Goal: Task Accomplishment & Management: Use online tool/utility

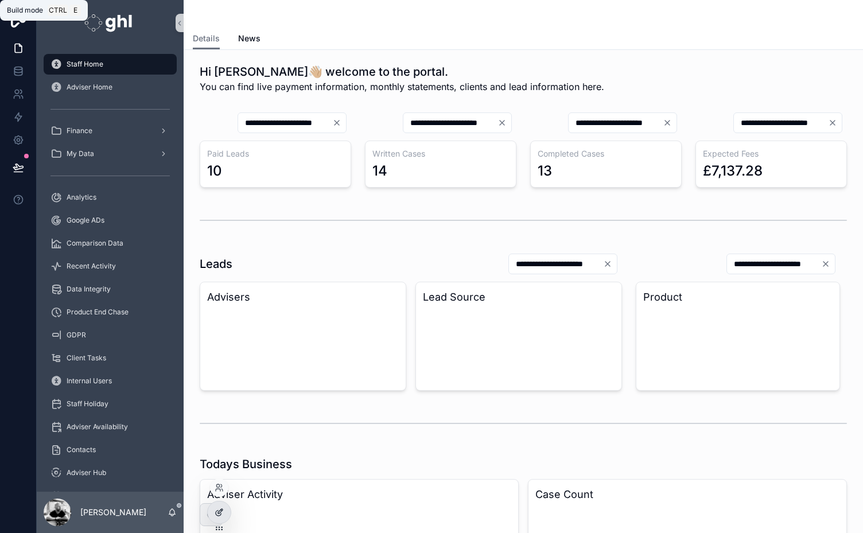
click at [218, 512] on icon at bounding box center [220, 511] width 5 height 5
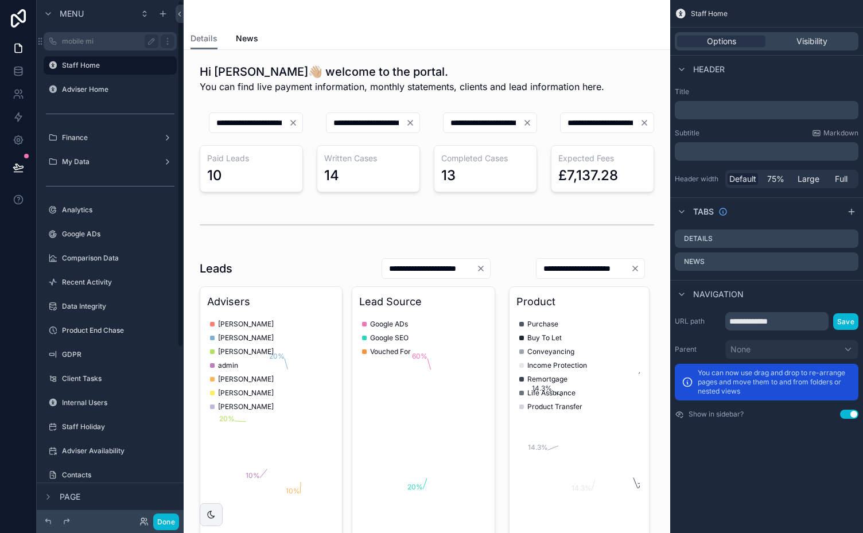
click at [89, 37] on label "mobile mi" at bounding box center [108, 41] width 92 height 9
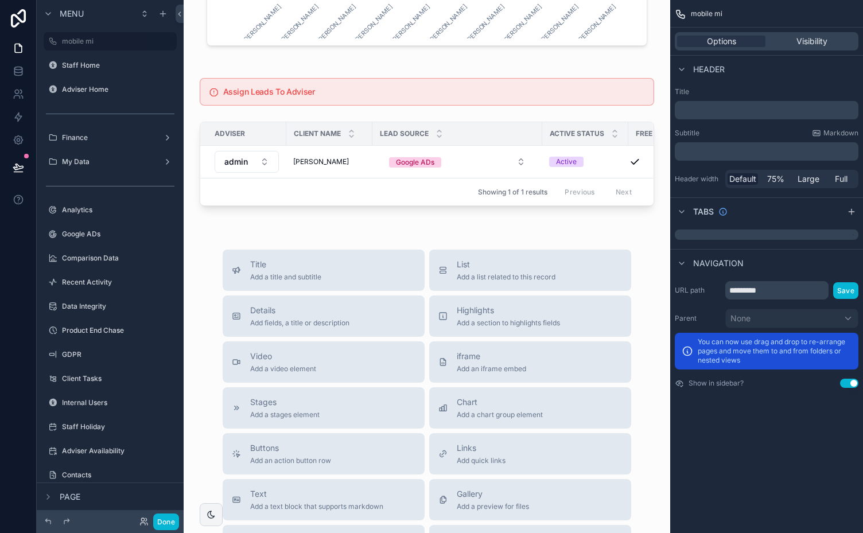
scroll to position [1193, 0]
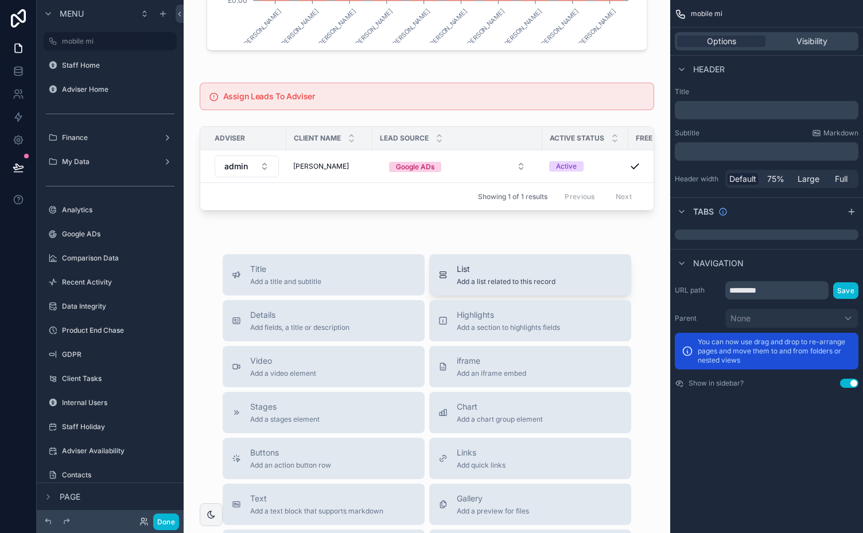
click at [482, 275] on span "List" at bounding box center [506, 268] width 99 height 11
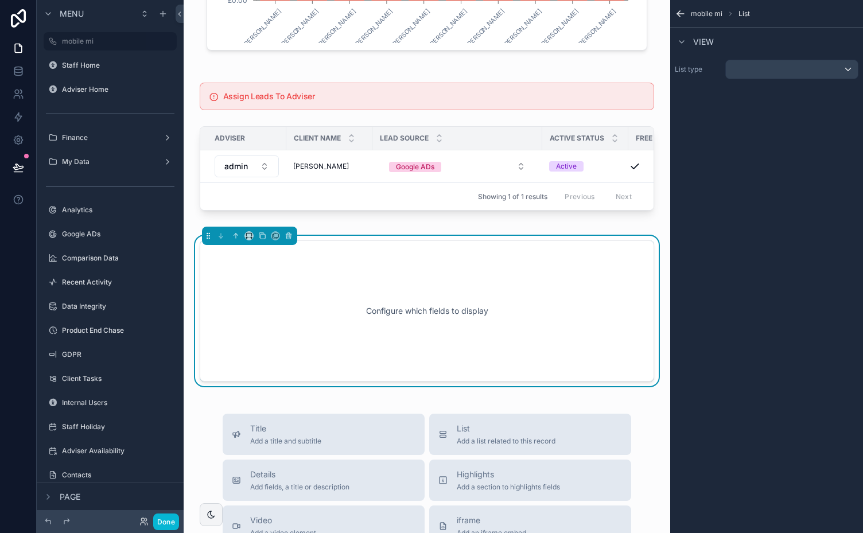
scroll to position [1241, 0]
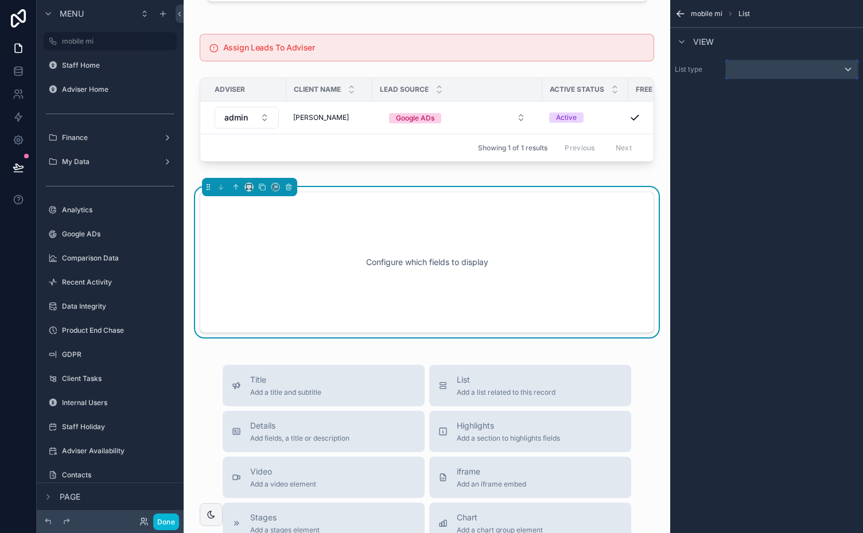
click at [843, 67] on div "scrollable content" at bounding box center [792, 69] width 132 height 18
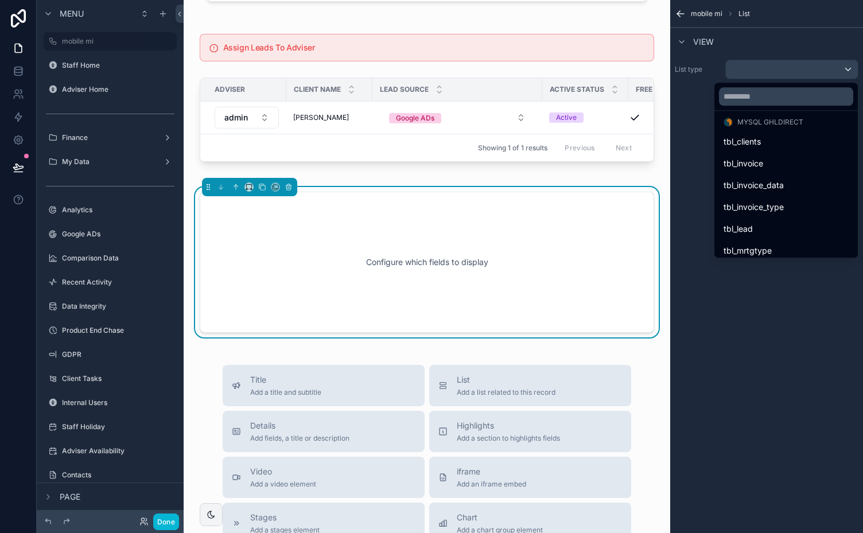
scroll to position [162, 0]
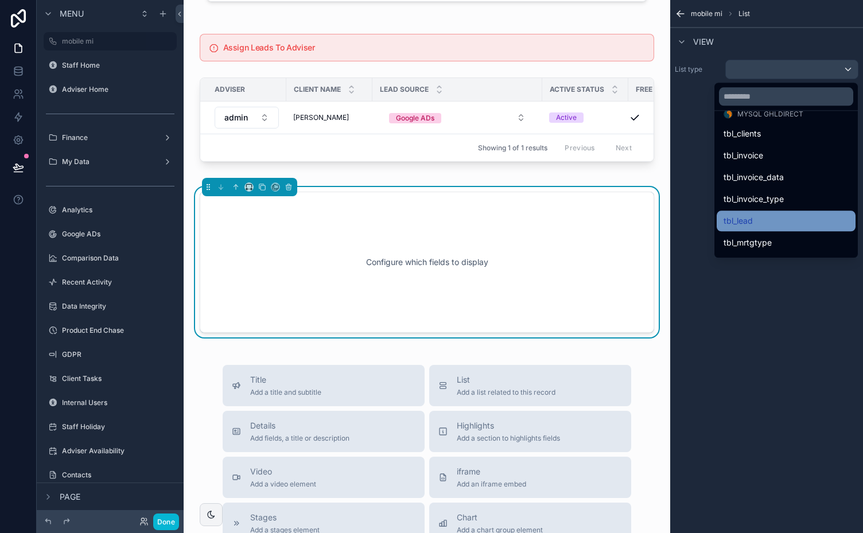
click at [739, 222] on span "tbl_lead" at bounding box center [738, 221] width 29 height 14
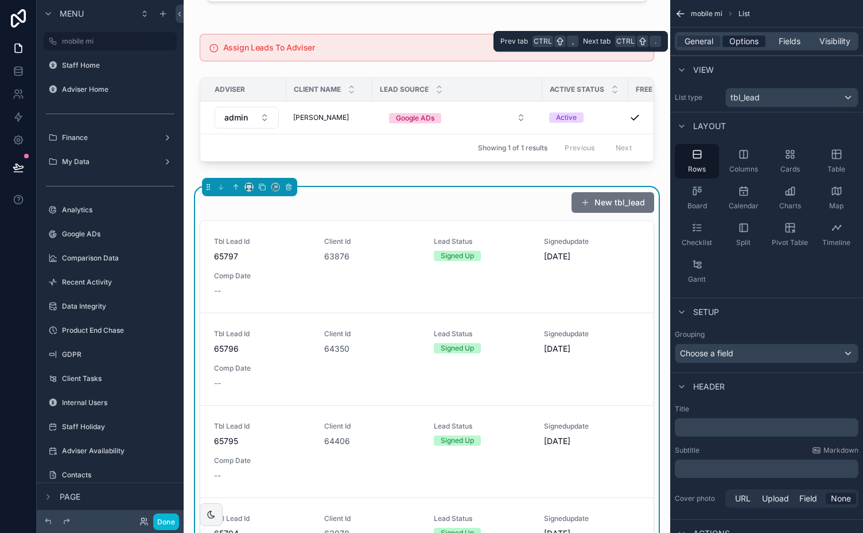
click at [747, 41] on span "Options" at bounding box center [743, 41] width 29 height 11
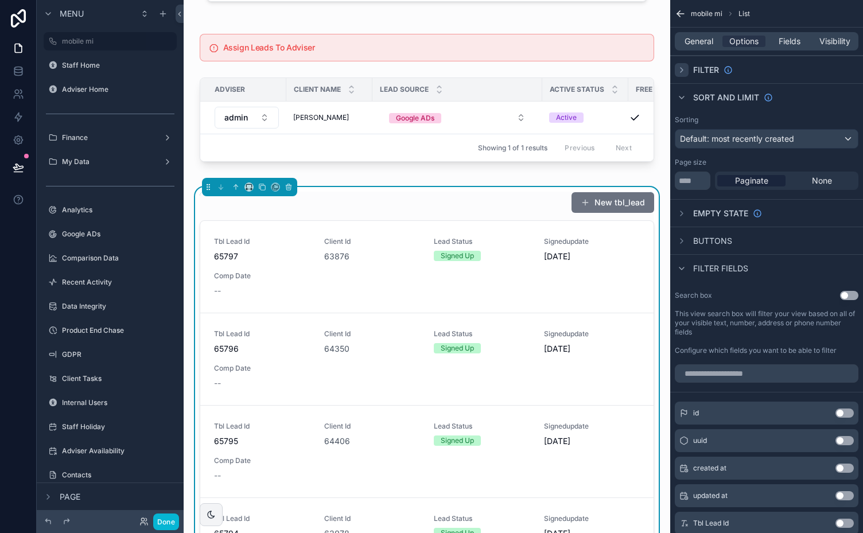
click at [682, 69] on icon "scrollable content" at bounding box center [681, 69] width 9 height 9
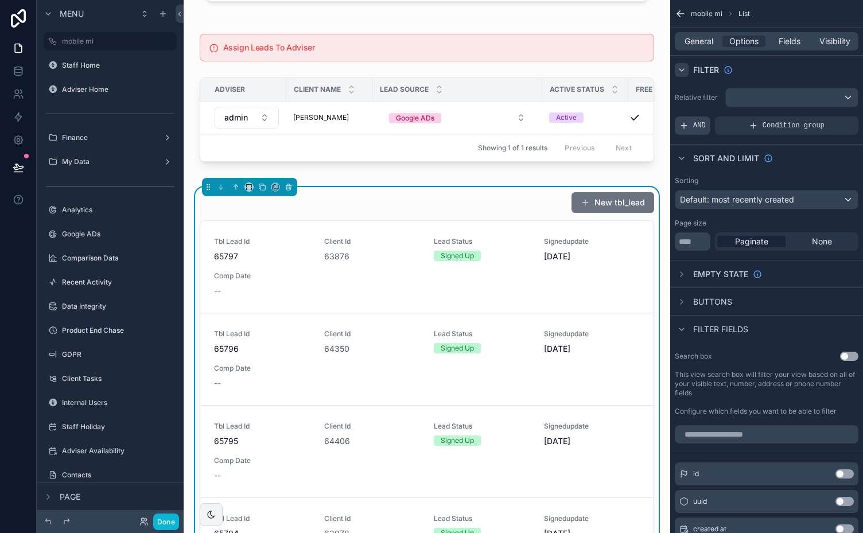
click at [696, 122] on span "AND" at bounding box center [699, 125] width 13 height 9
click at [828, 117] on icon "scrollable content" at bounding box center [830, 119] width 4 height 4
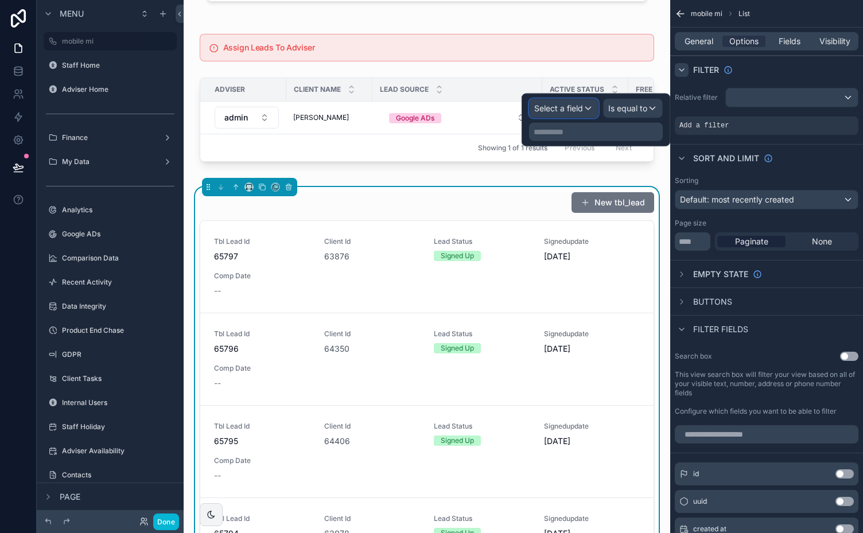
click at [585, 104] on div "Select a field" at bounding box center [564, 108] width 68 height 18
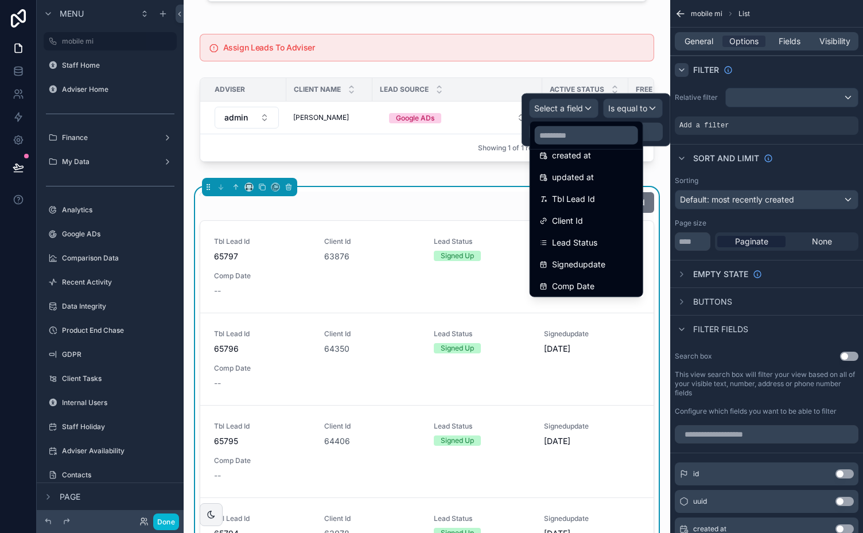
scroll to position [95, 0]
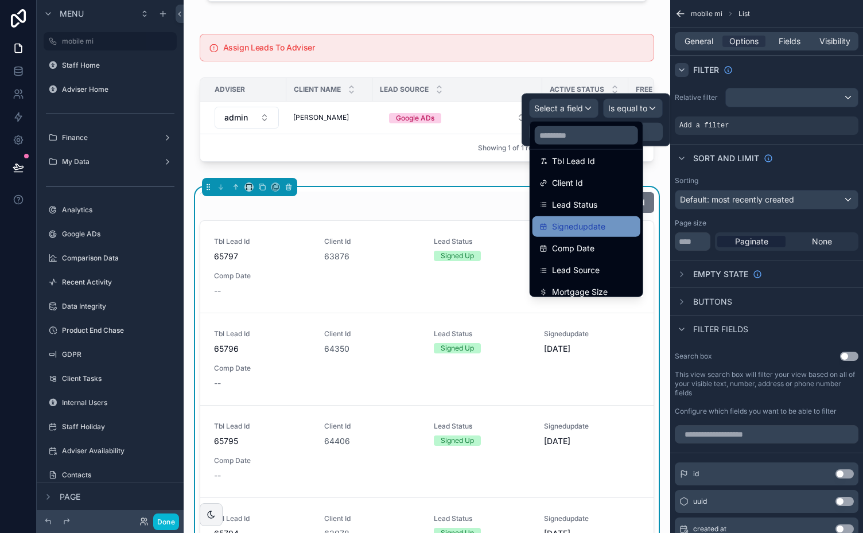
click at [598, 224] on span "Signedupdate" at bounding box center [578, 227] width 53 height 14
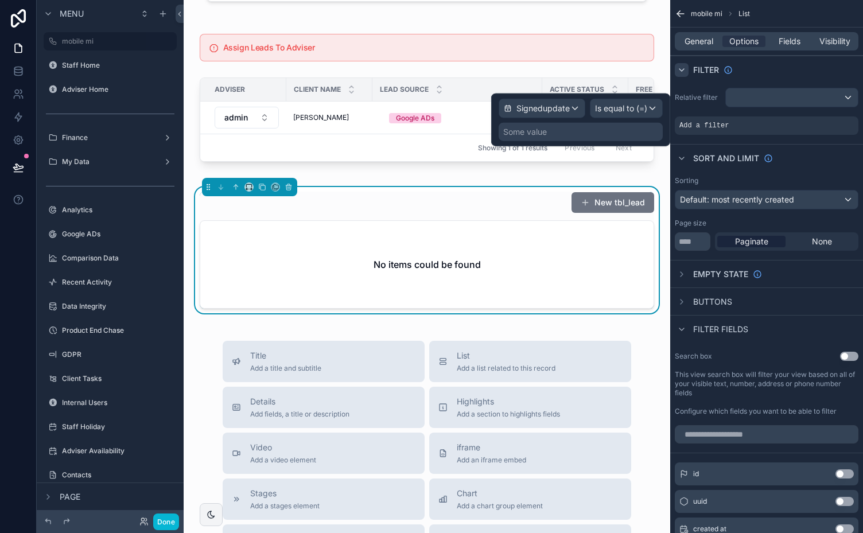
click at [595, 134] on div "Some value" at bounding box center [581, 132] width 164 height 18
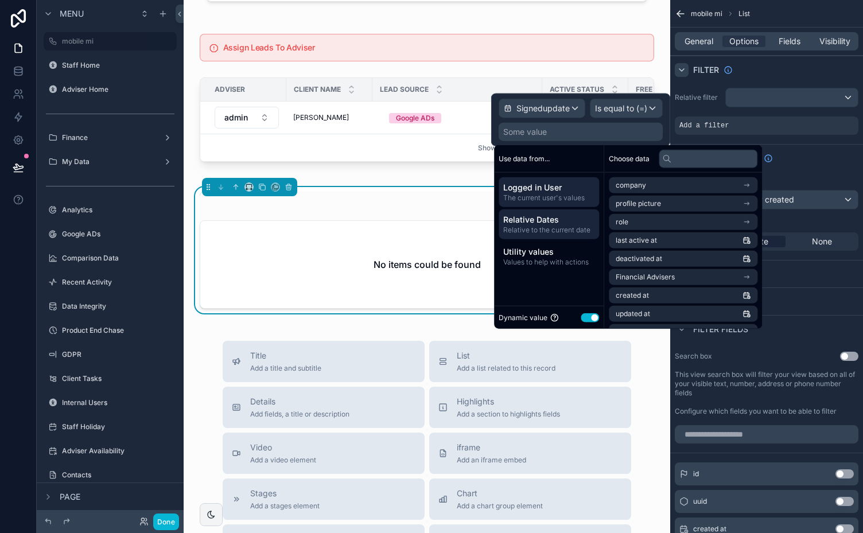
click at [548, 222] on span "Relative Dates" at bounding box center [548, 219] width 91 height 11
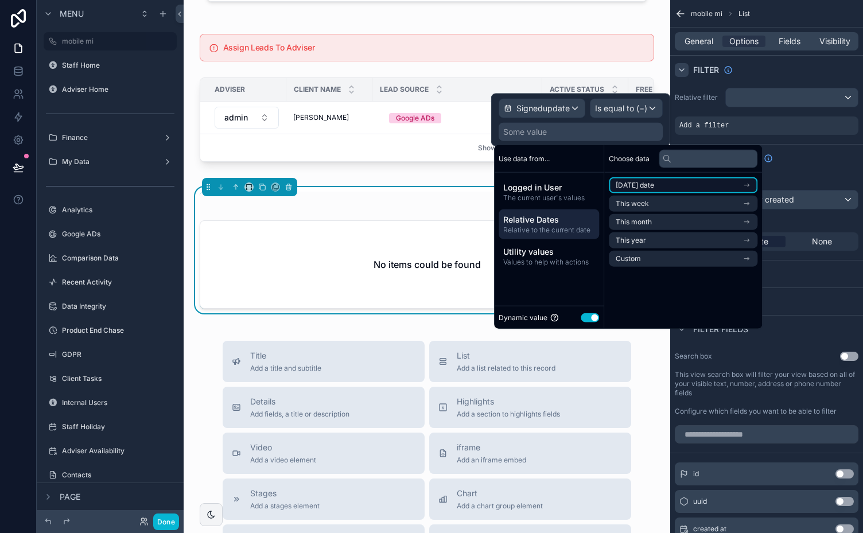
click at [689, 181] on li "[DATE] date" at bounding box center [683, 185] width 149 height 16
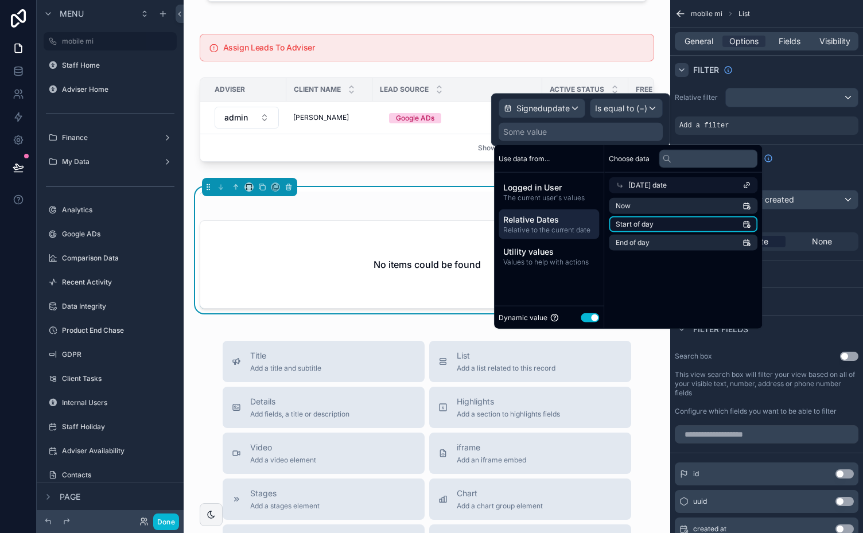
click at [727, 220] on li "Start of day" at bounding box center [683, 224] width 149 height 16
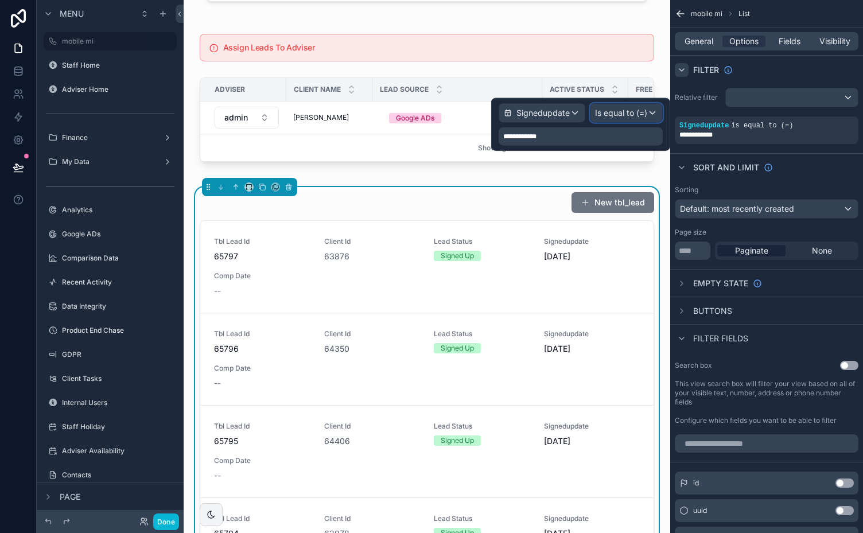
click at [631, 110] on span "Is equal to (=)" at bounding box center [621, 112] width 52 height 11
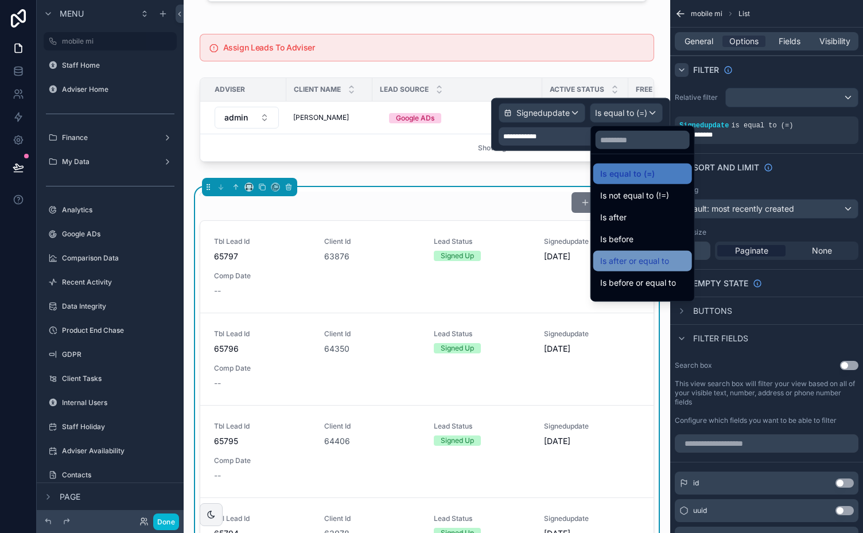
click at [656, 261] on span "Is after or equal to" at bounding box center [634, 261] width 69 height 14
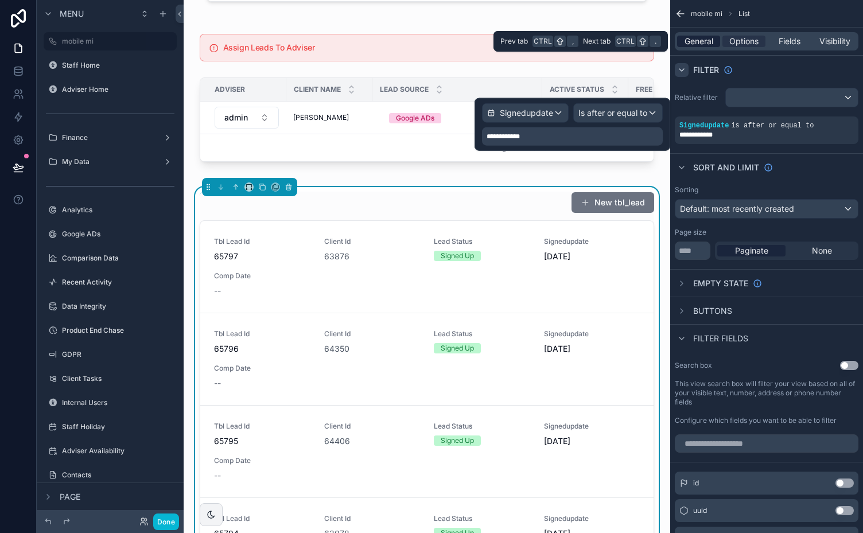
click at [702, 38] on span "General" at bounding box center [699, 41] width 29 height 11
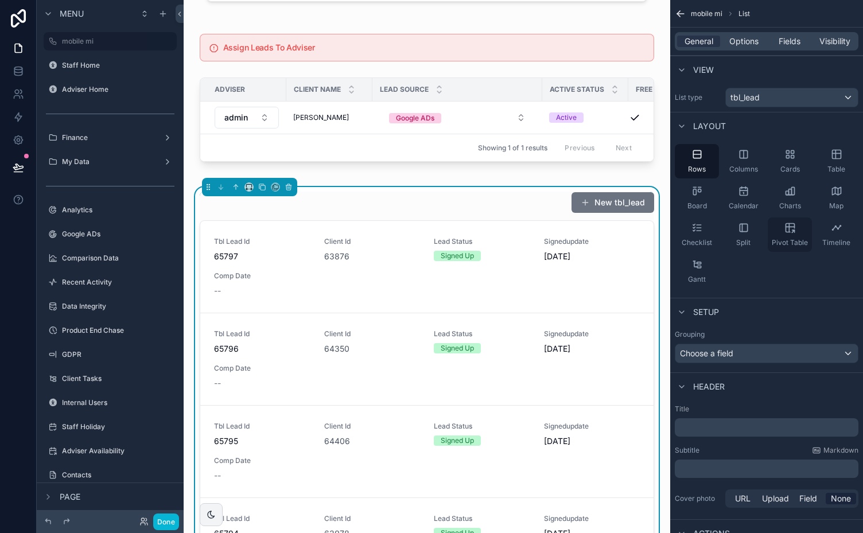
click at [792, 232] on icon "scrollable content" at bounding box center [790, 227] width 11 height 11
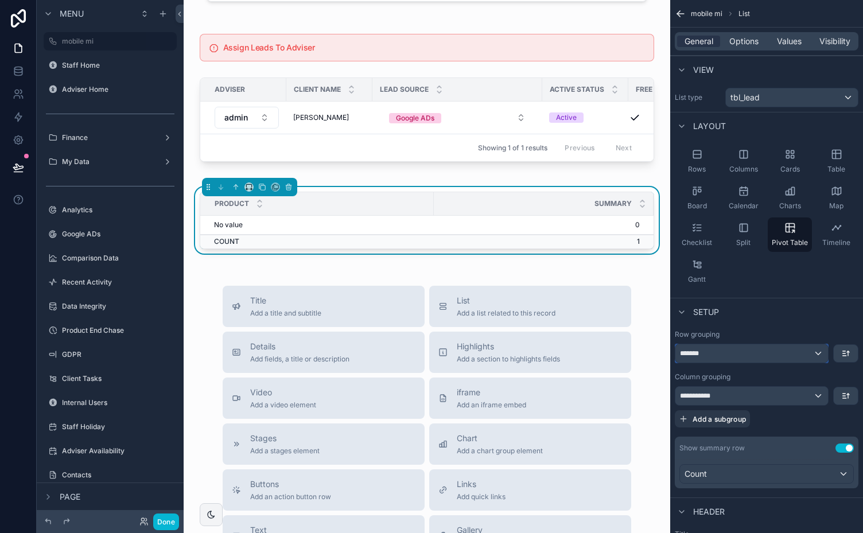
click at [818, 352] on div "*******" at bounding box center [752, 353] width 153 height 18
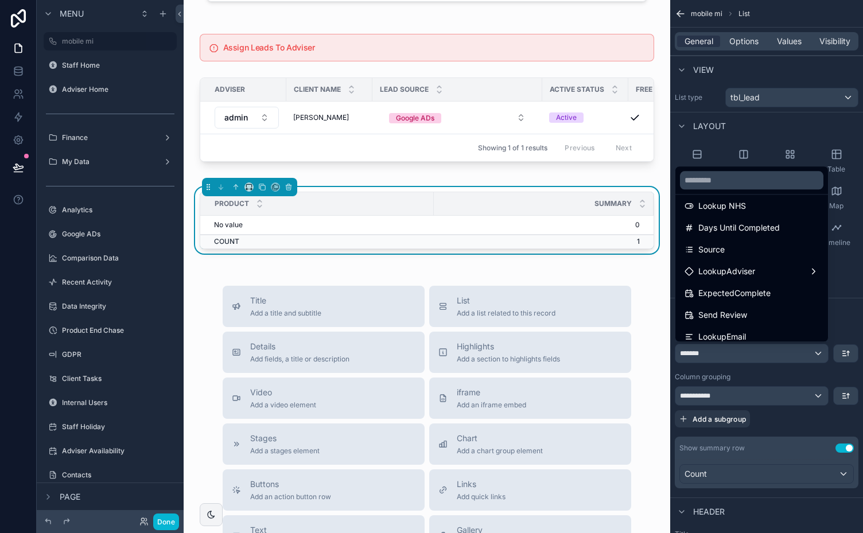
scroll to position [765, 0]
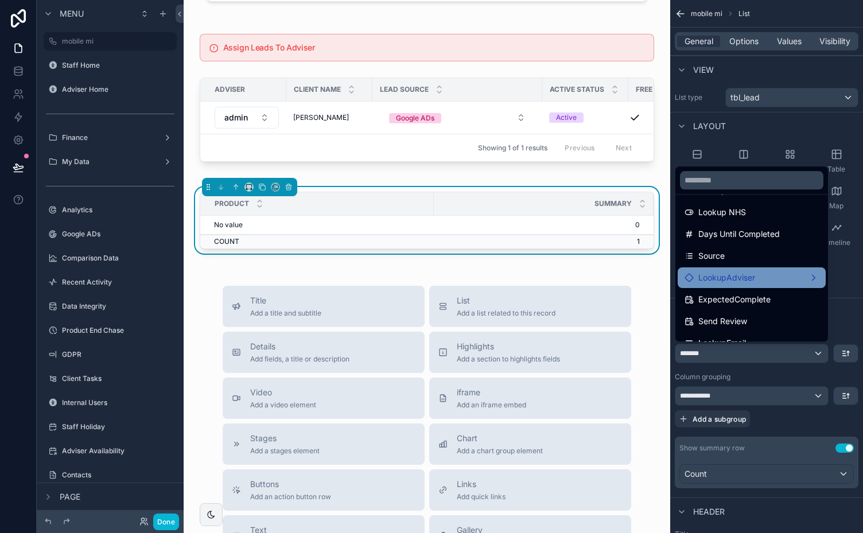
click at [794, 281] on div "LookupAdviser" at bounding box center [752, 278] width 134 height 14
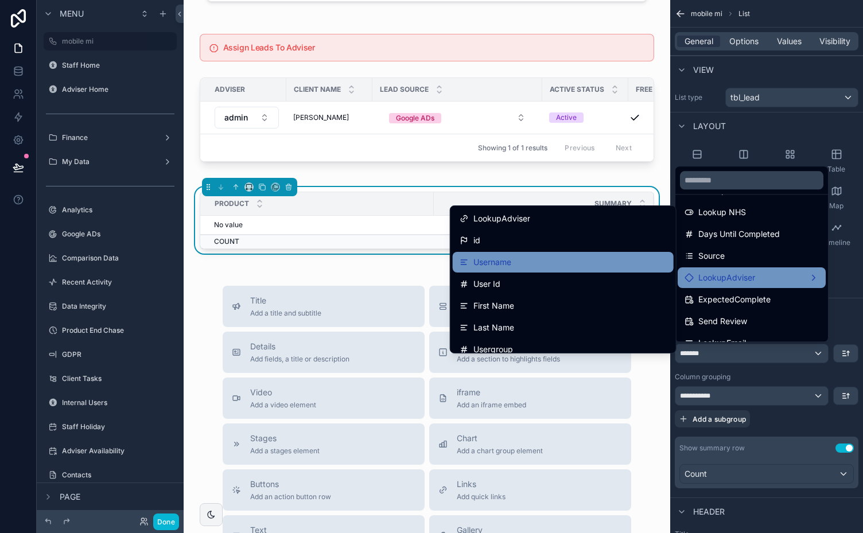
click at [575, 269] on div "Username" at bounding box center [563, 262] width 221 height 21
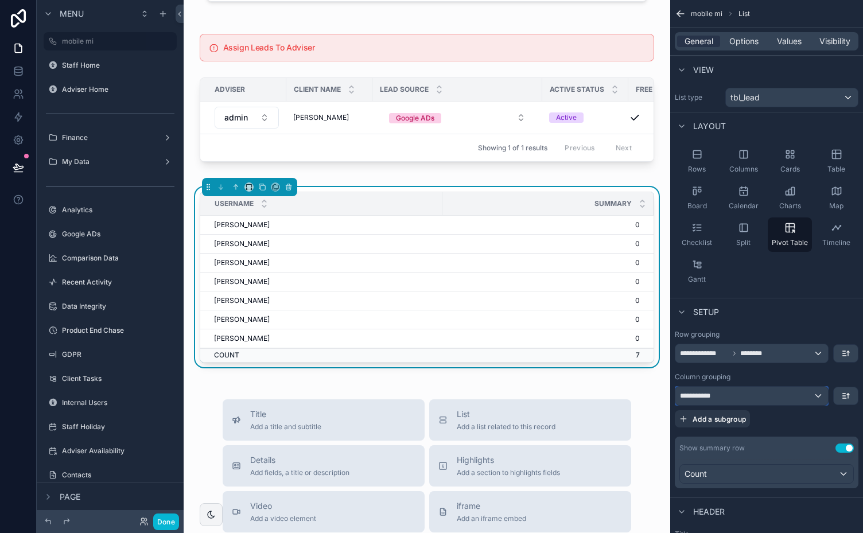
click at [817, 393] on div "**********" at bounding box center [752, 396] width 153 height 18
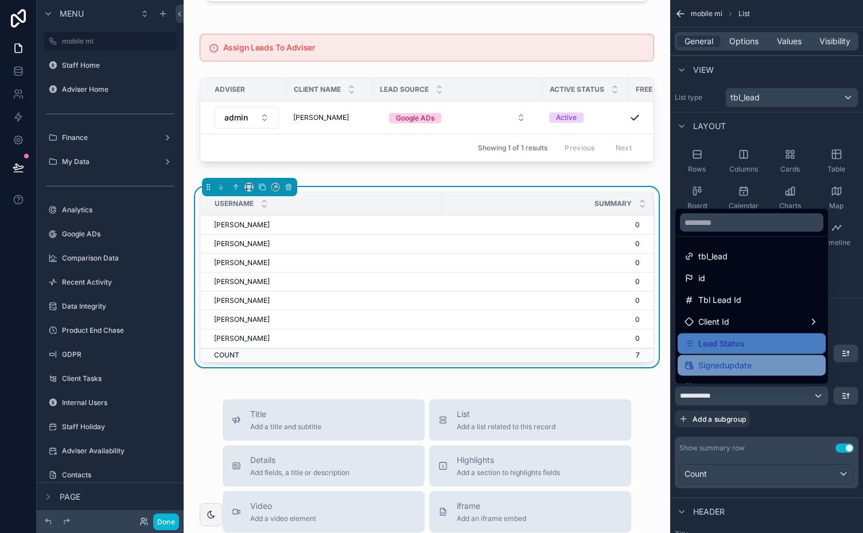
click at [777, 365] on div "Signedupdate" at bounding box center [752, 366] width 134 height 14
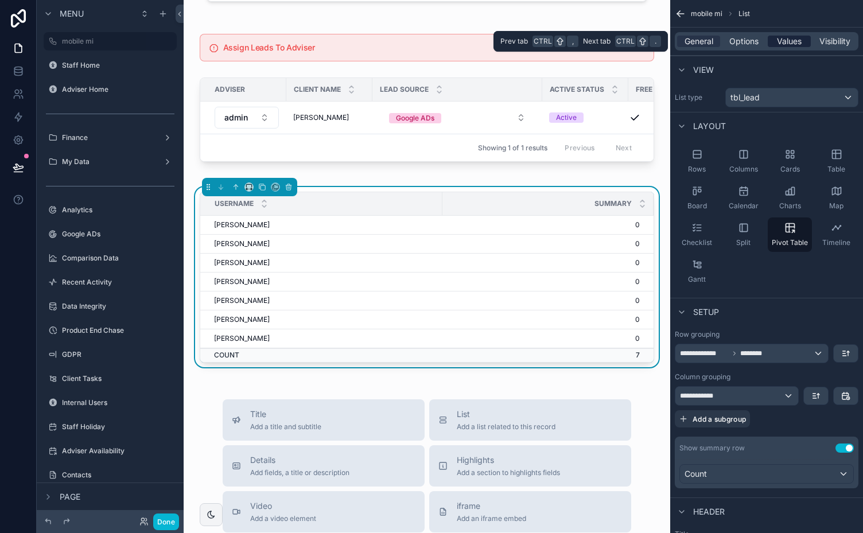
click at [785, 40] on span "Values" at bounding box center [789, 41] width 25 height 11
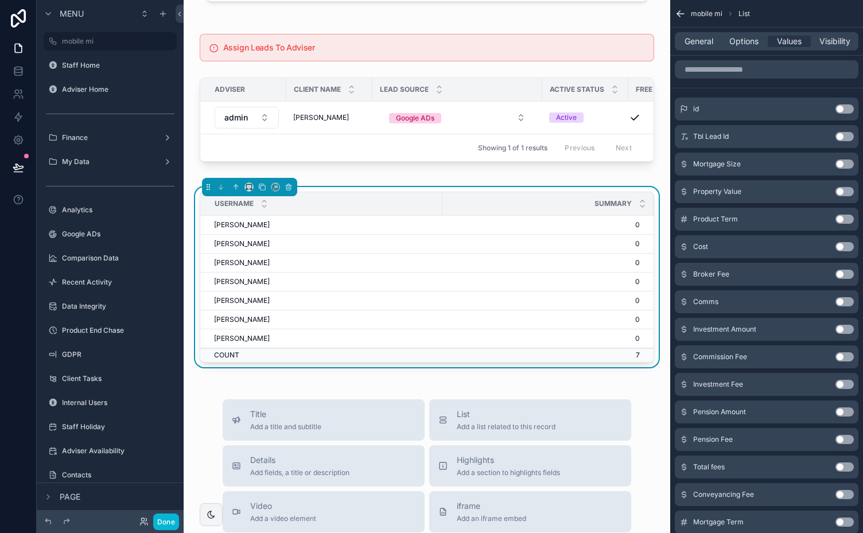
click at [847, 134] on button "Use setting" at bounding box center [845, 136] width 18 height 9
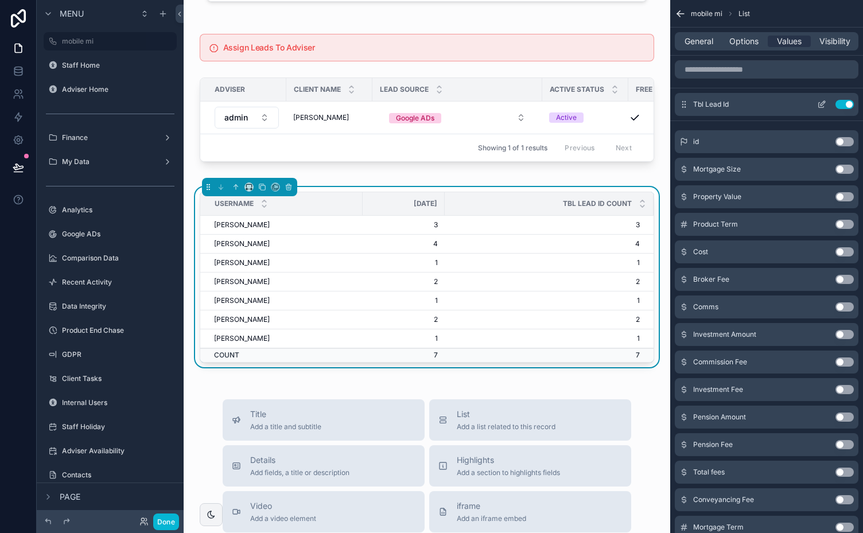
click at [821, 101] on icon "scrollable content" at bounding box center [821, 104] width 9 height 9
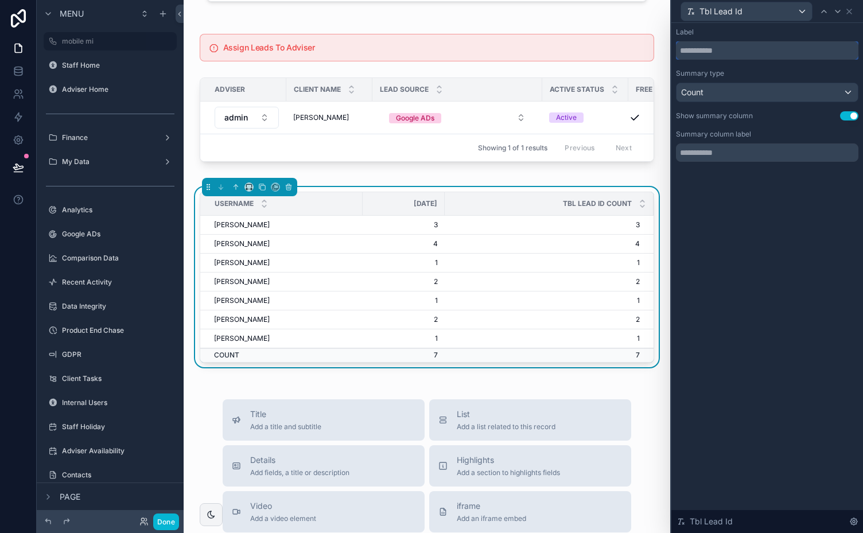
click at [730, 46] on input "text" at bounding box center [767, 50] width 183 height 18
click at [703, 50] on input "text" at bounding box center [767, 50] width 183 height 18
type input "*******"
click at [847, 115] on button "Use setting" at bounding box center [849, 115] width 18 height 9
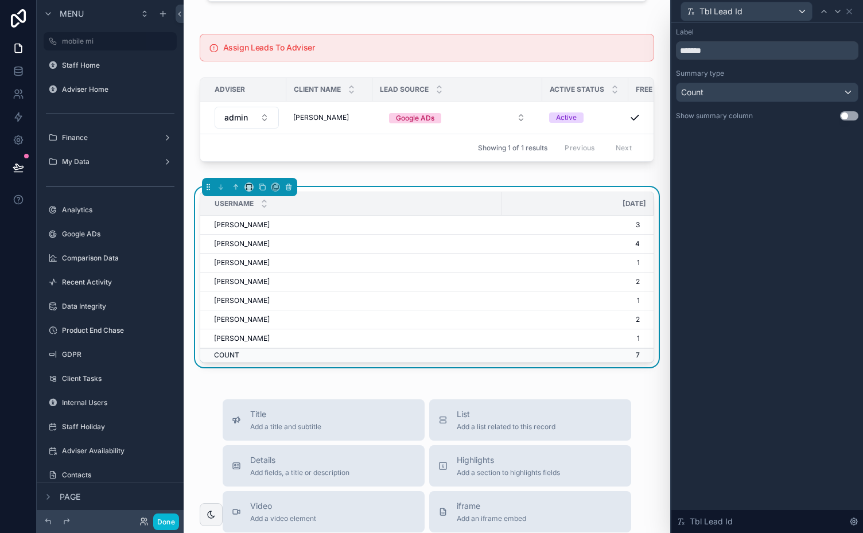
click at [854, 9] on div "Tbl Lead Id" at bounding box center [767, 11] width 183 height 22
click at [850, 11] on icon at bounding box center [849, 11] width 9 height 9
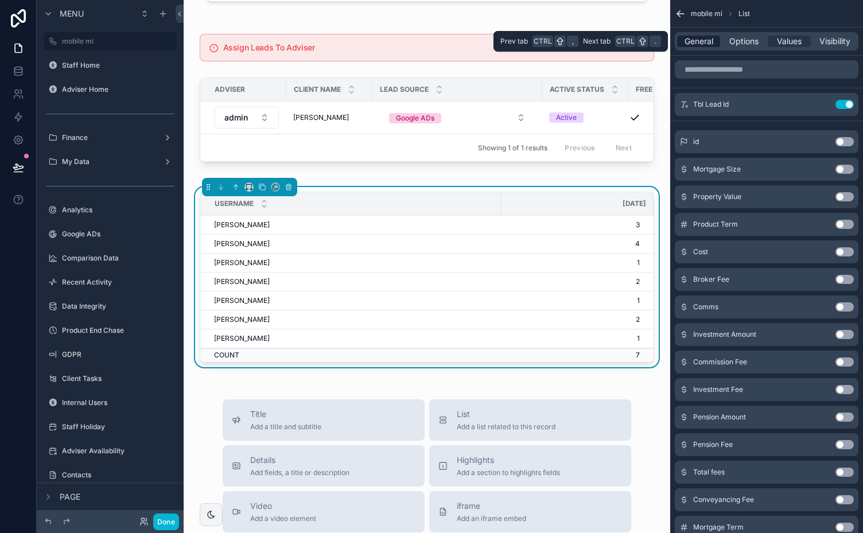
click at [702, 40] on span "General" at bounding box center [699, 41] width 29 height 11
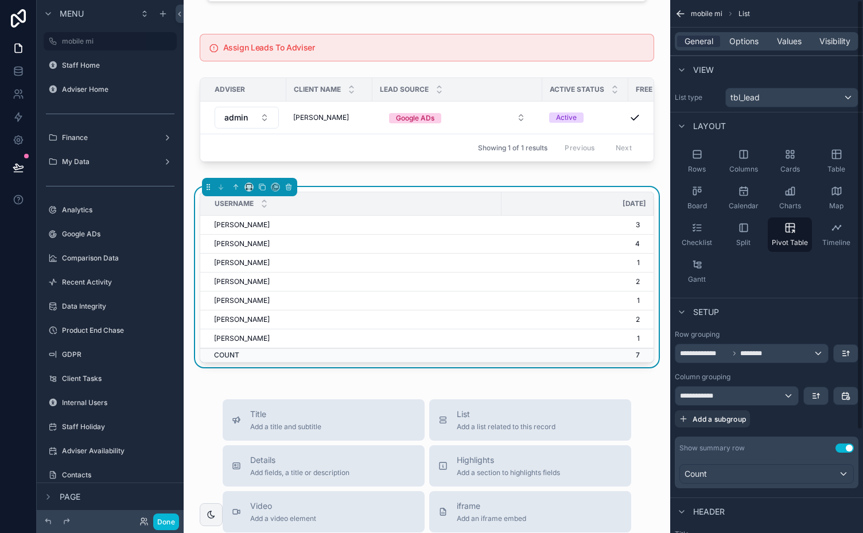
click at [826, 422] on div "**********" at bounding box center [767, 406] width 184 height 41
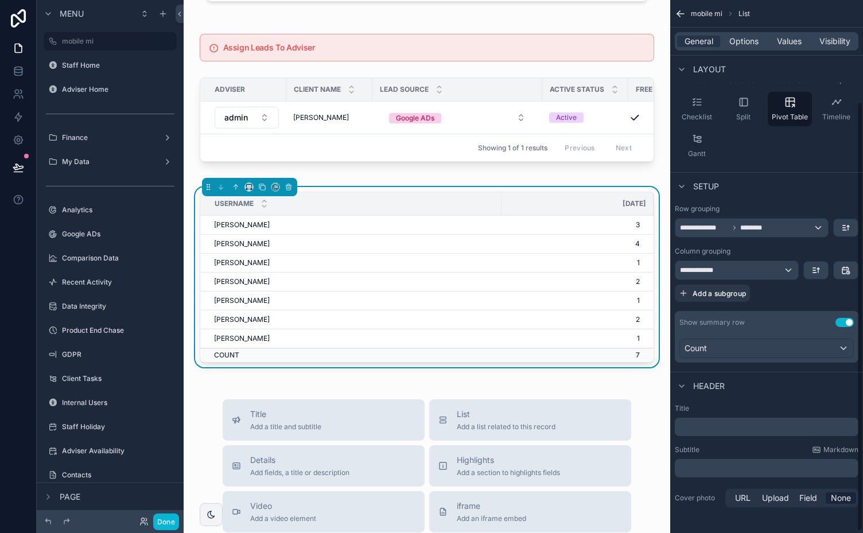
scroll to position [127, 0]
click at [709, 424] on p "﻿" at bounding box center [768, 425] width 177 height 11
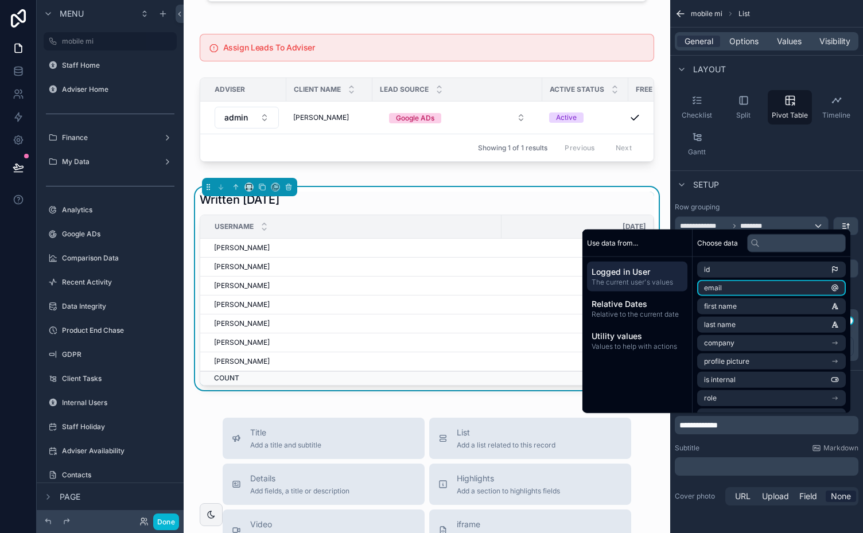
click at [801, 158] on div "Rows Columns Cards Table Board Calendar Charts Map Checklist Split Pivot Table …" at bounding box center [766, 89] width 193 height 154
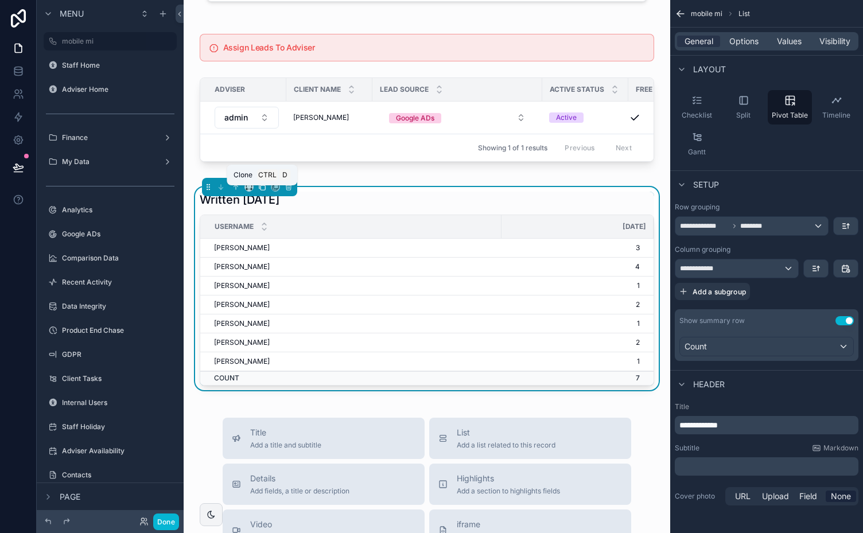
click at [261, 191] on icon "scrollable content" at bounding box center [262, 187] width 8 height 8
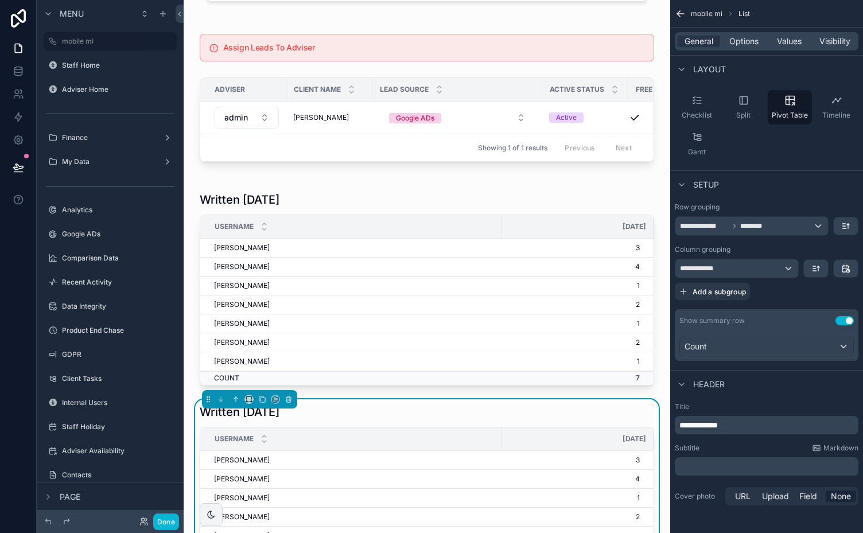
click at [688, 424] on span "**********" at bounding box center [699, 425] width 38 height 8
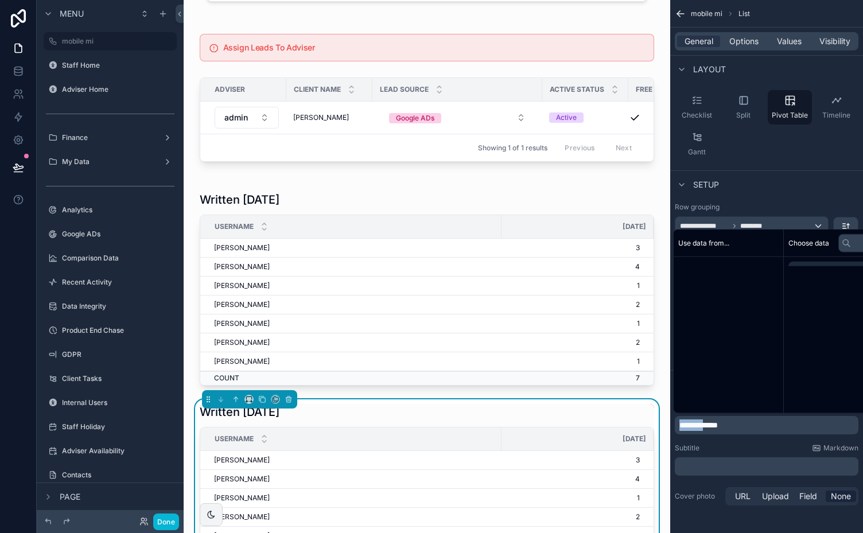
click at [688, 424] on span "**********" at bounding box center [699, 425] width 38 height 8
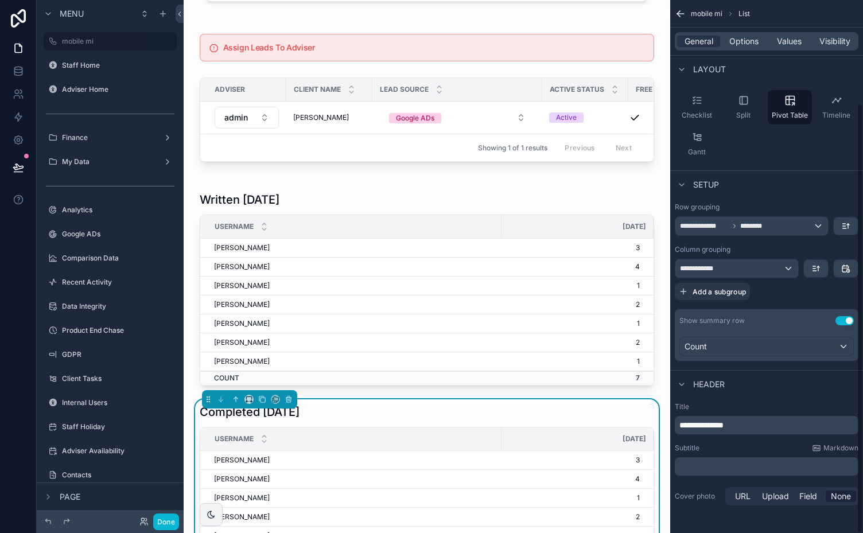
click at [789, 156] on div "Rows Columns Cards Table Board Calendar Charts Map Checklist Split Pivot Table …" at bounding box center [766, 89] width 193 height 154
click at [791, 266] on div "**********" at bounding box center [737, 268] width 123 height 18
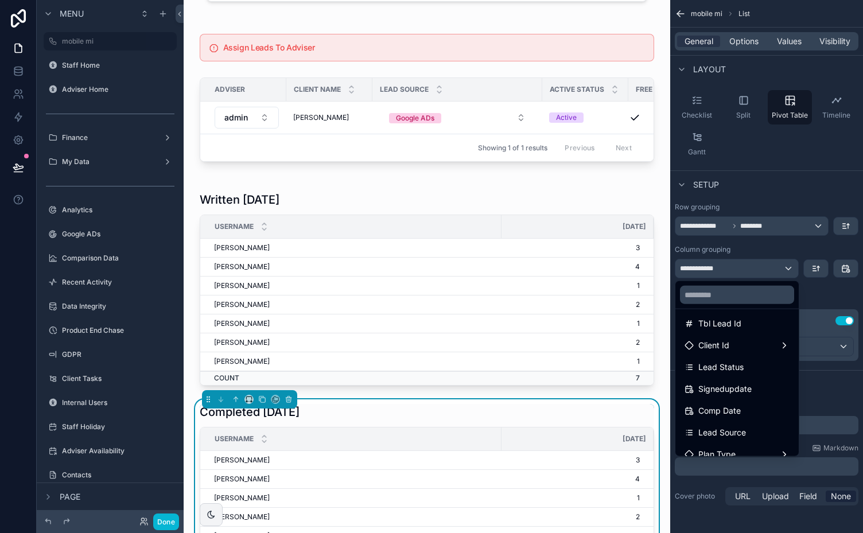
scroll to position [59, 0]
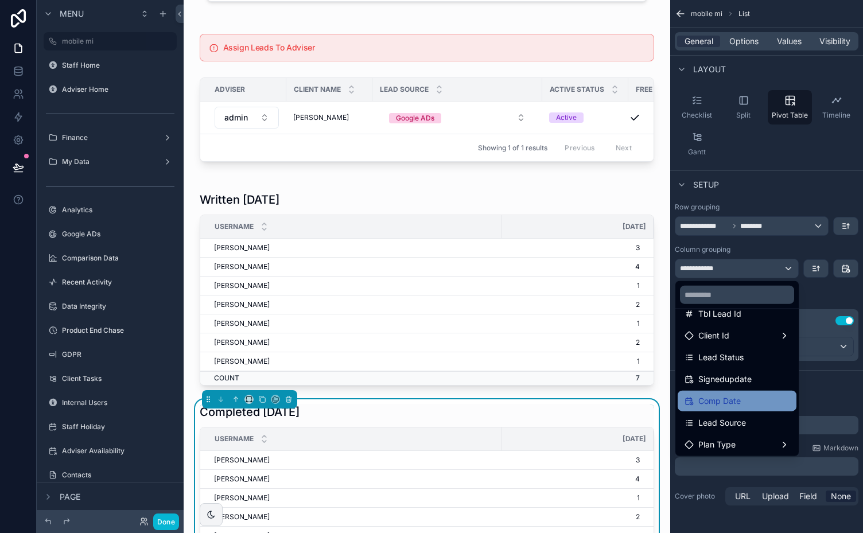
click at [729, 399] on span "Comp Date" at bounding box center [720, 401] width 42 height 14
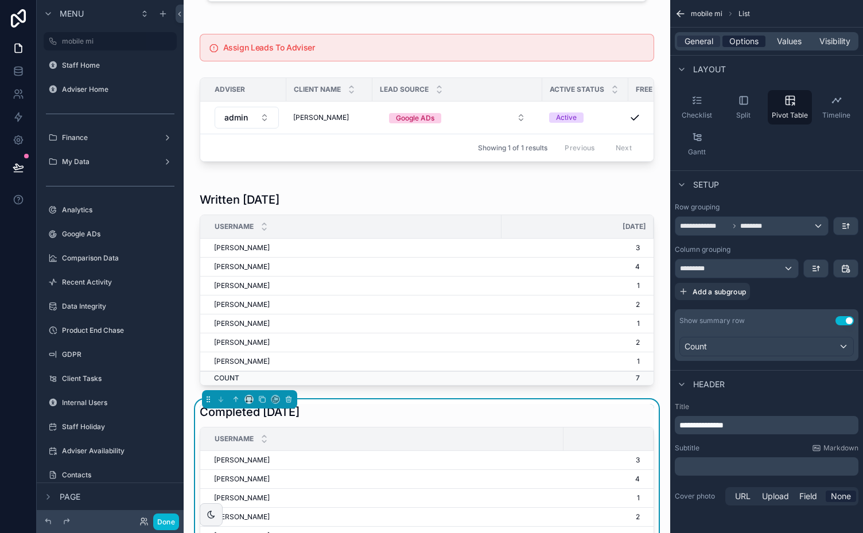
click at [750, 42] on span "Options" at bounding box center [743, 41] width 29 height 11
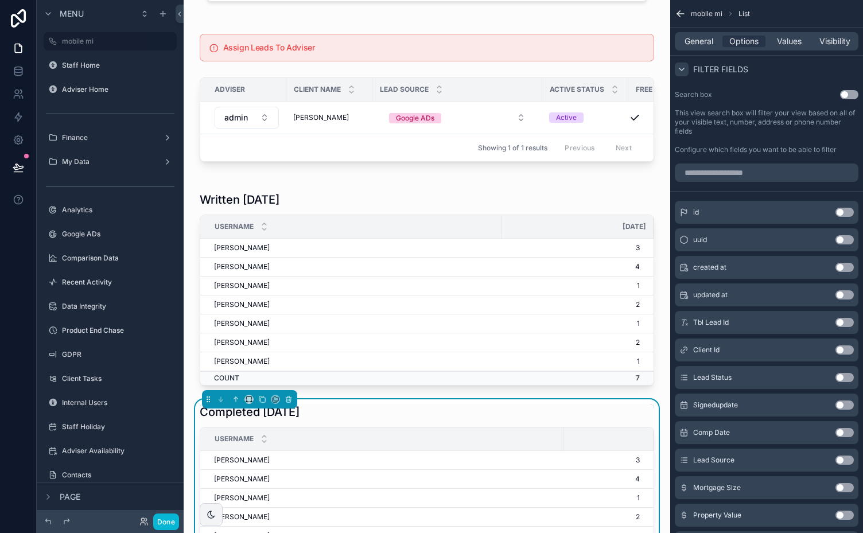
click at [678, 70] on icon "scrollable content" at bounding box center [681, 69] width 9 height 9
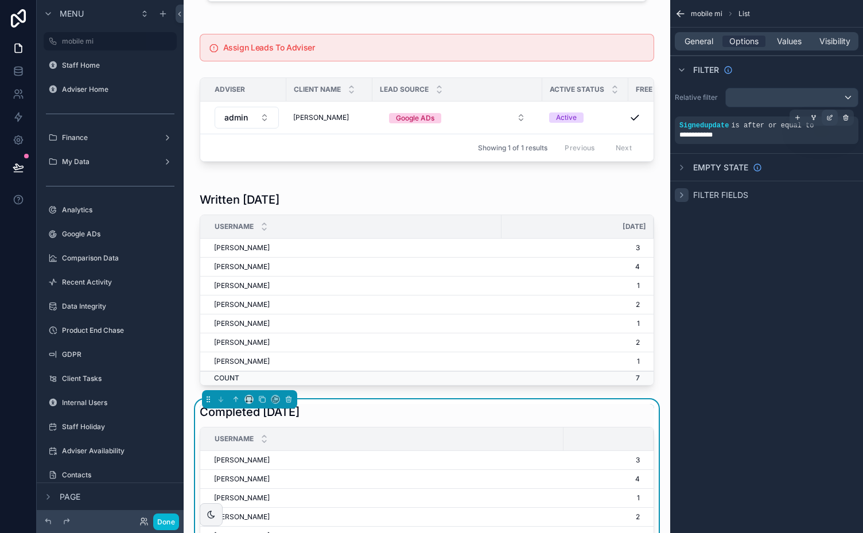
click at [829, 115] on icon "scrollable content" at bounding box center [829, 117] width 7 height 7
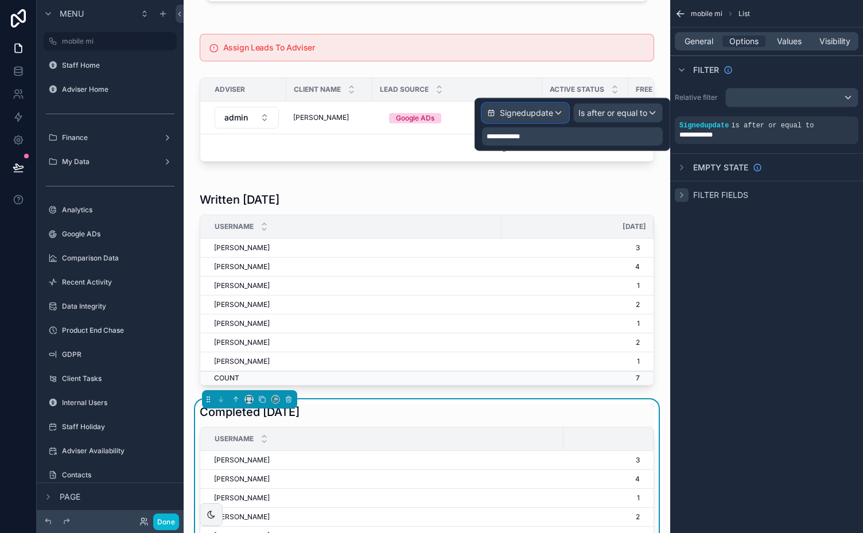
click at [550, 110] on span "Signedupdate" at bounding box center [526, 112] width 53 height 11
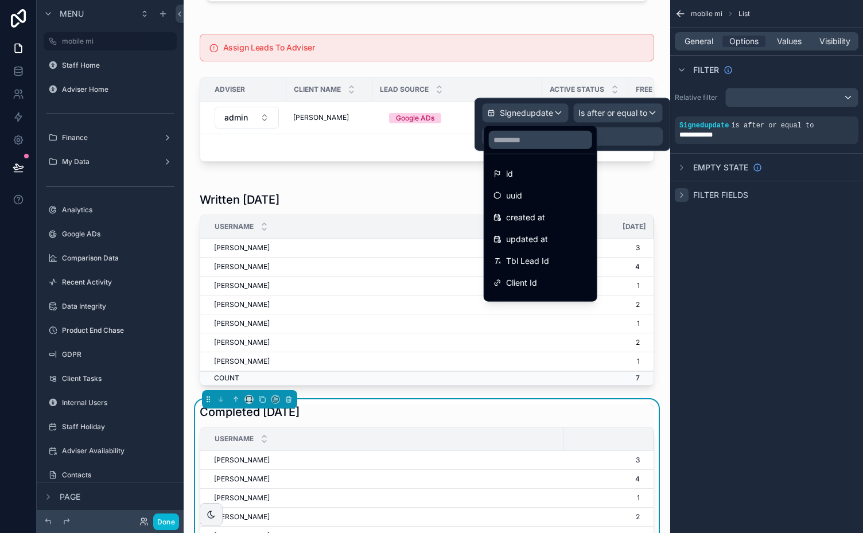
scroll to position [129, 0]
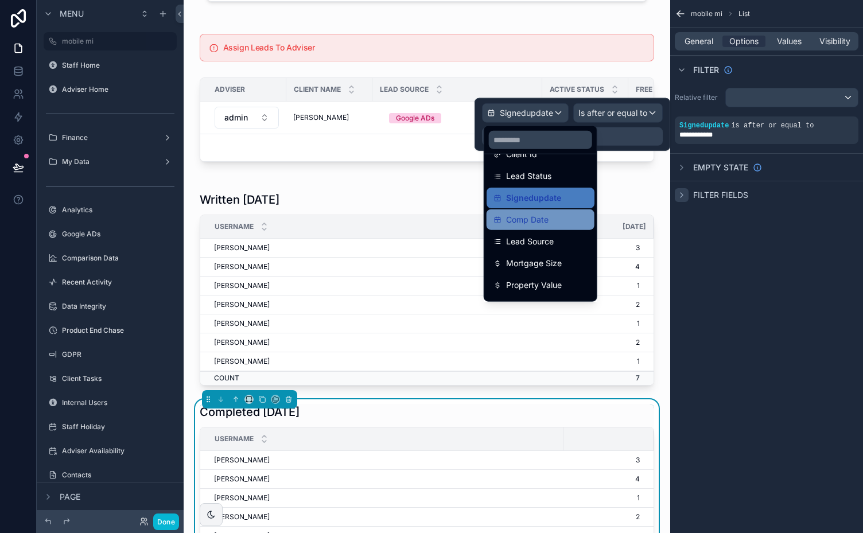
click at [538, 214] on span "Comp Date" at bounding box center [527, 220] width 42 height 14
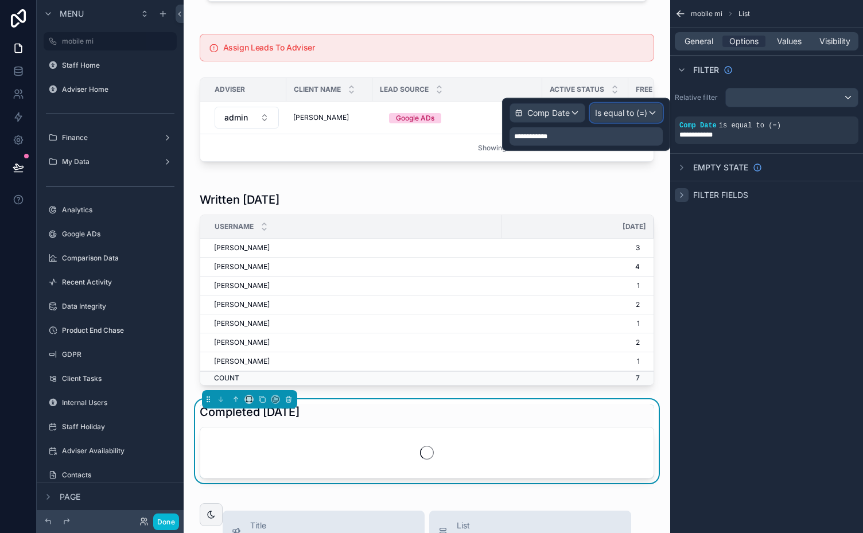
click at [635, 112] on span "Is equal to (=)" at bounding box center [621, 112] width 52 height 11
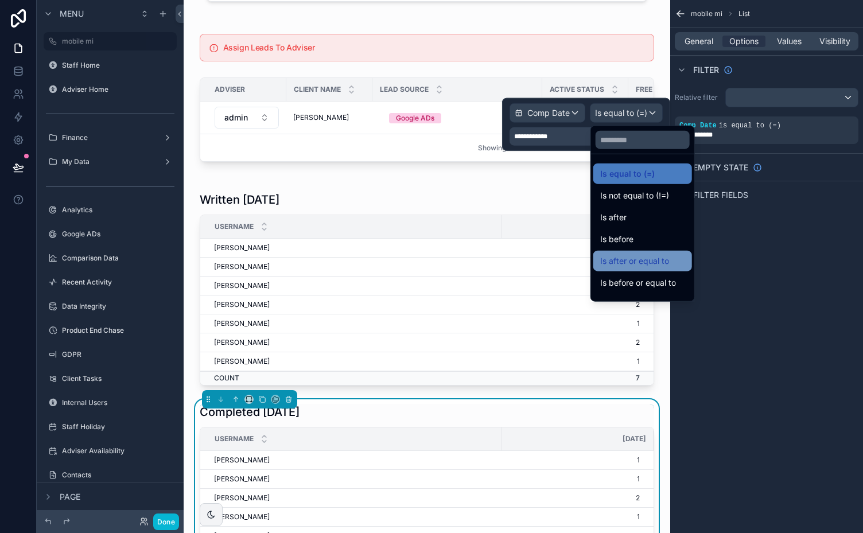
click at [634, 259] on span "Is after or equal to" at bounding box center [634, 261] width 69 height 14
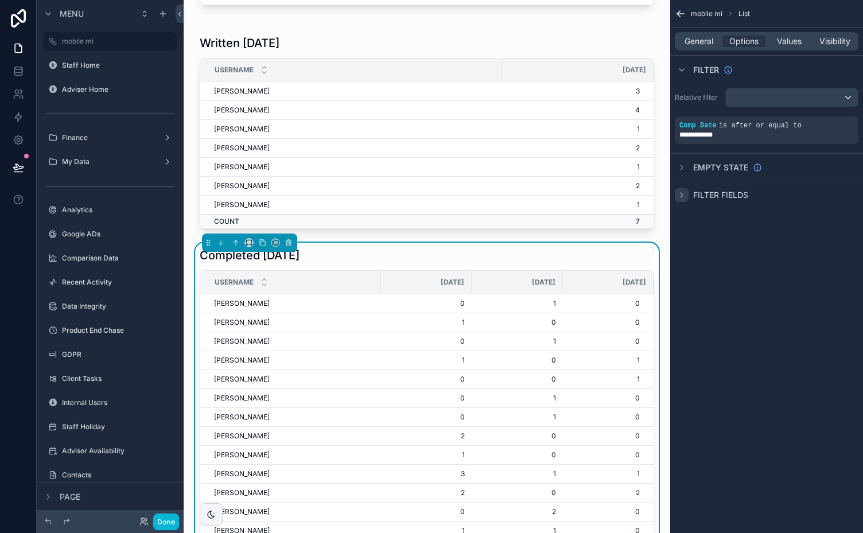
scroll to position [1321, 0]
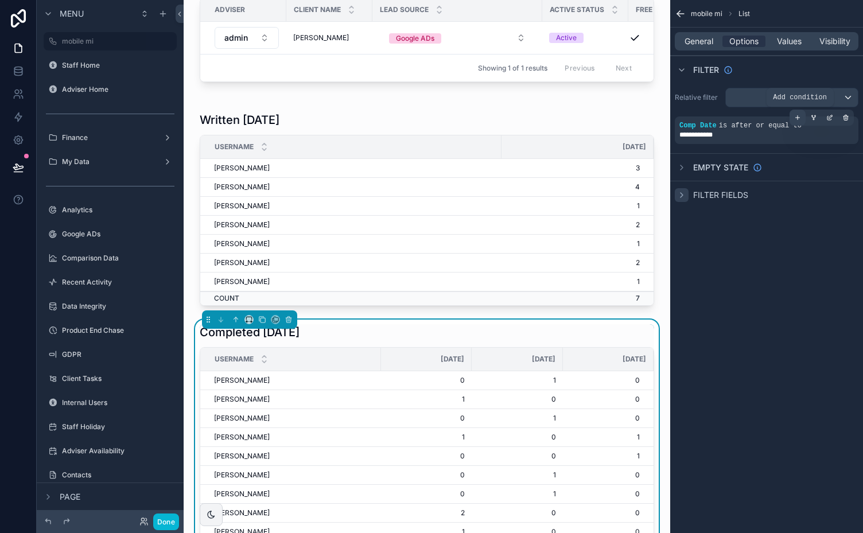
click at [797, 114] on icon "scrollable content" at bounding box center [797, 117] width 7 height 7
click at [829, 163] on icon "scrollable content" at bounding box center [829, 163] width 7 height 7
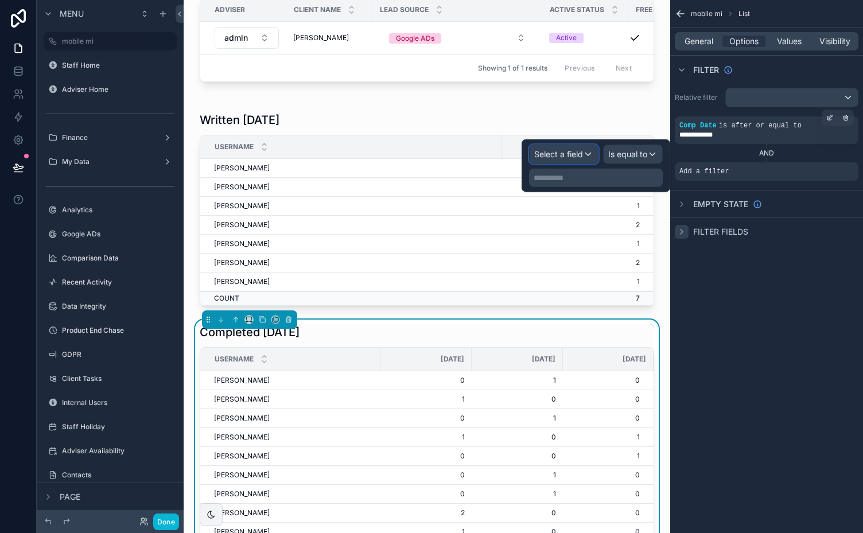
click at [581, 154] on span "Select a field" at bounding box center [558, 154] width 49 height 10
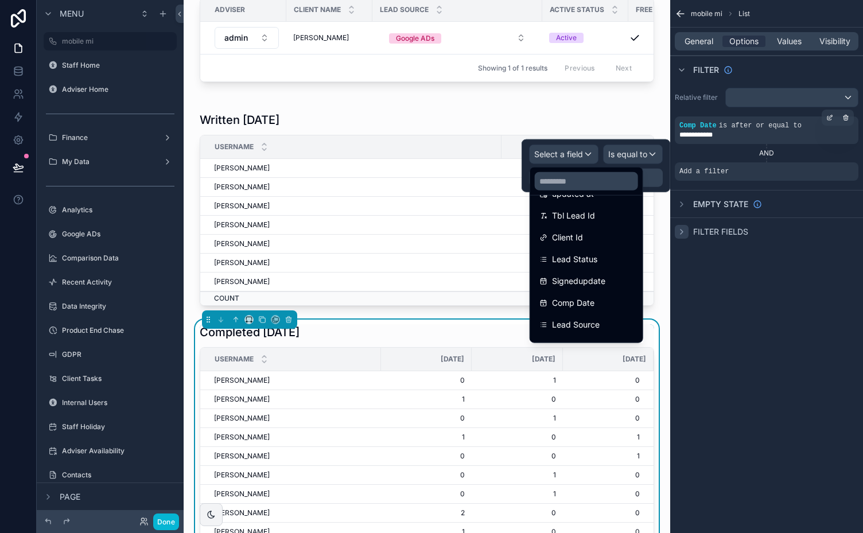
scroll to position [99, 0]
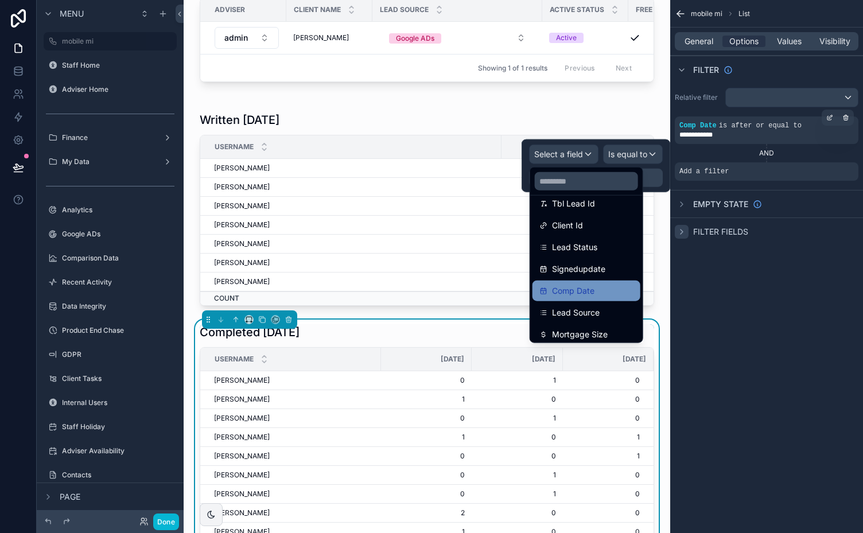
click at [581, 292] on span "Comp Date" at bounding box center [573, 291] width 42 height 14
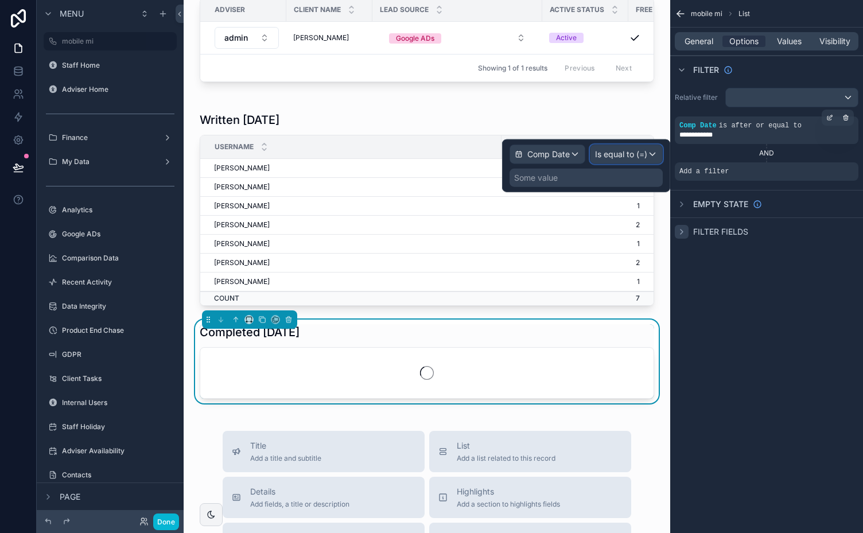
click at [636, 153] on span "Is equal to (=)" at bounding box center [621, 154] width 52 height 11
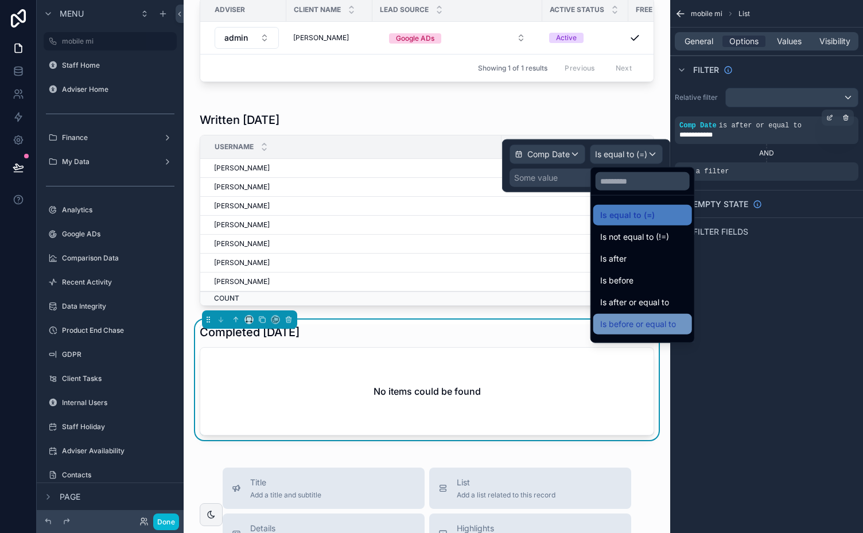
click at [650, 319] on span "Is before or equal to" at bounding box center [638, 324] width 76 height 14
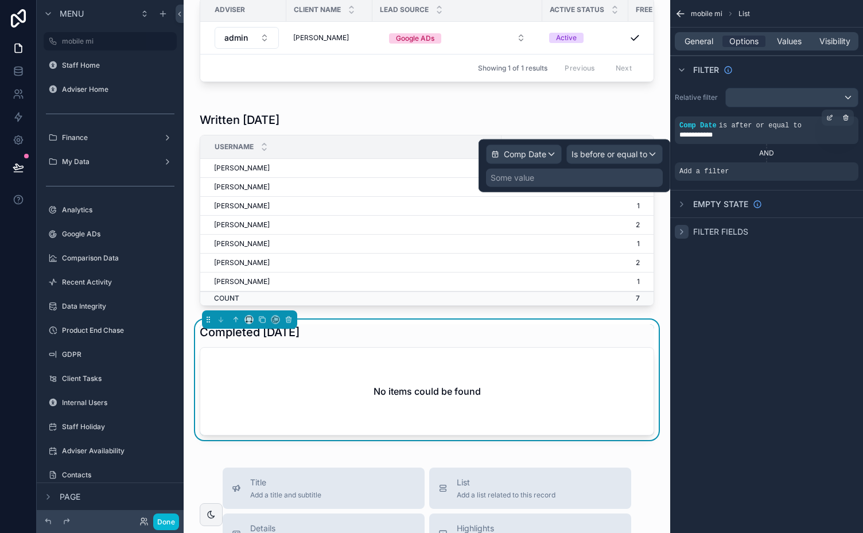
click at [579, 177] on div "Some value" at bounding box center [574, 178] width 177 height 18
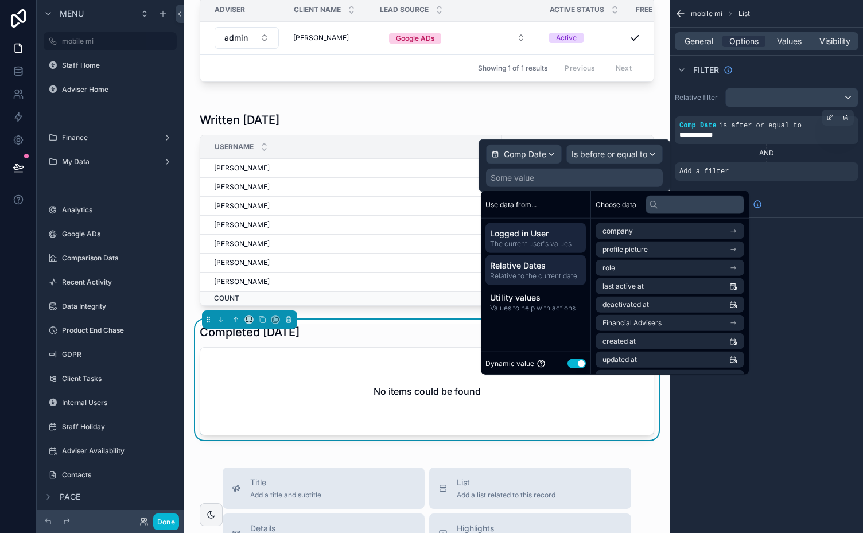
click at [536, 269] on span "Relative Dates" at bounding box center [535, 265] width 91 height 11
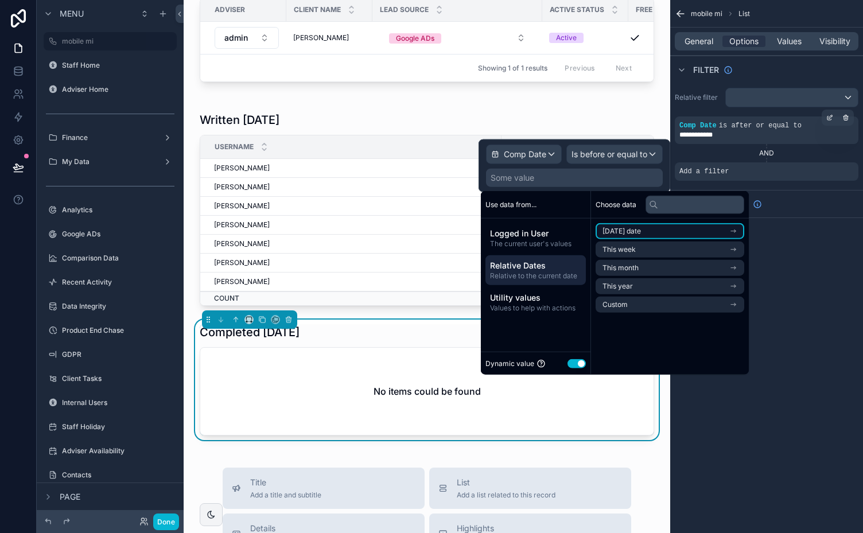
click at [662, 227] on li "[DATE] date" at bounding box center [670, 231] width 149 height 16
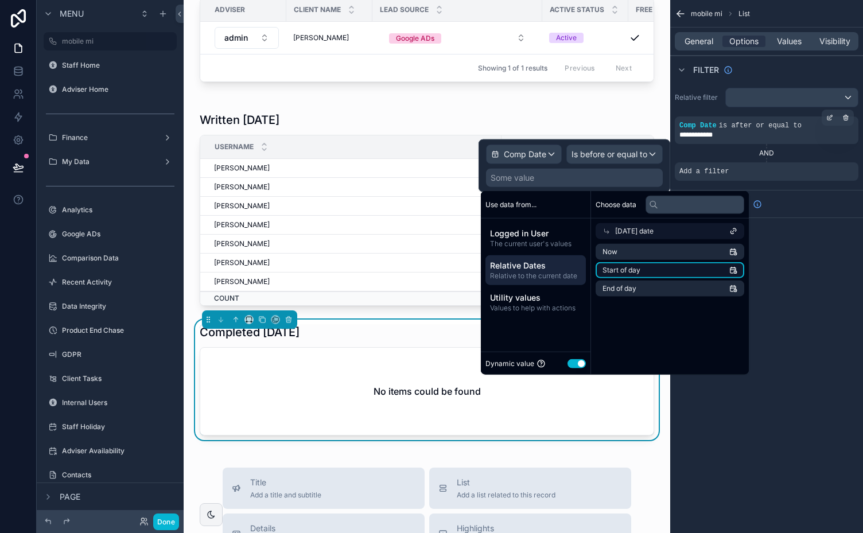
click at [678, 268] on li "Start of day" at bounding box center [670, 270] width 149 height 16
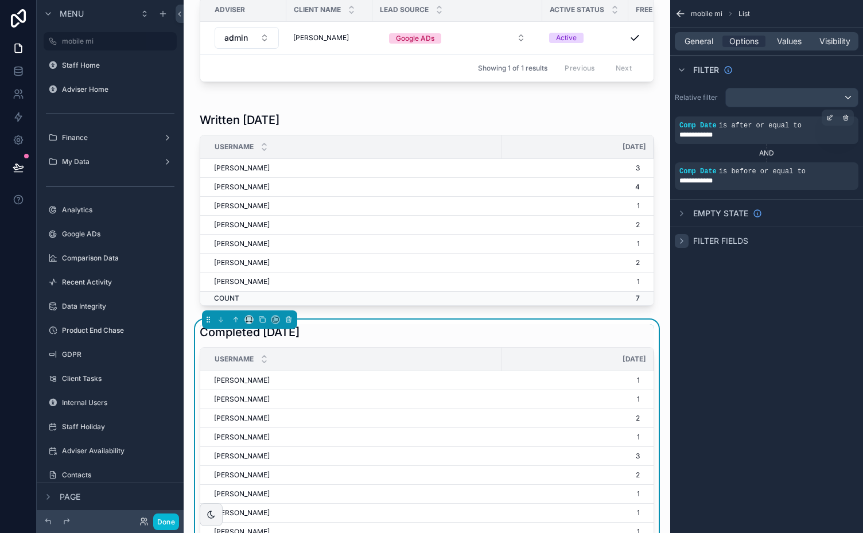
click at [814, 275] on div "**********" at bounding box center [766, 266] width 193 height 533
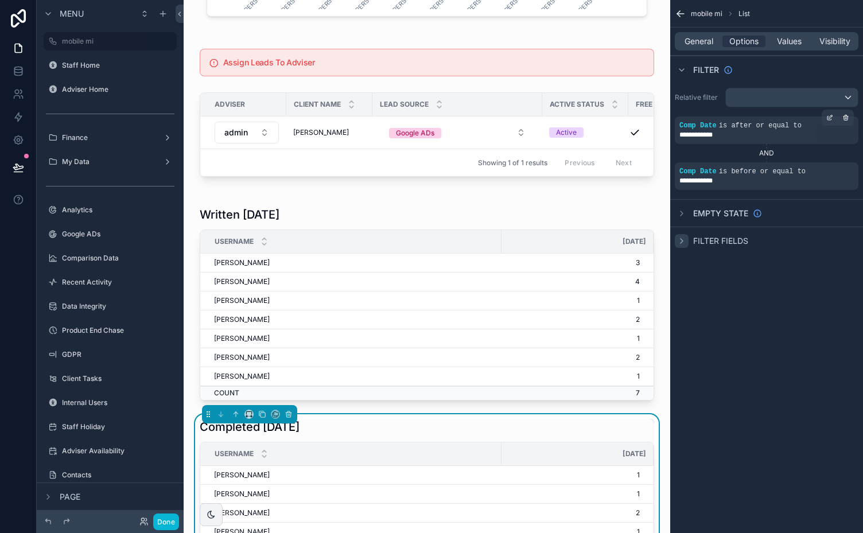
scroll to position [1197, 0]
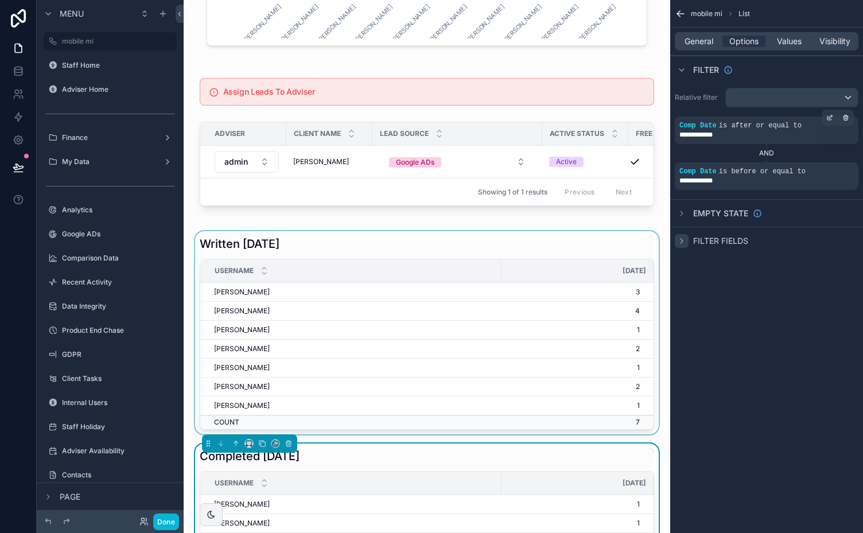
click at [515, 249] on div "scrollable content" at bounding box center [427, 332] width 468 height 203
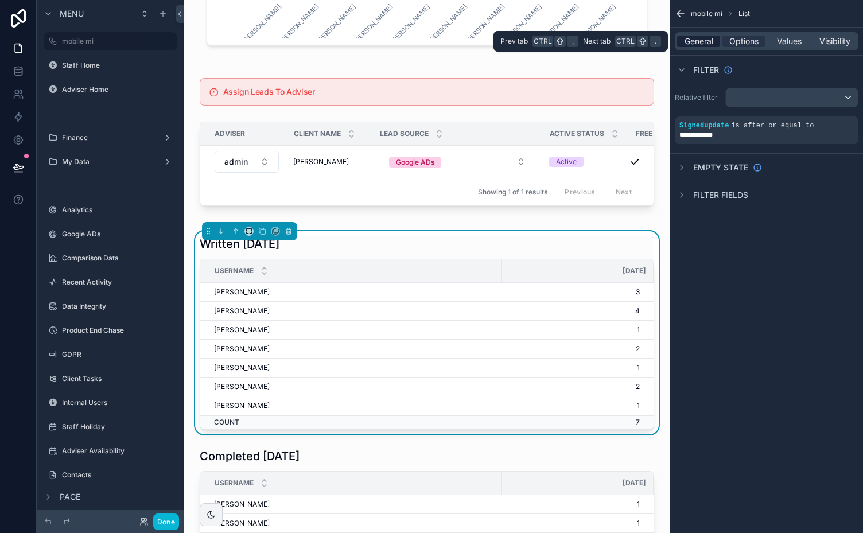
click at [706, 37] on span "General" at bounding box center [699, 41] width 29 height 11
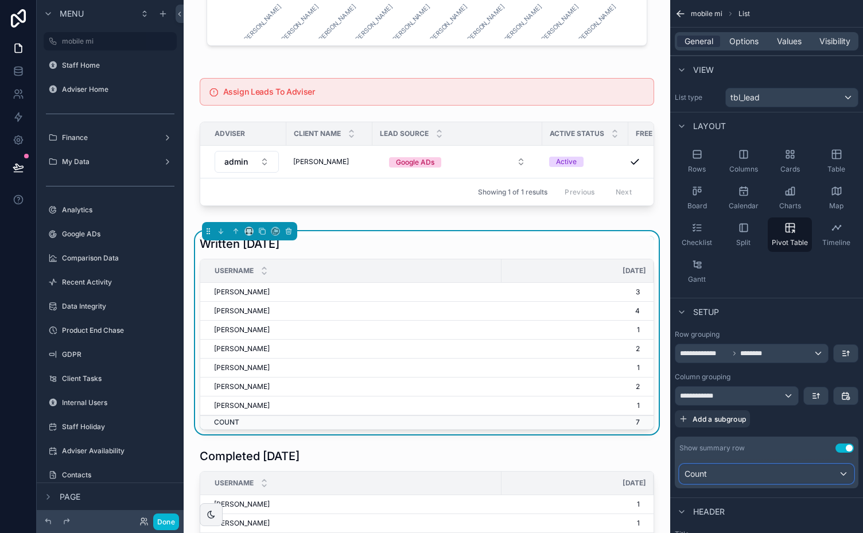
click at [843, 469] on div "Count" at bounding box center [766, 474] width 173 height 18
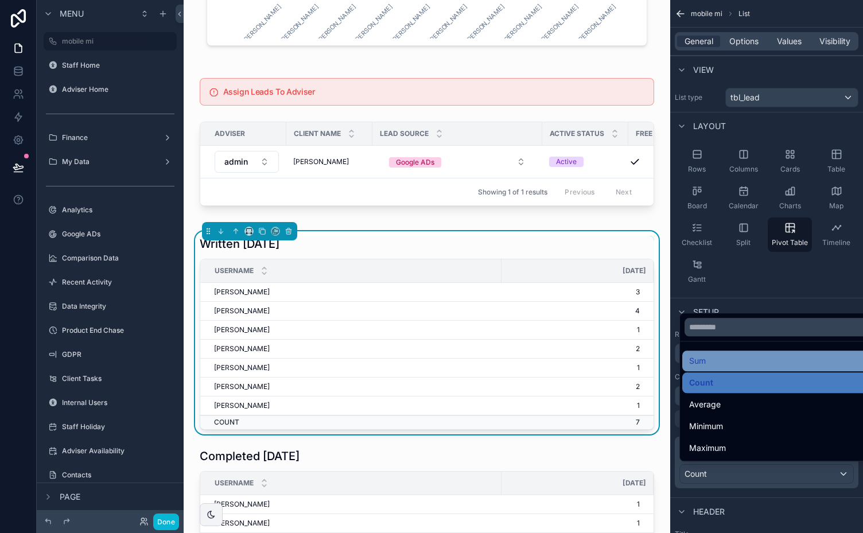
click at [706, 359] on span "Sum" at bounding box center [697, 361] width 17 height 14
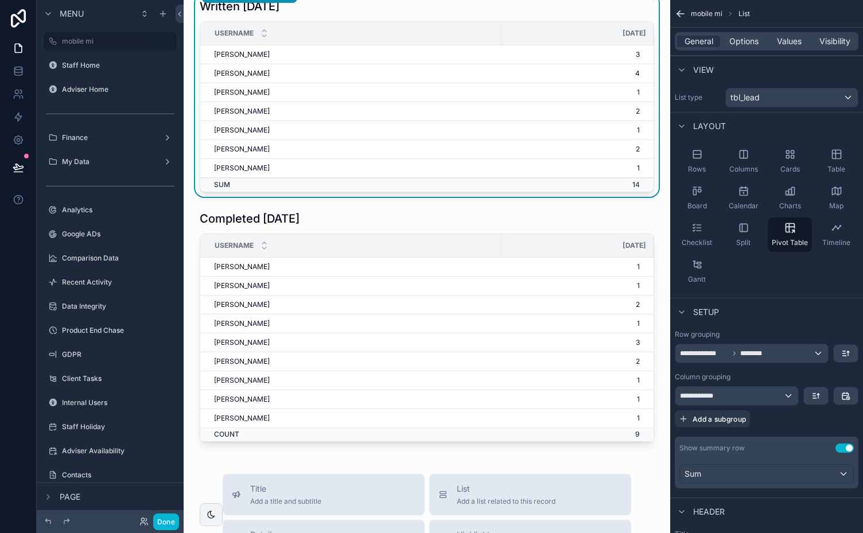
scroll to position [1426, 0]
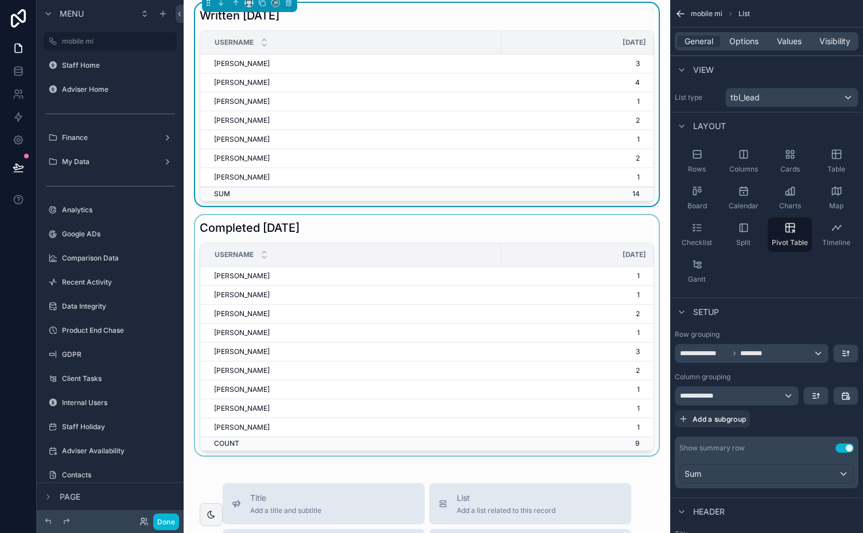
click at [569, 383] on div "scrollable content" at bounding box center [427, 335] width 468 height 241
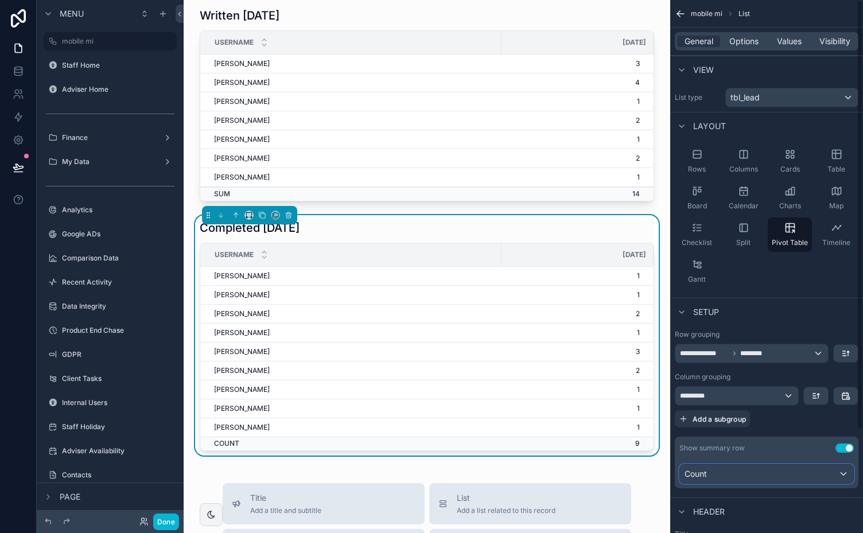
click at [812, 474] on div "Count" at bounding box center [766, 474] width 173 height 18
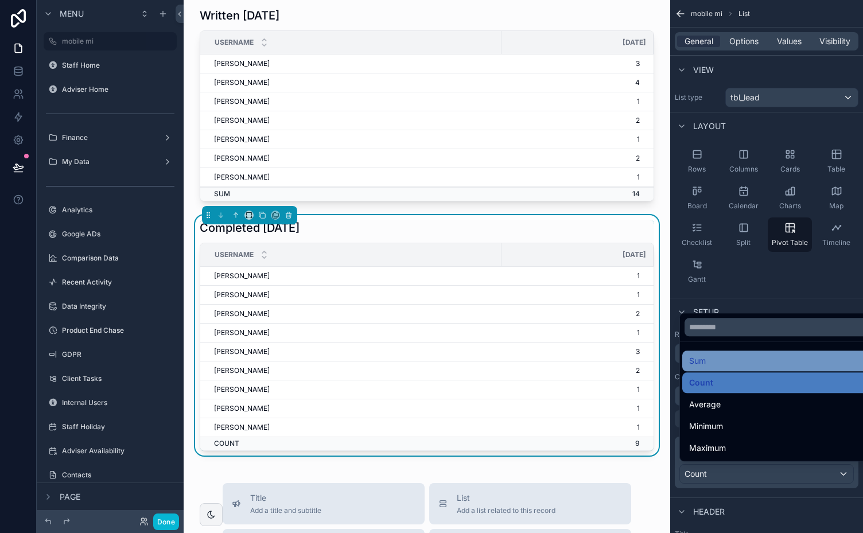
click at [706, 358] on span "Sum" at bounding box center [697, 361] width 17 height 14
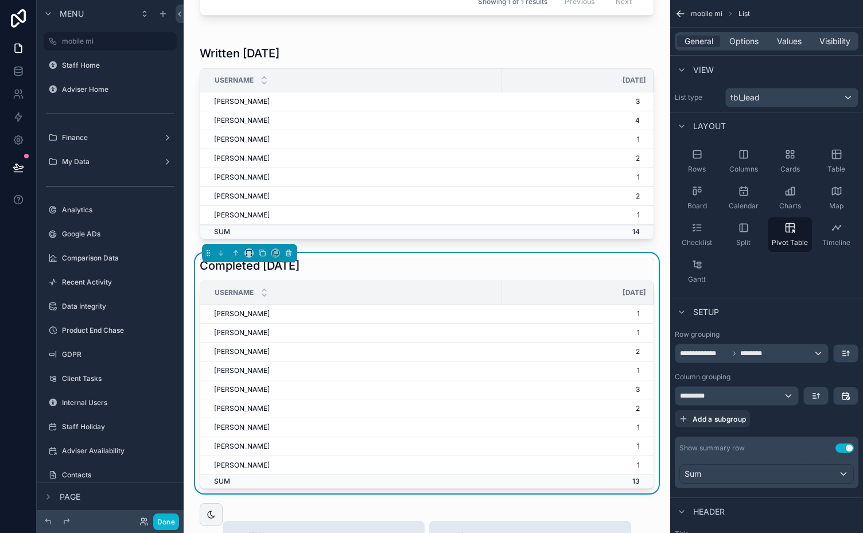
scroll to position [1330, 0]
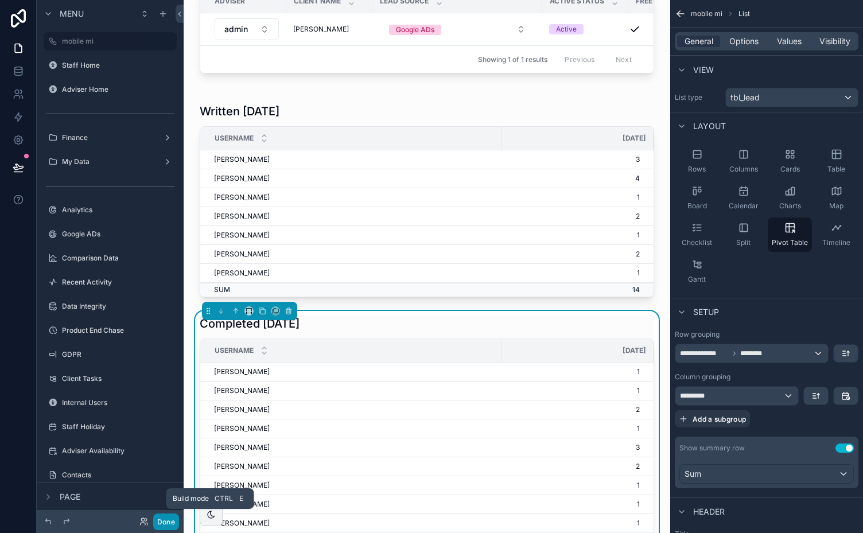
click at [165, 518] on button "Done" at bounding box center [166, 522] width 26 height 17
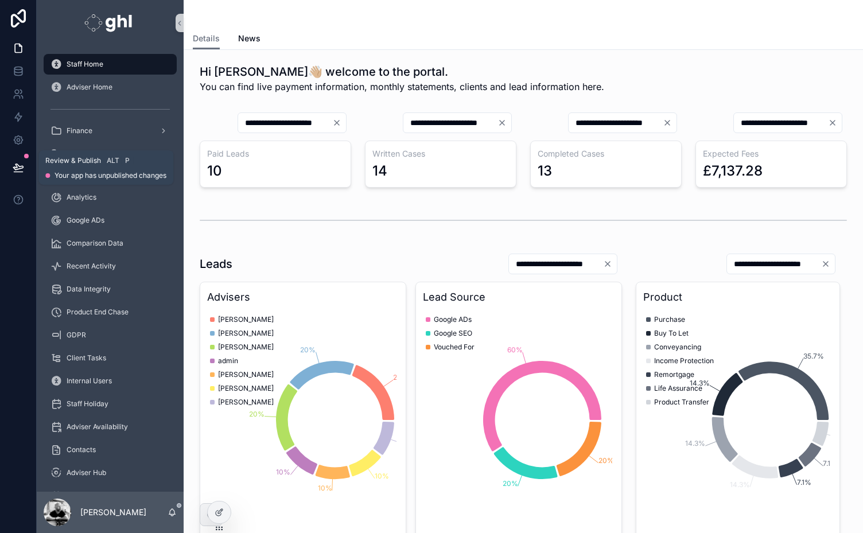
click at [17, 168] on icon at bounding box center [18, 167] width 11 height 11
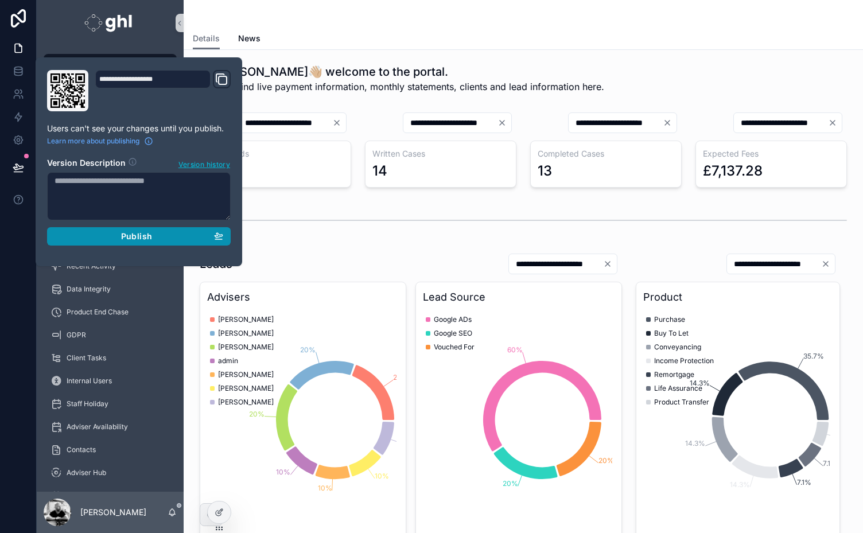
click at [137, 236] on span "Publish" at bounding box center [136, 236] width 31 height 10
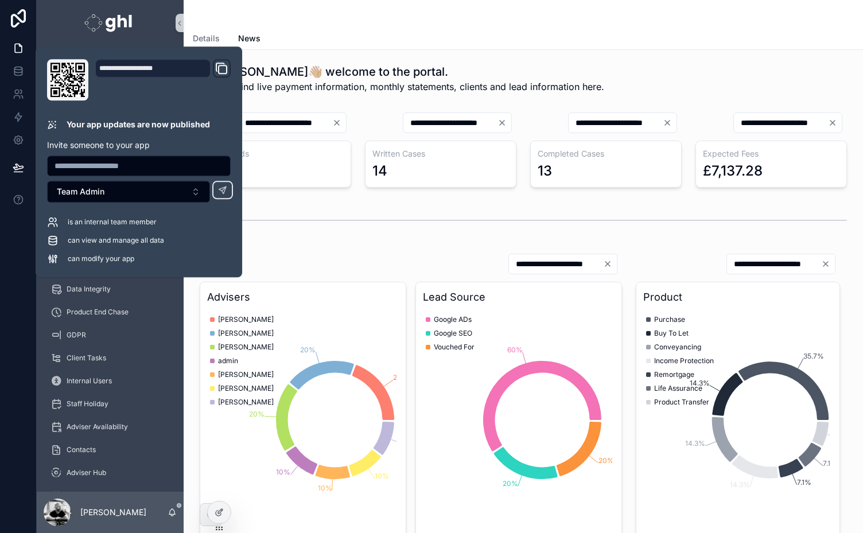
click at [458, 22] on div "scrollable content" at bounding box center [523, 14] width 661 height 28
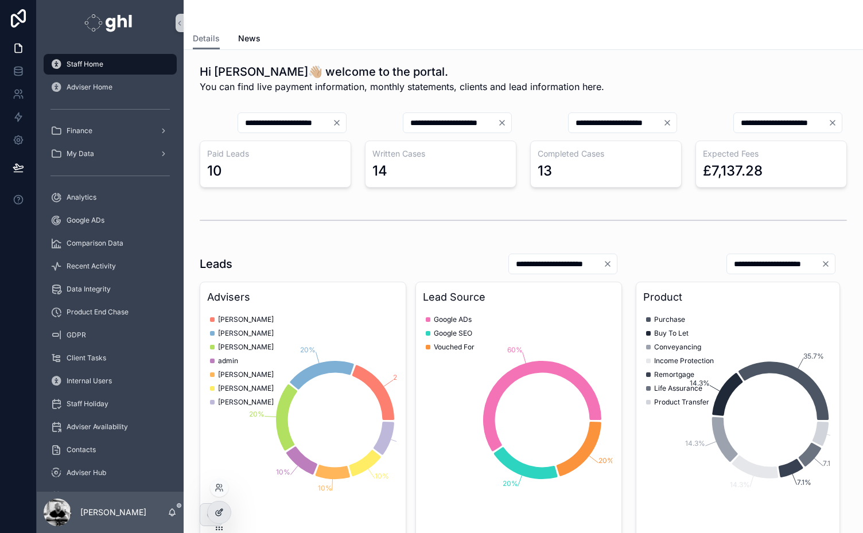
click at [216, 510] on icon at bounding box center [219, 512] width 9 height 9
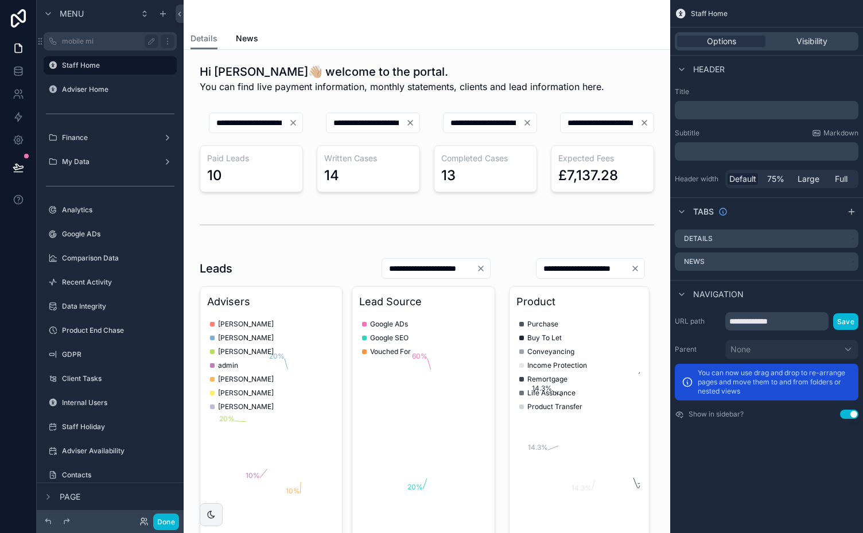
click at [80, 44] on label "mobile mi" at bounding box center [108, 41] width 92 height 9
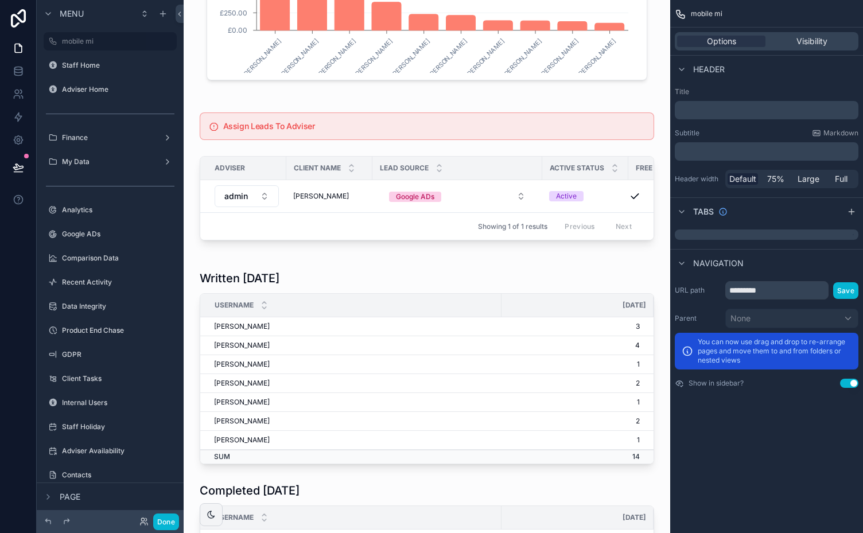
scroll to position [1170, 0]
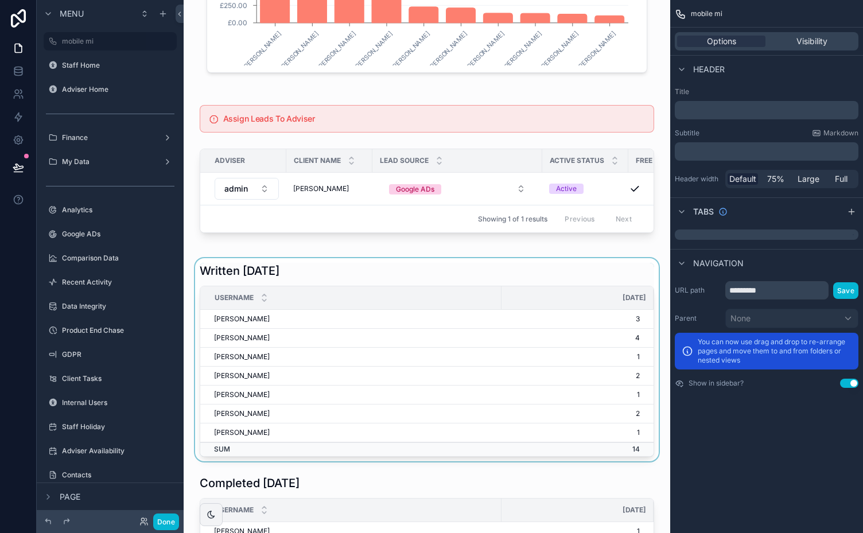
click at [431, 274] on div "scrollable content" at bounding box center [427, 359] width 468 height 203
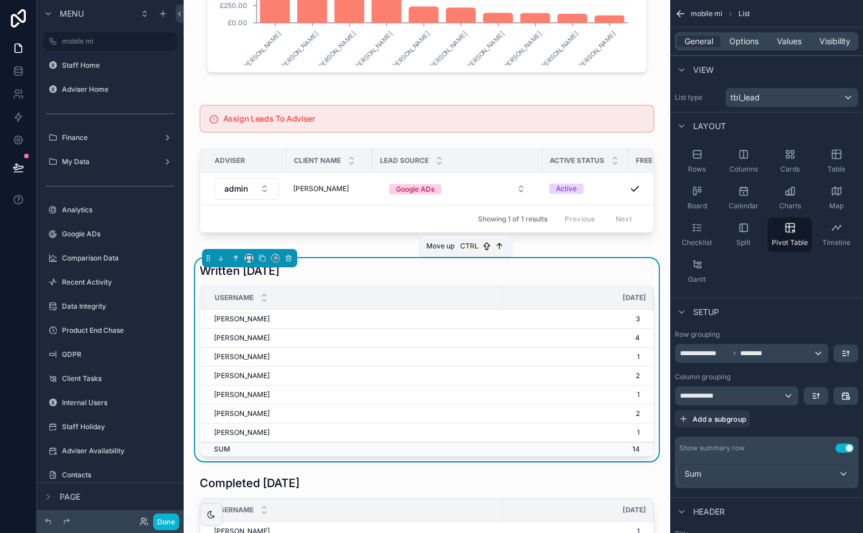
click at [236, 261] on icon "scrollable content" at bounding box center [236, 258] width 0 height 5
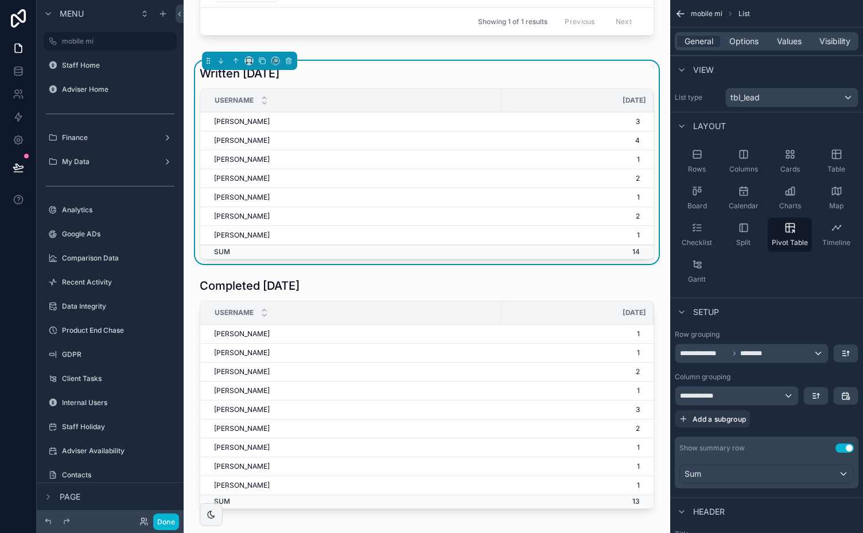
scroll to position [1422, 0]
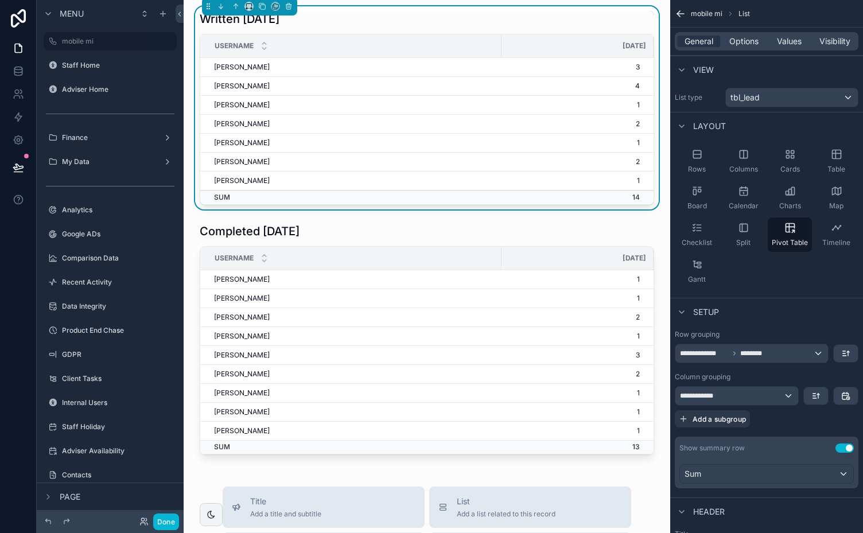
click at [571, 24] on div "Written [DATE]" at bounding box center [427, 19] width 455 height 16
click at [816, 394] on icon "scrollable content" at bounding box center [814, 394] width 3 height 0
click at [804, 443] on span "Newest -> Oldest" at bounding box center [784, 442] width 65 height 14
click at [746, 44] on span "Options" at bounding box center [743, 41] width 29 height 11
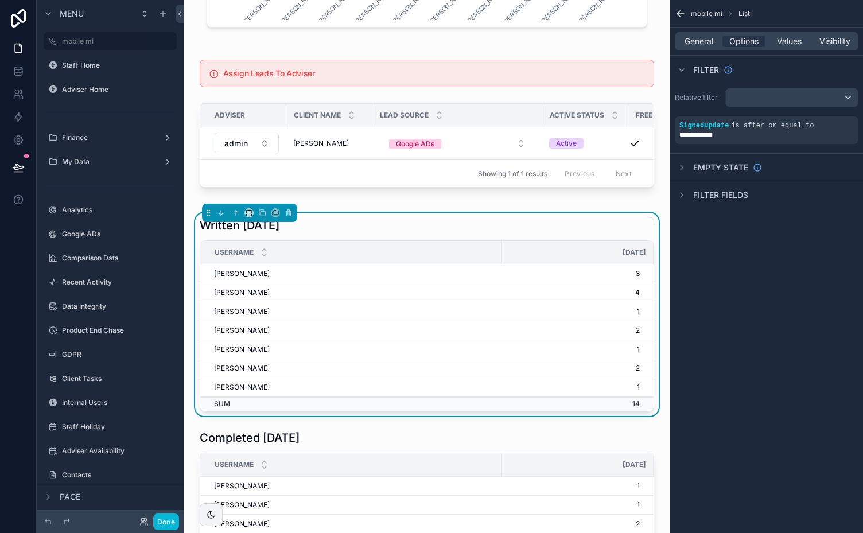
scroll to position [1187, 0]
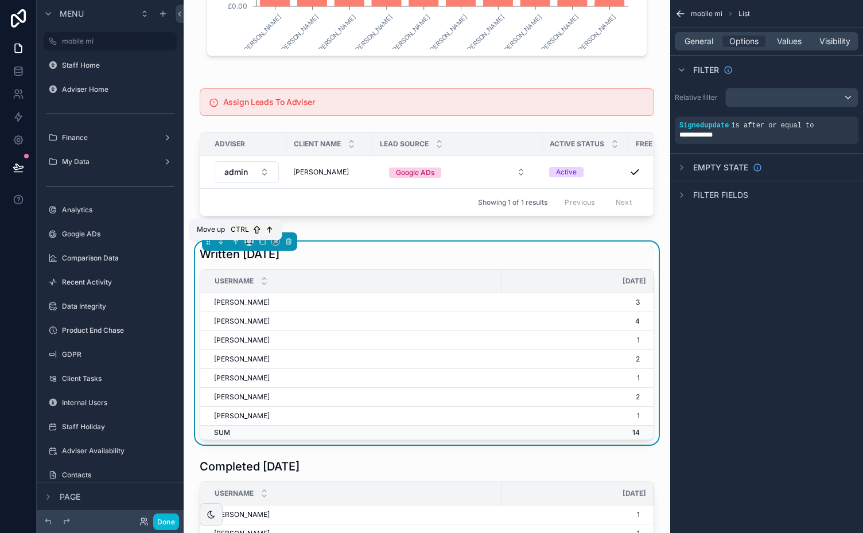
click at [235, 246] on icon "scrollable content" at bounding box center [236, 242] width 8 height 8
click at [235, 242] on icon "scrollable content" at bounding box center [235, 240] width 2 height 2
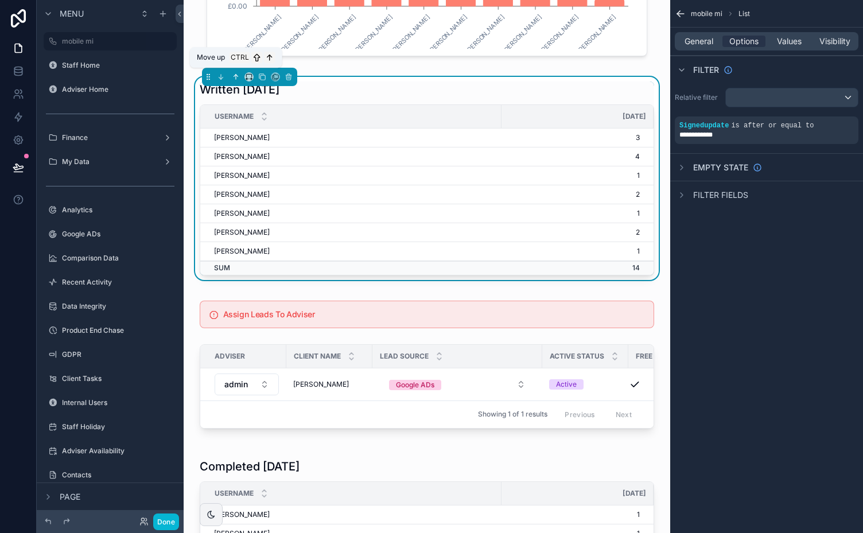
click at [235, 73] on icon "scrollable content" at bounding box center [236, 77] width 8 height 8
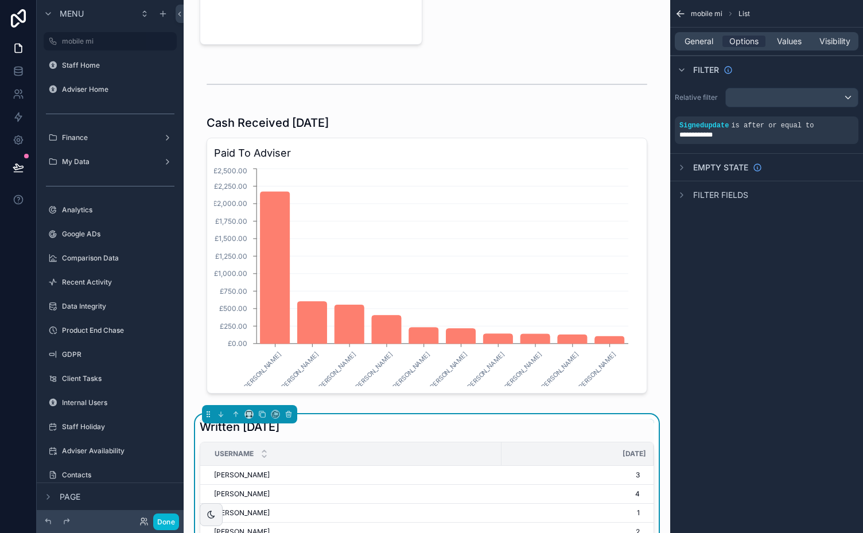
scroll to position [848, 0]
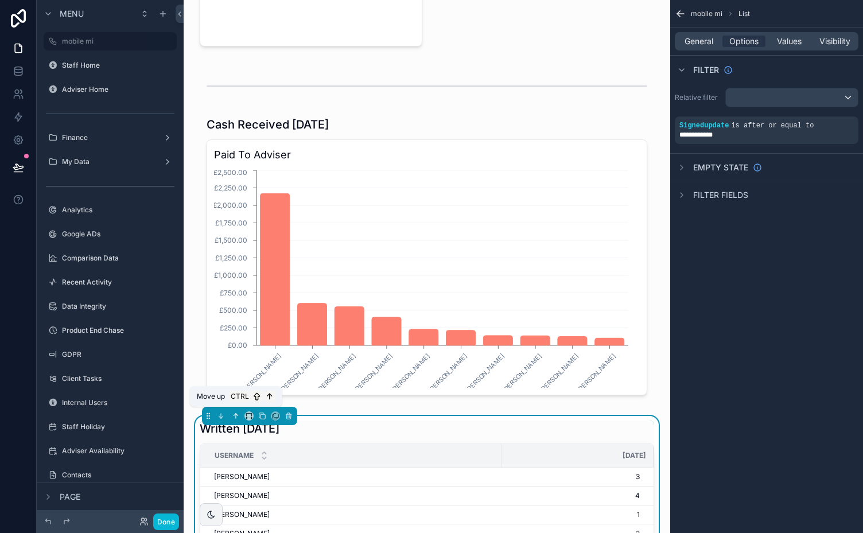
click at [234, 416] on icon "scrollable content" at bounding box center [236, 416] width 8 height 8
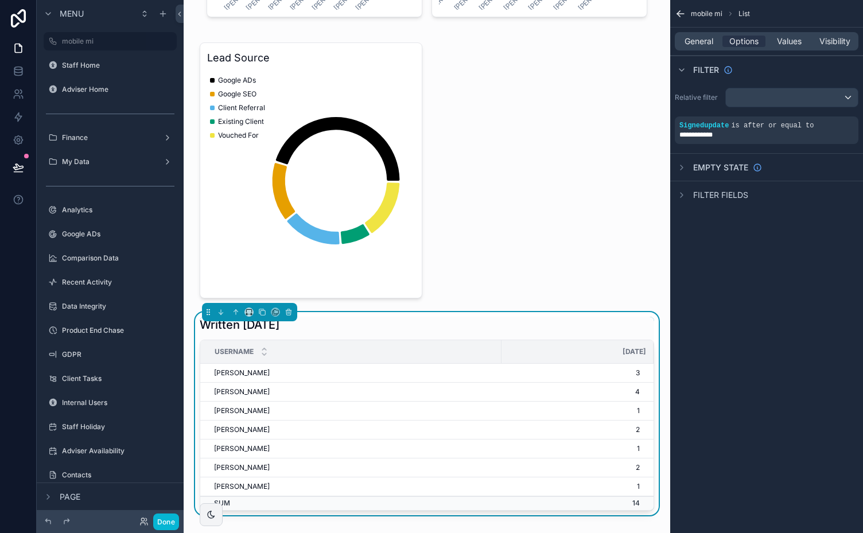
scroll to position [533, 0]
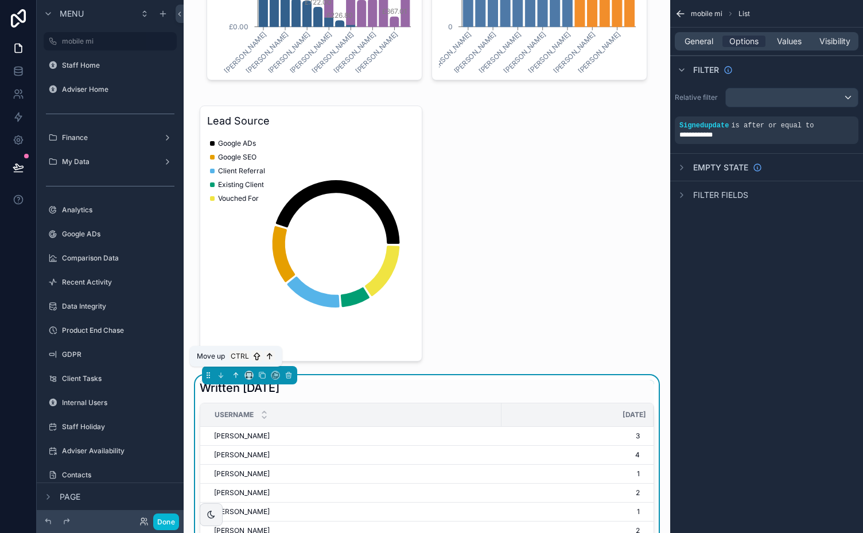
click at [236, 373] on icon "scrollable content" at bounding box center [236, 375] width 0 height 5
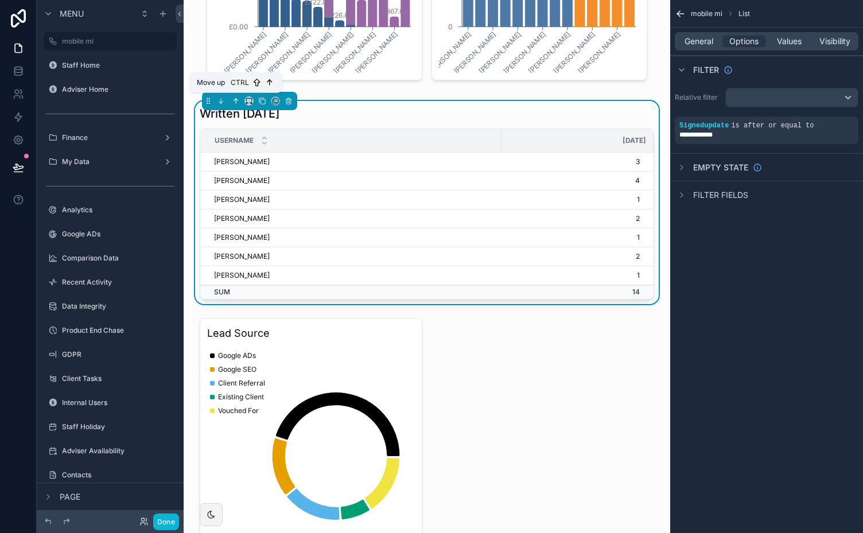
click at [236, 100] on icon "scrollable content" at bounding box center [236, 101] width 0 height 5
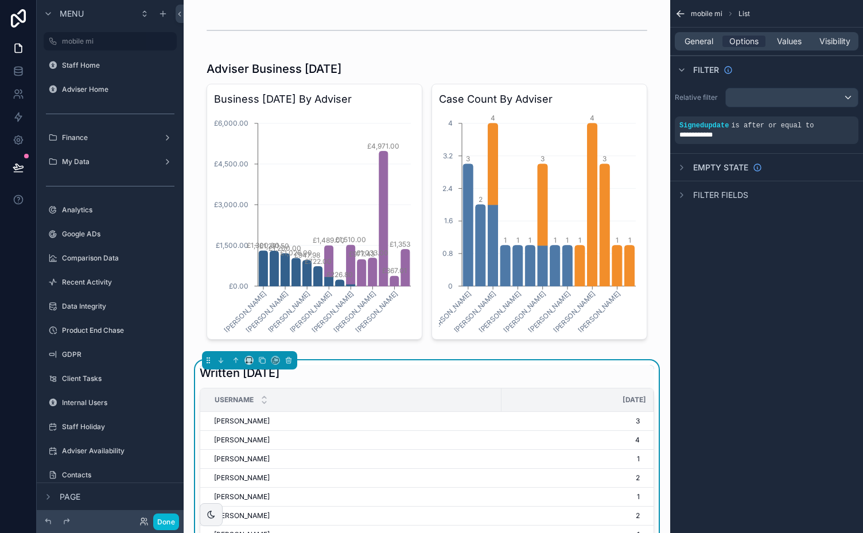
scroll to position [262, 0]
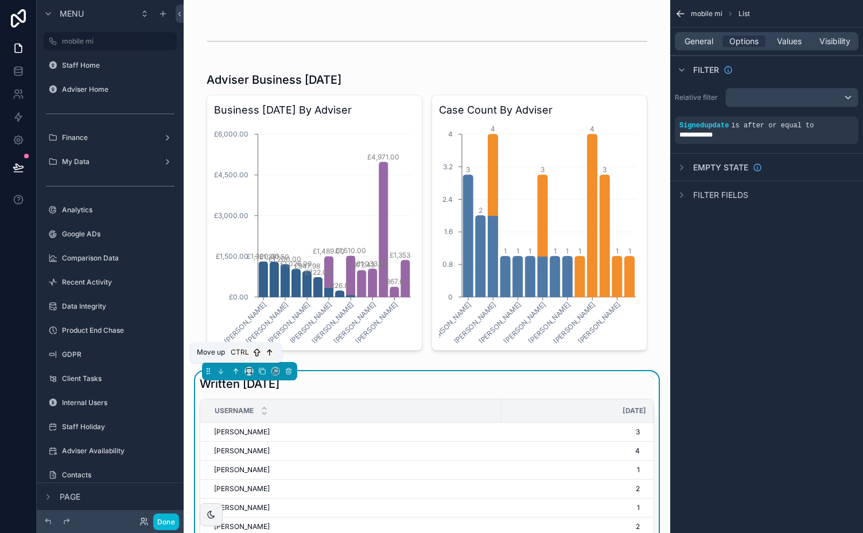
click at [236, 368] on icon "scrollable content" at bounding box center [236, 371] width 8 height 8
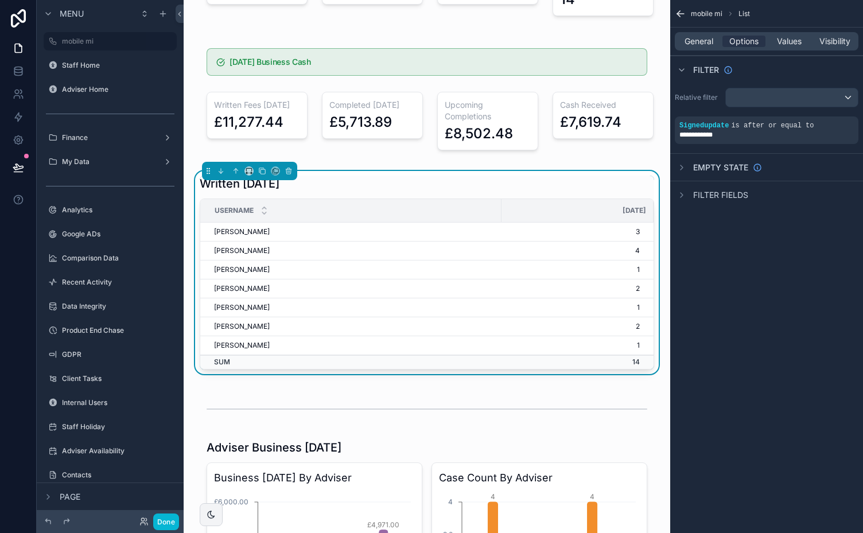
scroll to position [91, 0]
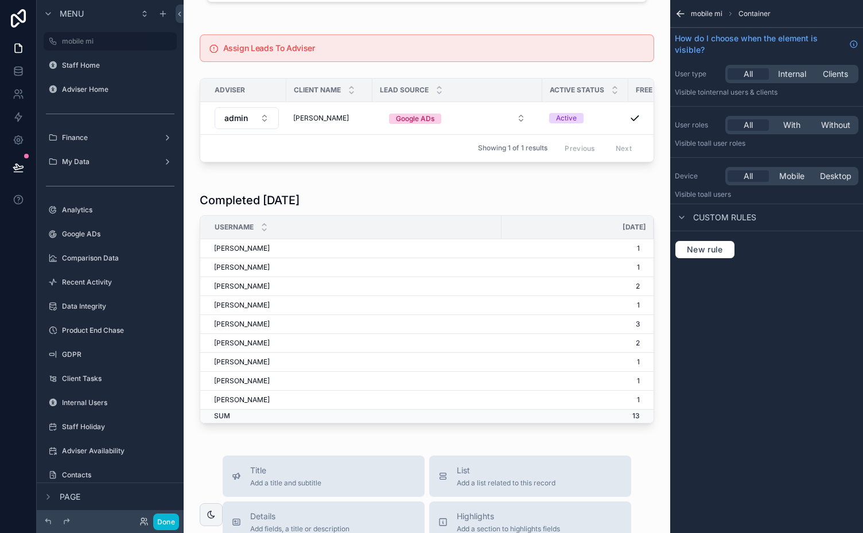
scroll to position [1458, 0]
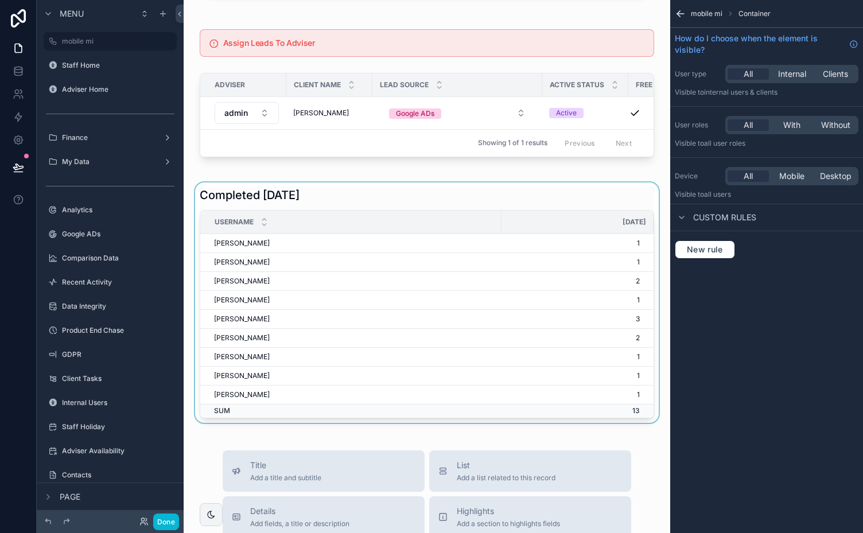
click at [326, 203] on div "scrollable content" at bounding box center [427, 303] width 468 height 241
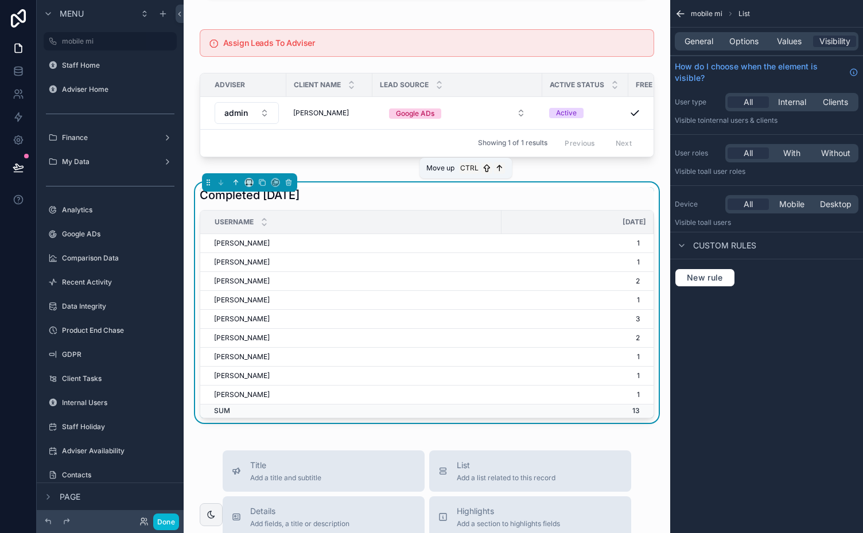
click at [236, 184] on icon "scrollable content" at bounding box center [236, 182] width 0 height 5
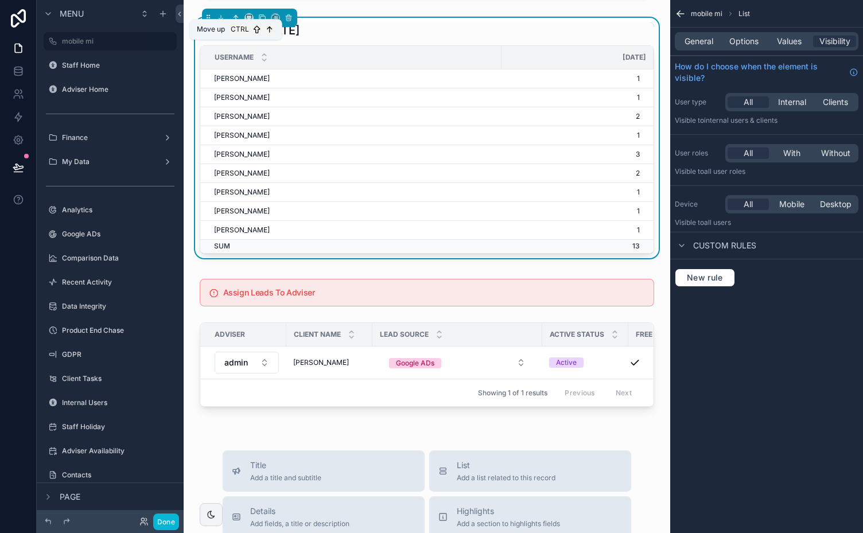
click at [235, 14] on icon "scrollable content" at bounding box center [236, 18] width 8 height 8
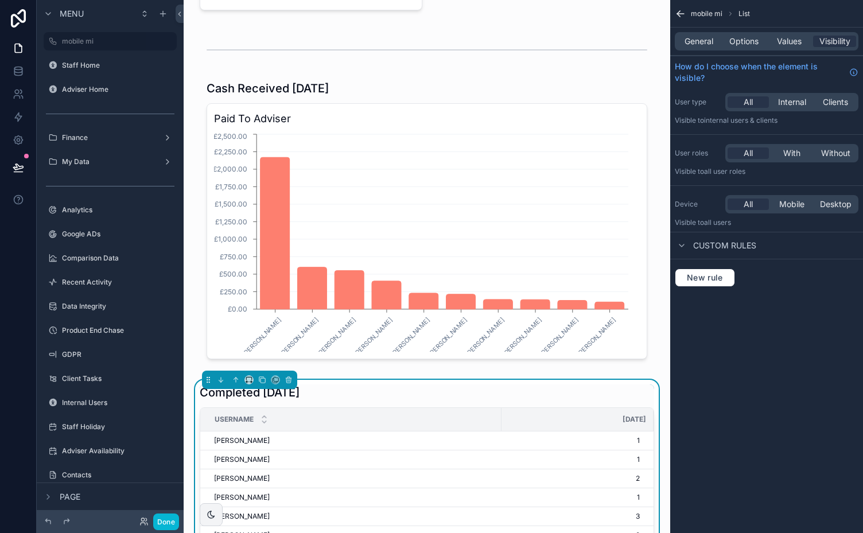
scroll to position [1094, 0]
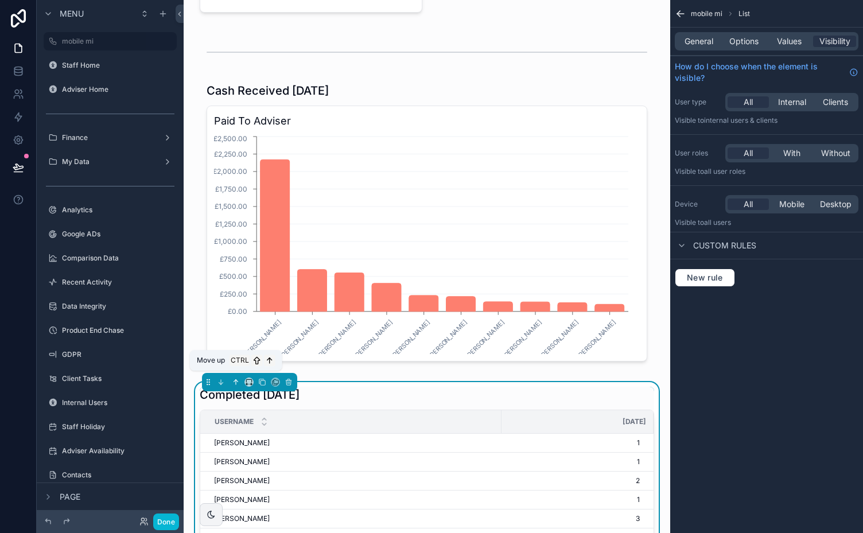
click at [236, 378] on icon "scrollable content" at bounding box center [236, 382] width 8 height 8
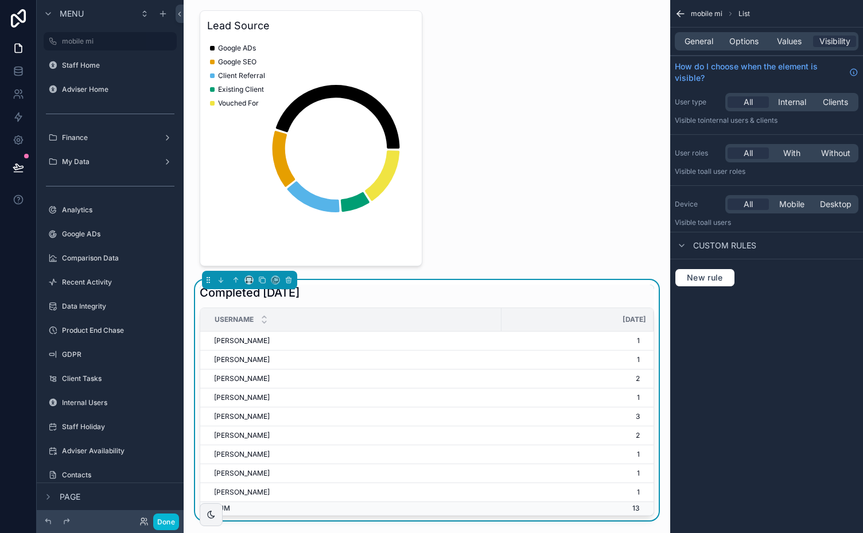
scroll to position [799, 0]
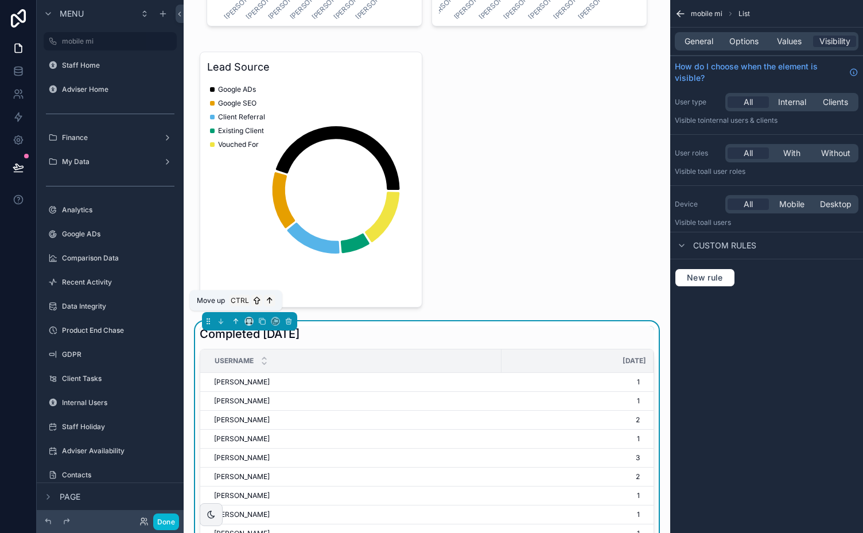
click at [235, 319] on icon "scrollable content" at bounding box center [235, 320] width 2 height 2
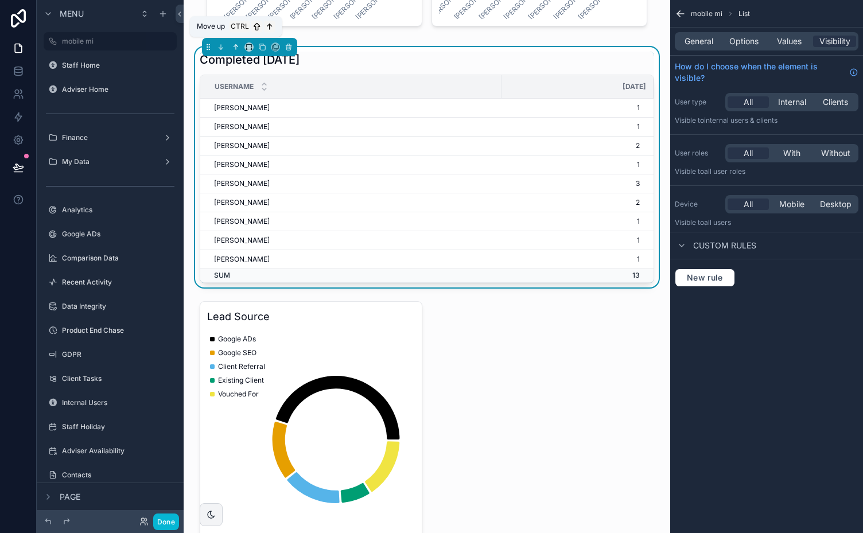
click at [235, 43] on icon "scrollable content" at bounding box center [236, 47] width 8 height 8
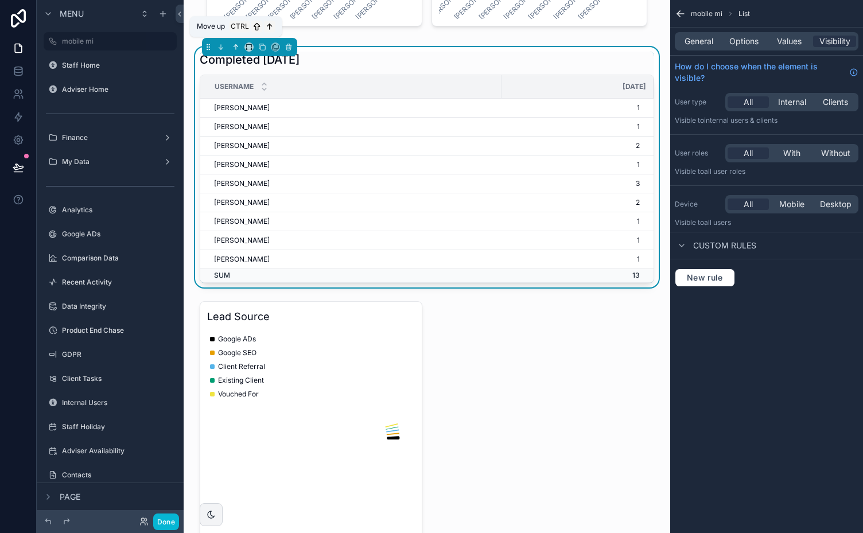
click at [235, 43] on icon "scrollable content" at bounding box center [236, 47] width 8 height 8
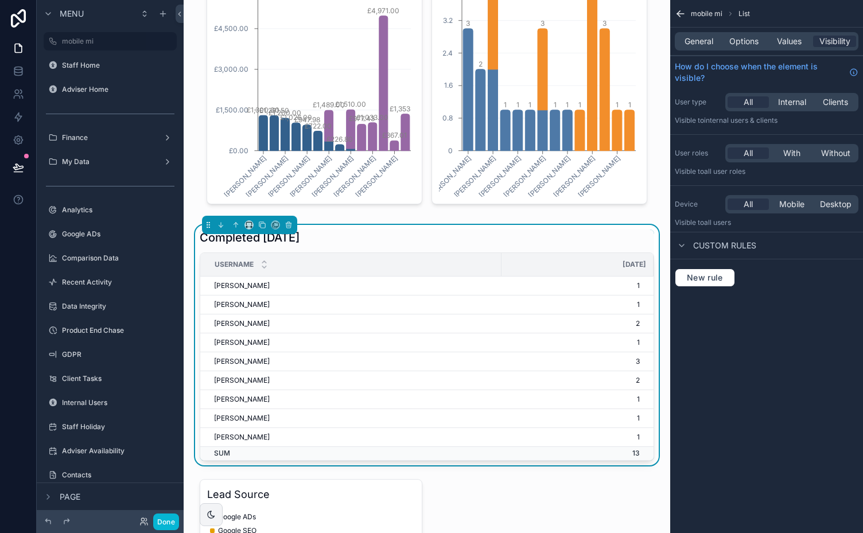
scroll to position [456, 0]
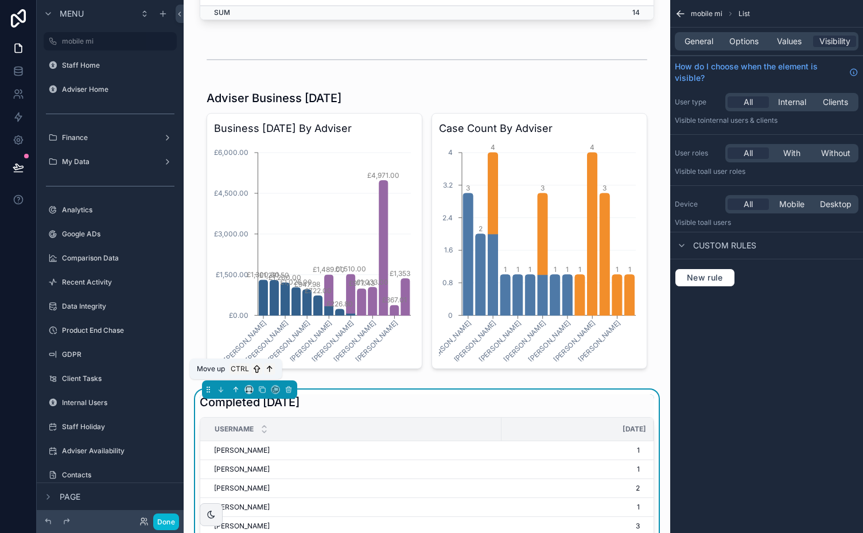
click at [236, 387] on icon "scrollable content" at bounding box center [236, 389] width 0 height 5
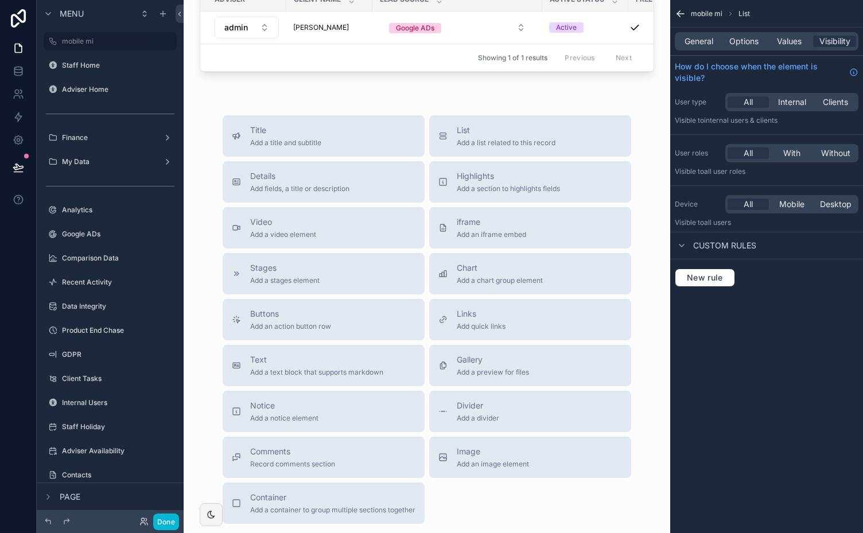
scroll to position [1805, 0]
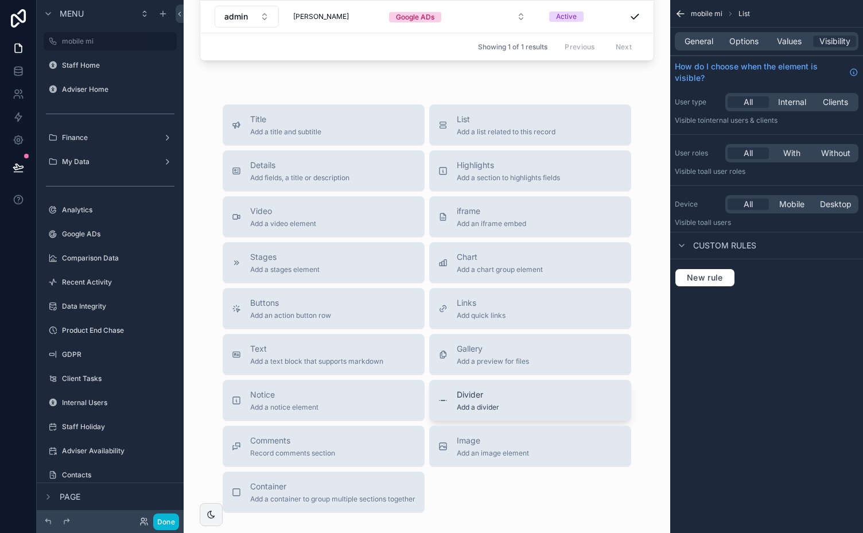
click at [502, 399] on div "Divider Add a divider" at bounding box center [531, 400] width 184 height 23
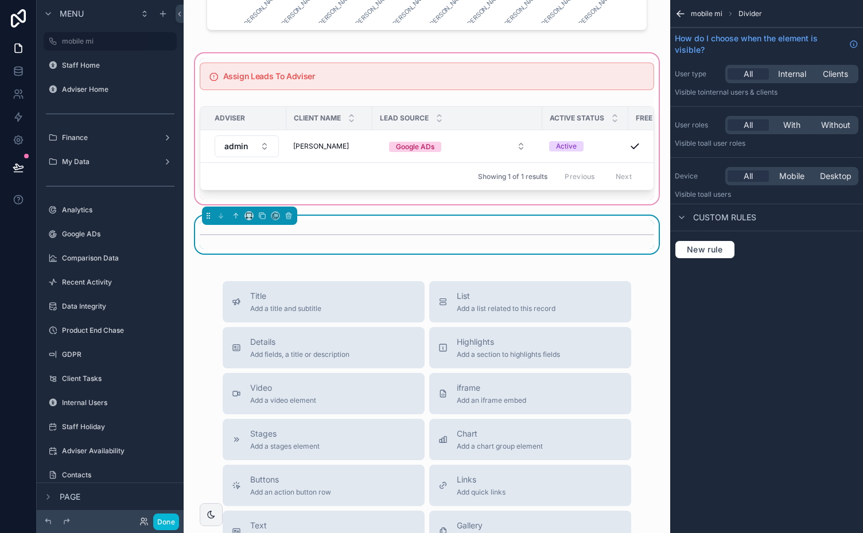
scroll to position [1643, 0]
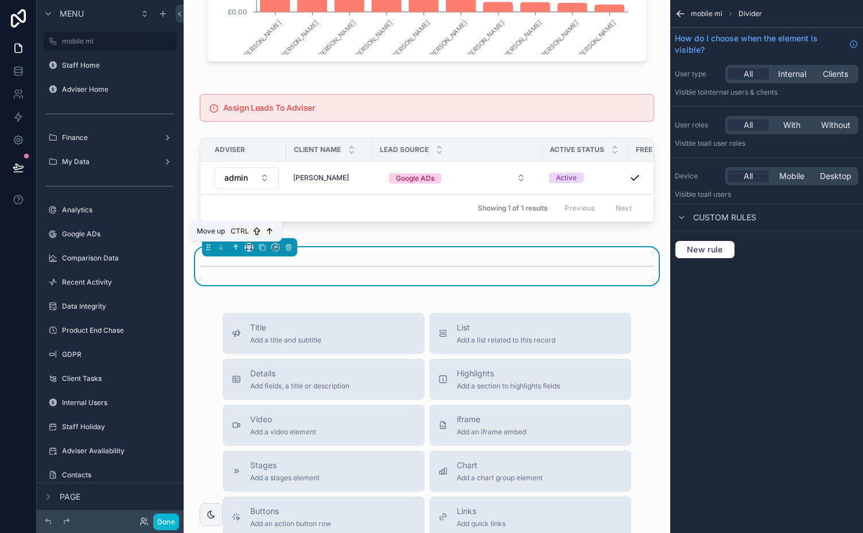
click at [234, 247] on icon "scrollable content" at bounding box center [235, 246] width 2 height 2
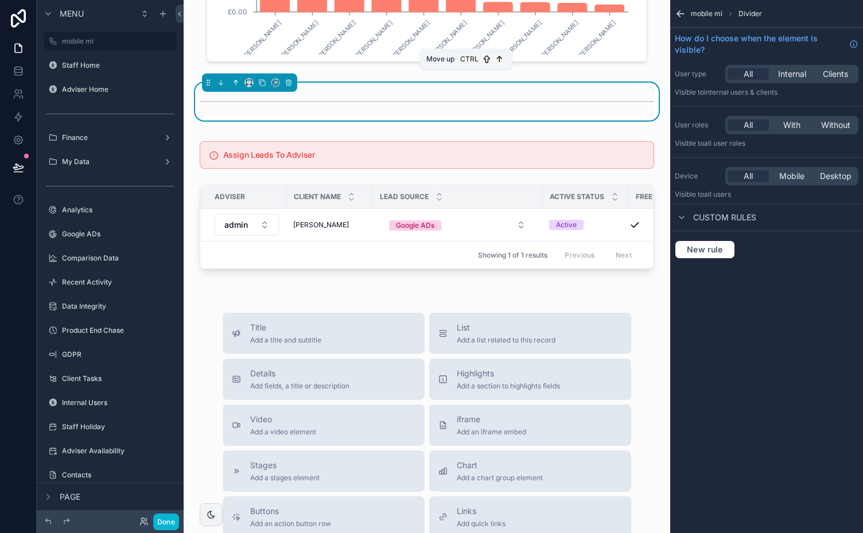
click at [238, 76] on button "scrollable content" at bounding box center [236, 82] width 13 height 13
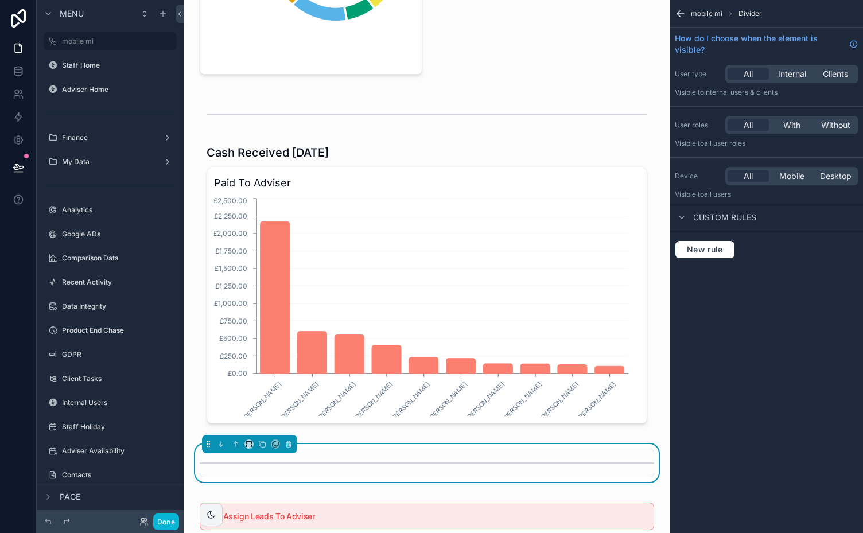
scroll to position [1252, 0]
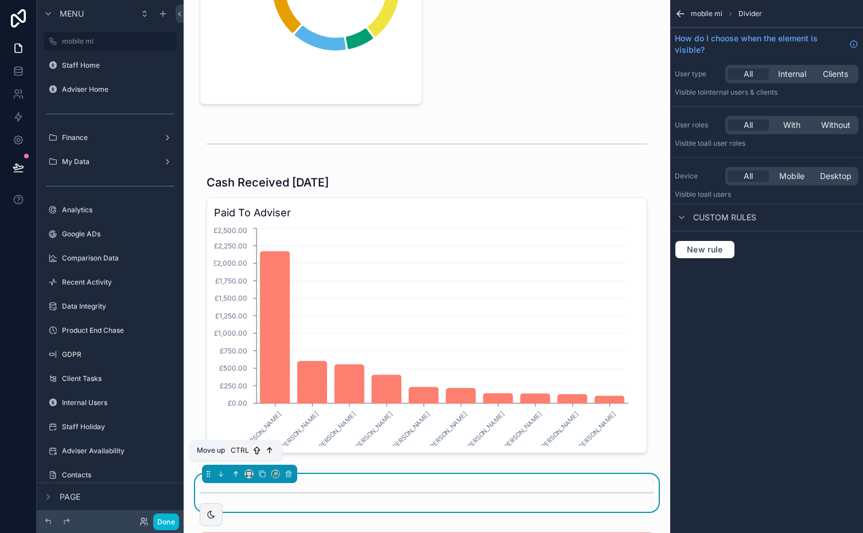
click at [236, 472] on icon "scrollable content" at bounding box center [236, 474] width 0 height 5
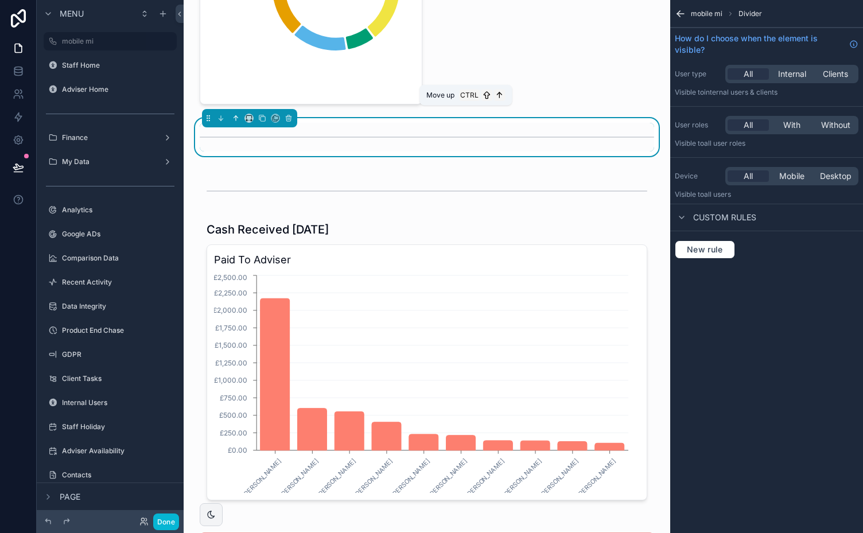
click at [234, 114] on icon "scrollable content" at bounding box center [236, 118] width 8 height 8
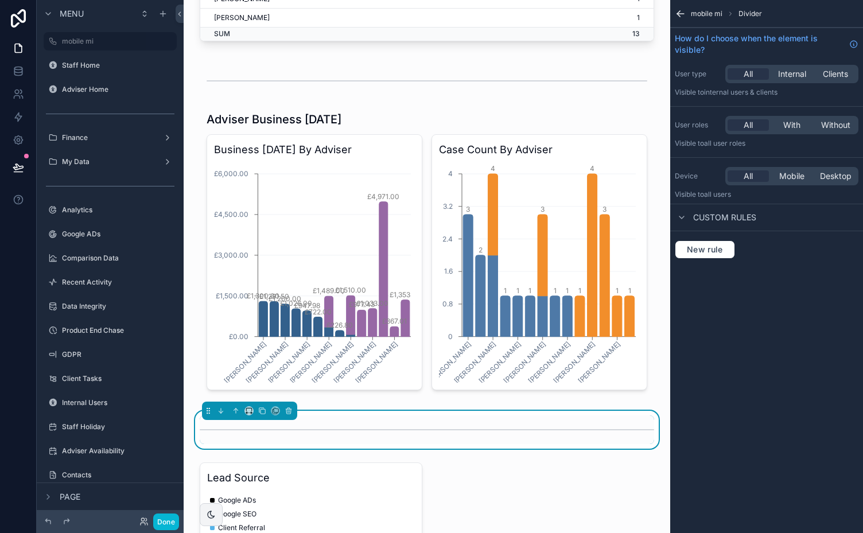
scroll to position [694, 0]
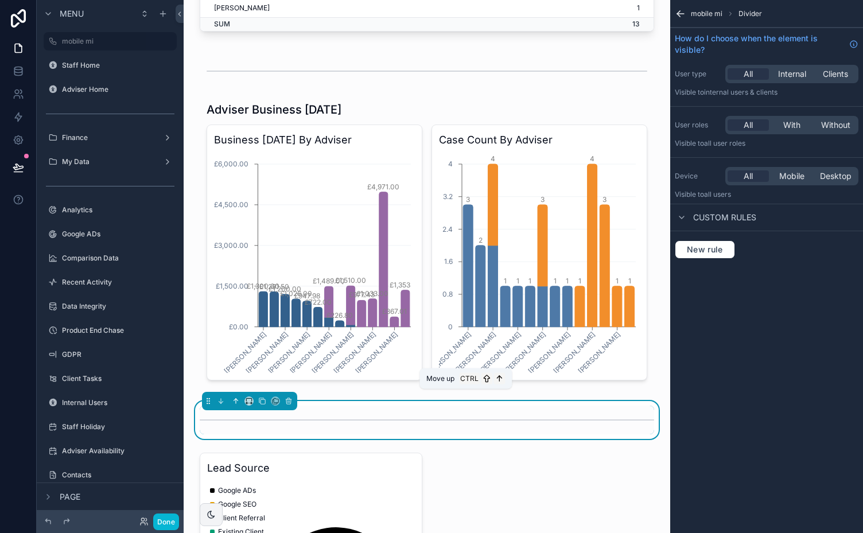
click at [235, 399] on icon "scrollable content" at bounding box center [235, 400] width 2 height 2
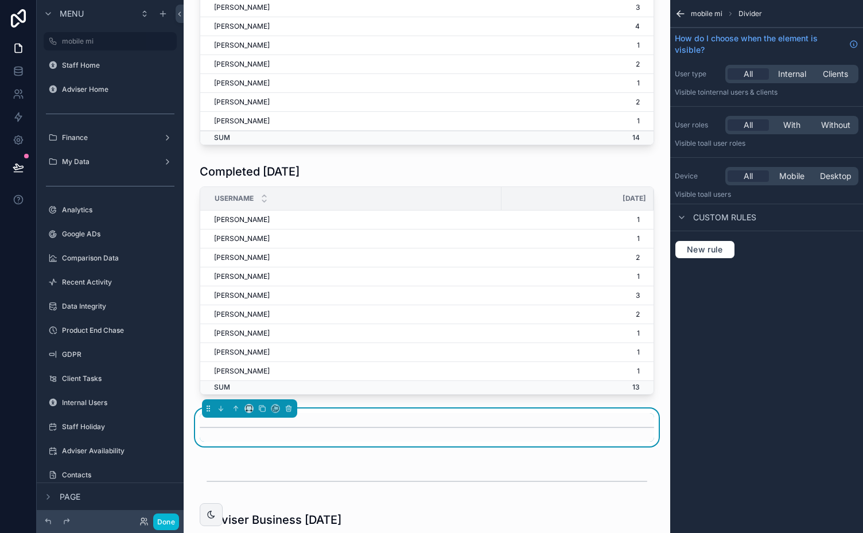
scroll to position [329, 0]
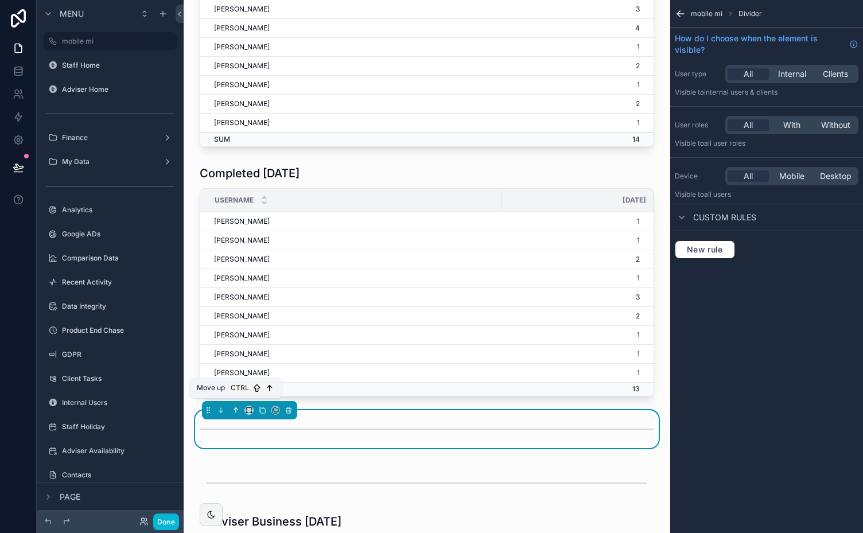
click at [235, 408] on icon "scrollable content" at bounding box center [235, 409] width 2 height 2
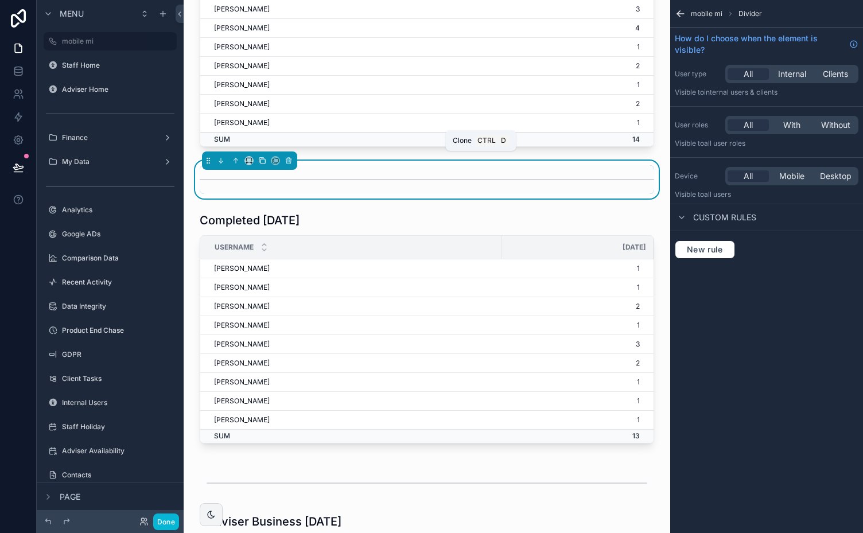
click at [261, 157] on icon "scrollable content" at bounding box center [262, 161] width 8 height 8
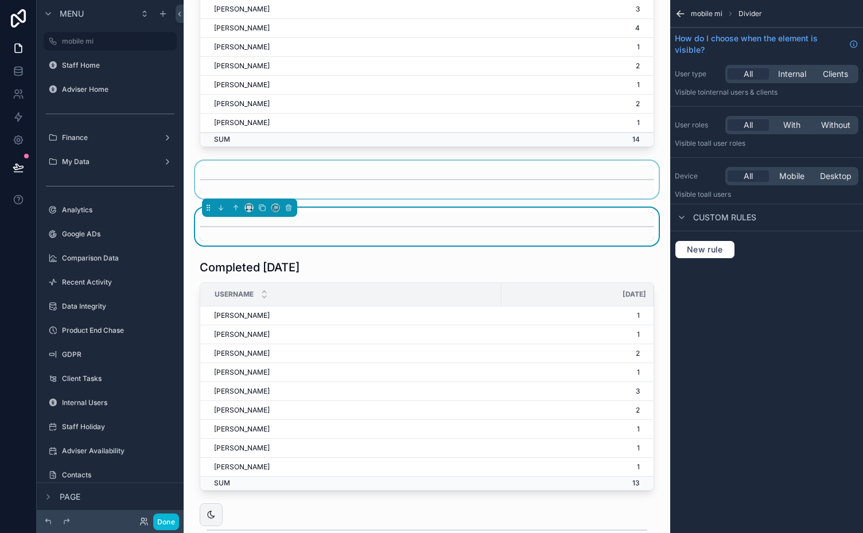
click at [235, 170] on div "scrollable content" at bounding box center [427, 180] width 468 height 38
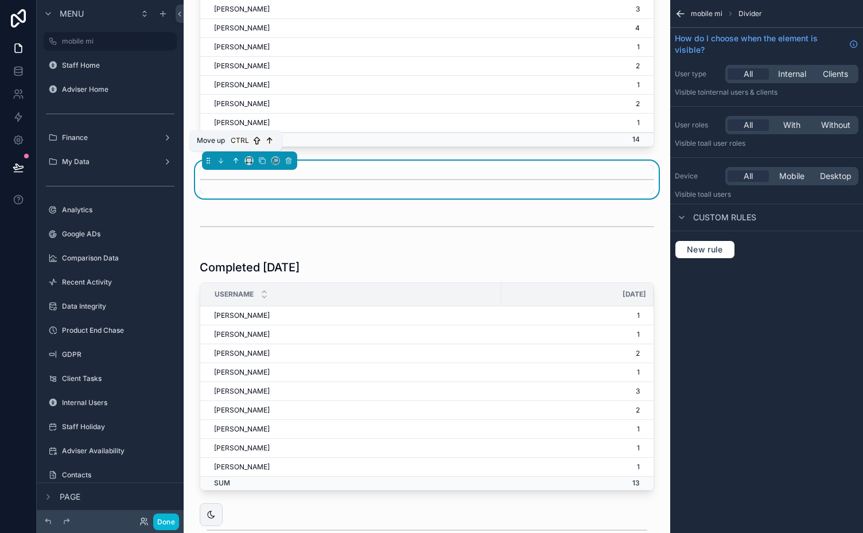
click at [235, 158] on icon "scrollable content" at bounding box center [235, 159] width 2 height 2
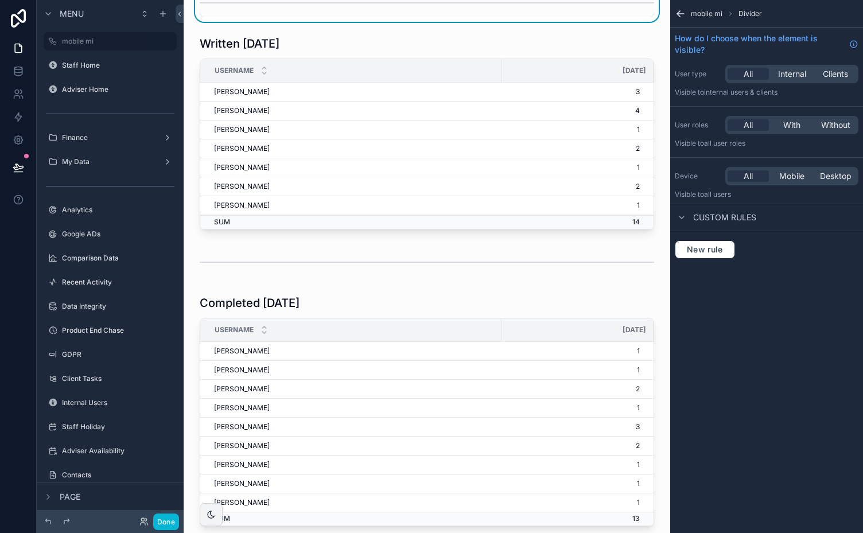
scroll to position [297, 0]
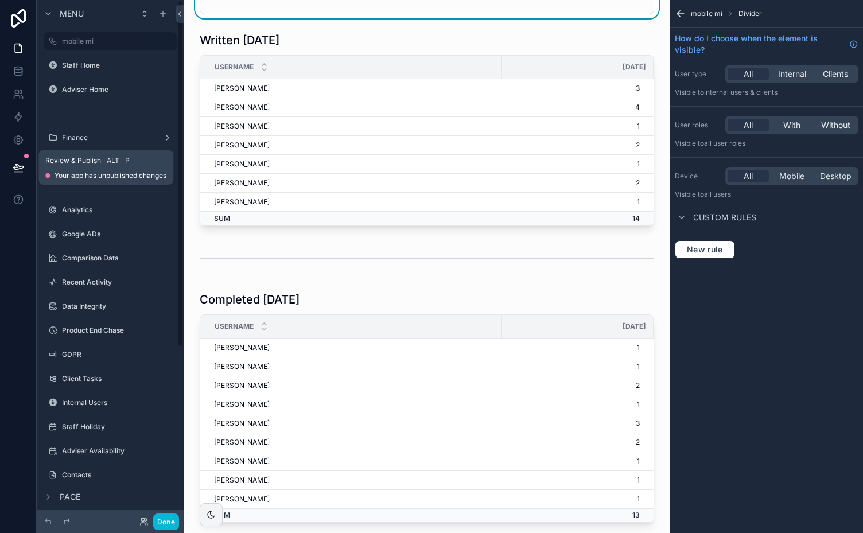
click at [15, 168] on icon at bounding box center [18, 167] width 11 height 11
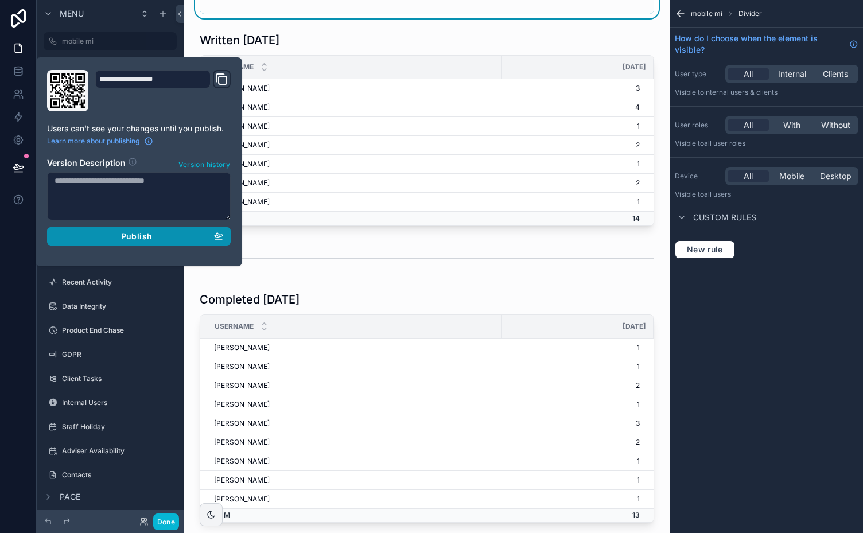
click at [135, 231] on span "Publish" at bounding box center [136, 236] width 31 height 10
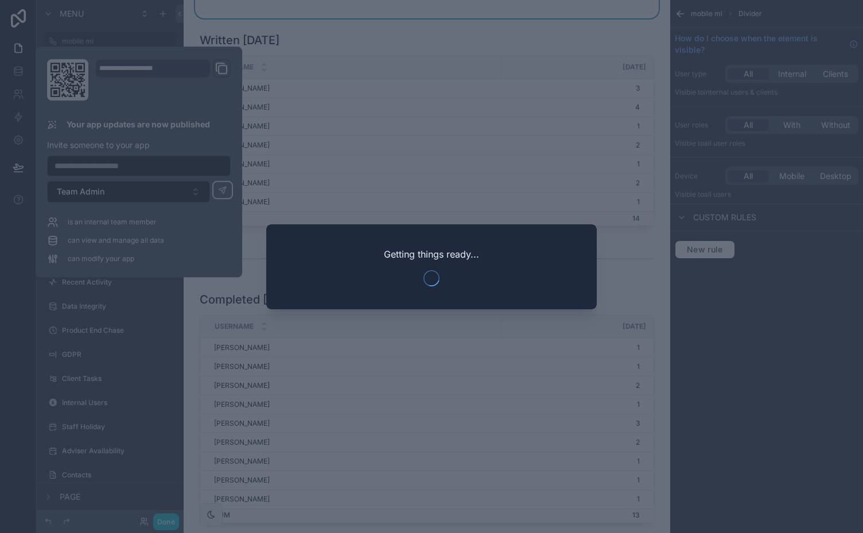
drag, startPoint x: 355, startPoint y: 2, endPoint x: 540, endPoint y: 24, distance: 185.5
click at [540, 24] on div at bounding box center [431, 266] width 863 height 533
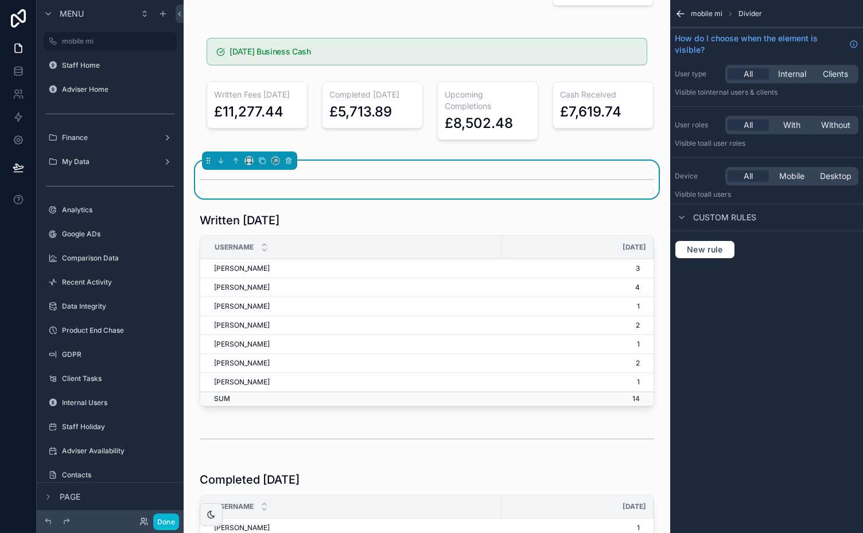
scroll to position [112, 0]
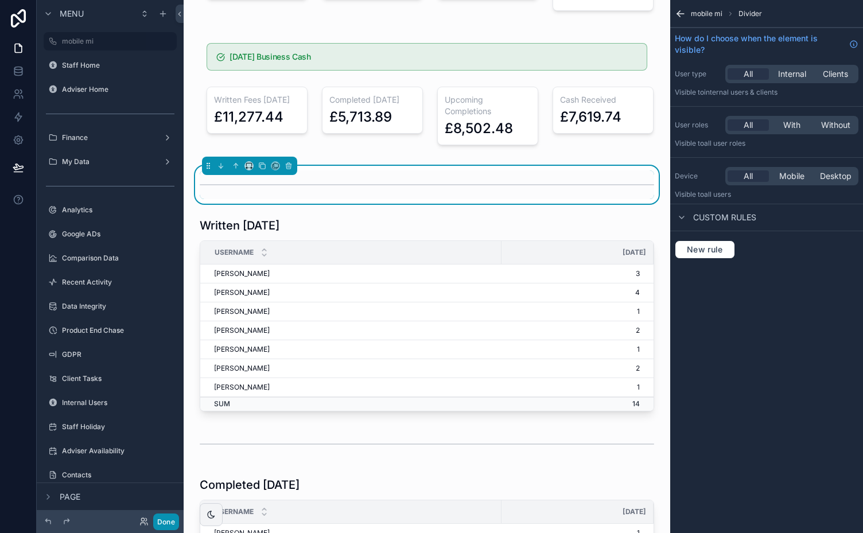
click at [170, 520] on button "Done" at bounding box center [166, 522] width 26 height 17
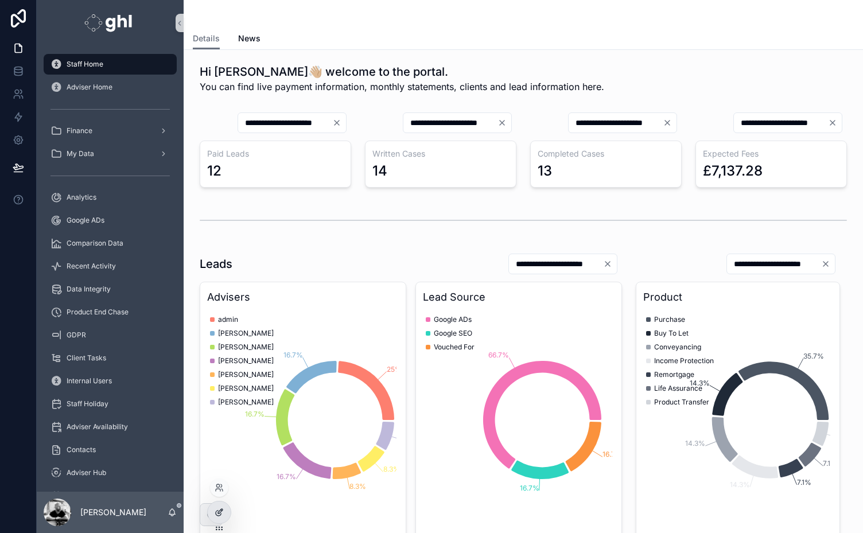
click at [219, 510] on icon at bounding box center [219, 512] width 9 height 9
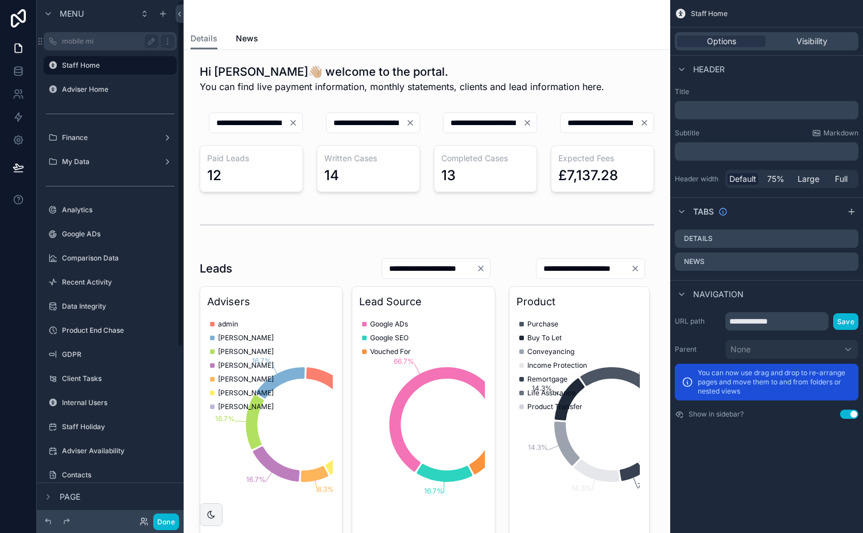
click at [92, 40] on label "mobile mi" at bounding box center [108, 41] width 92 height 9
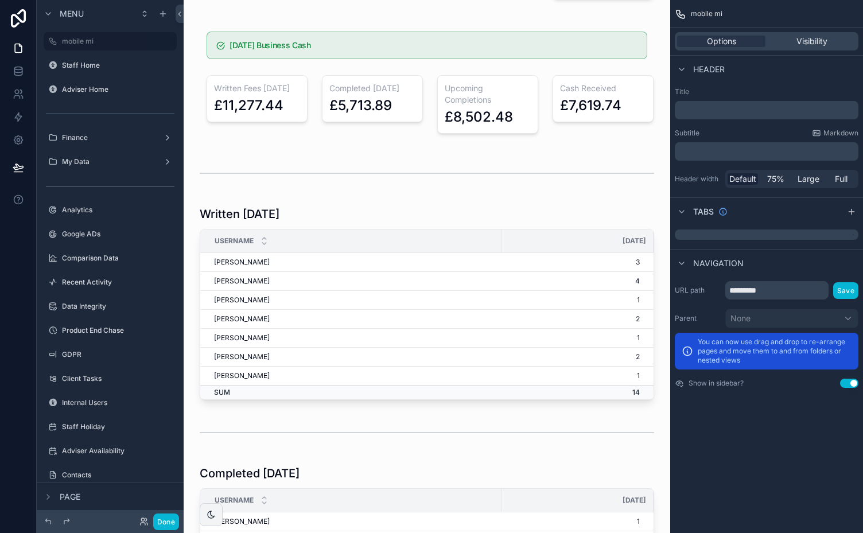
scroll to position [133, 0]
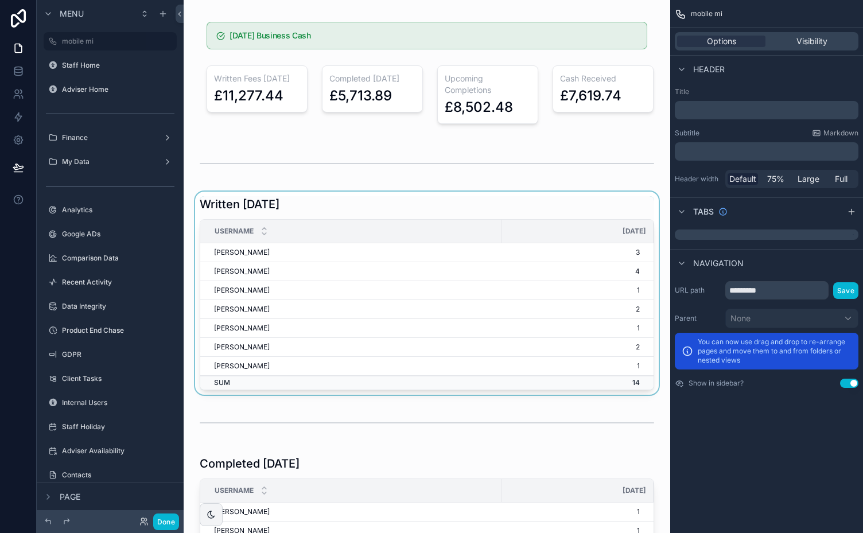
click at [413, 212] on div "scrollable content" at bounding box center [427, 293] width 468 height 203
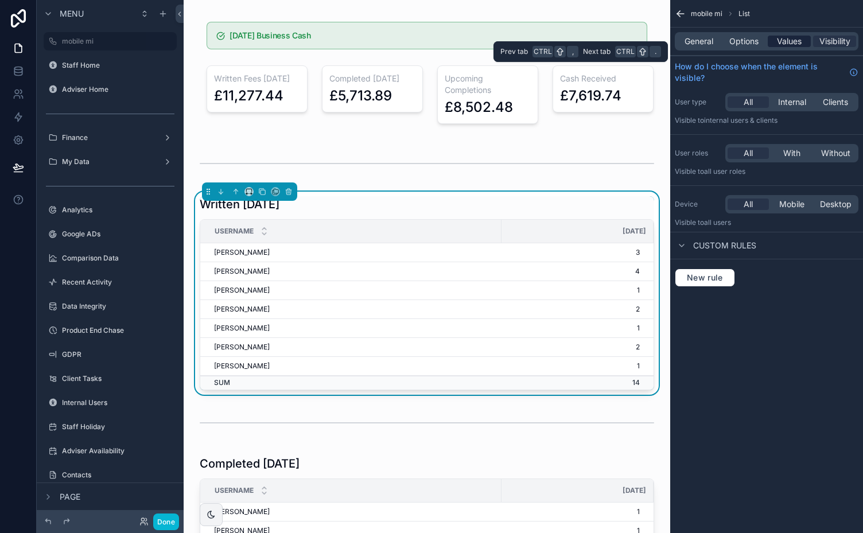
click at [790, 42] on span "Values" at bounding box center [789, 41] width 25 height 11
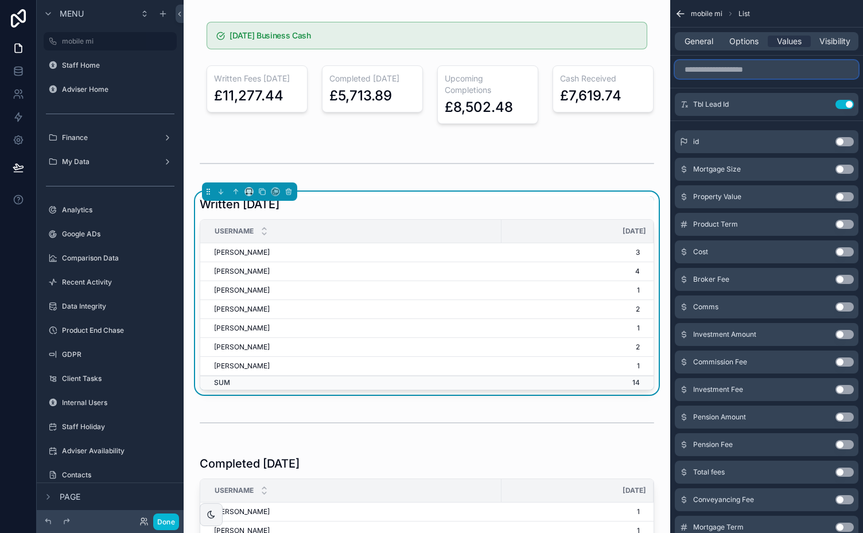
click at [781, 71] on input "scrollable content" at bounding box center [767, 69] width 184 height 18
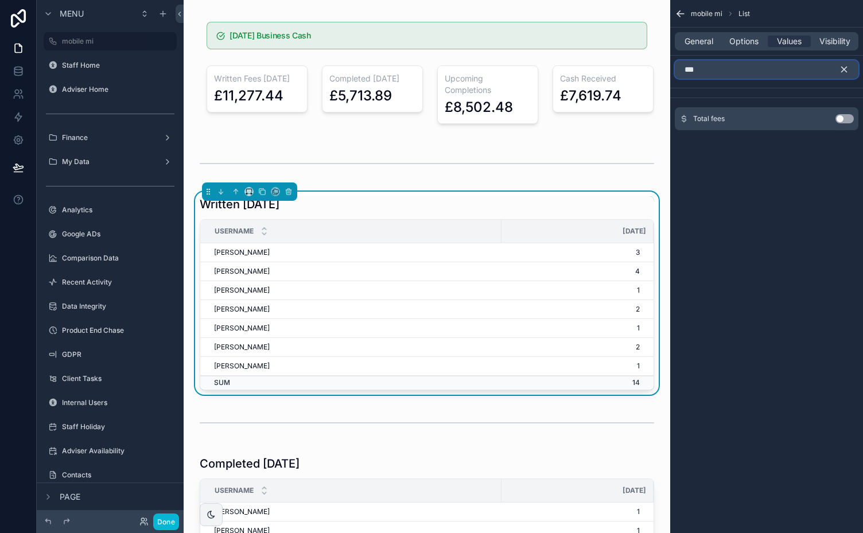
type input "***"
click at [845, 116] on button "Use setting" at bounding box center [845, 118] width 18 height 9
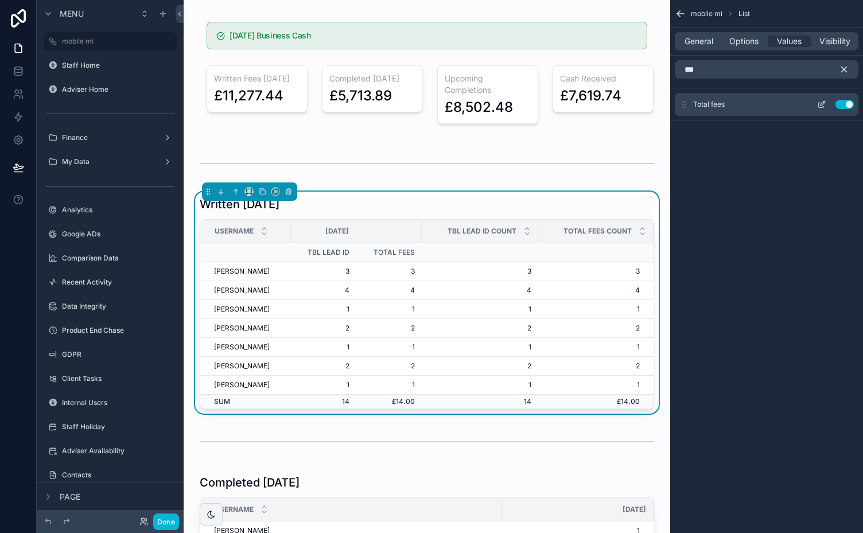
click at [821, 102] on icon "scrollable content" at bounding box center [821, 104] width 9 height 9
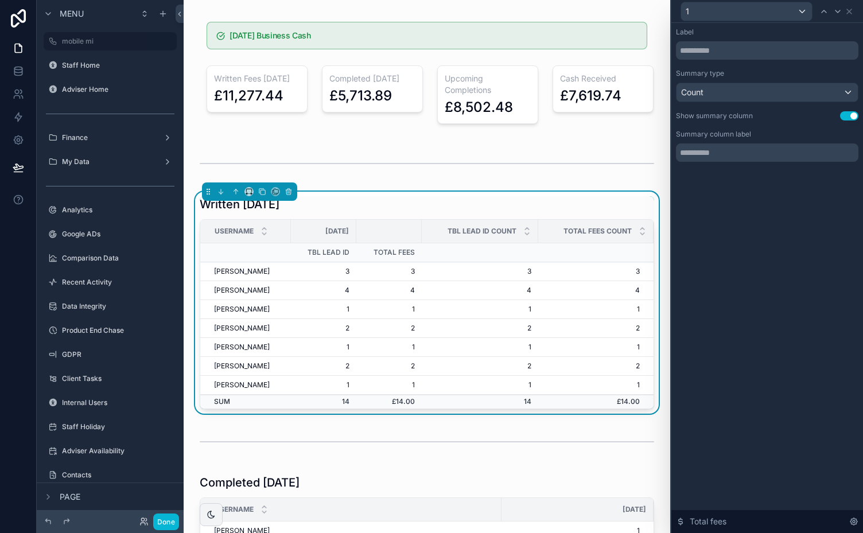
click at [845, 112] on button "Use setting" at bounding box center [849, 115] width 18 height 9
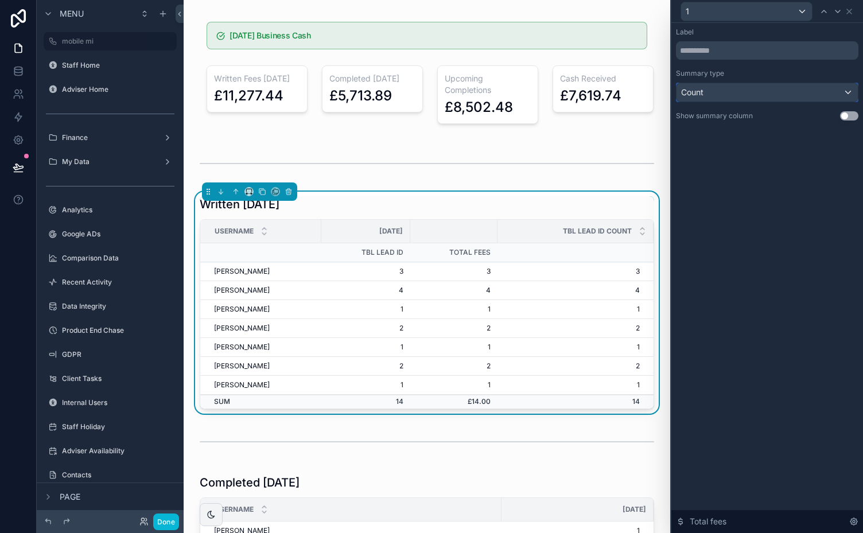
click at [845, 89] on div "Count" at bounding box center [767, 92] width 181 height 18
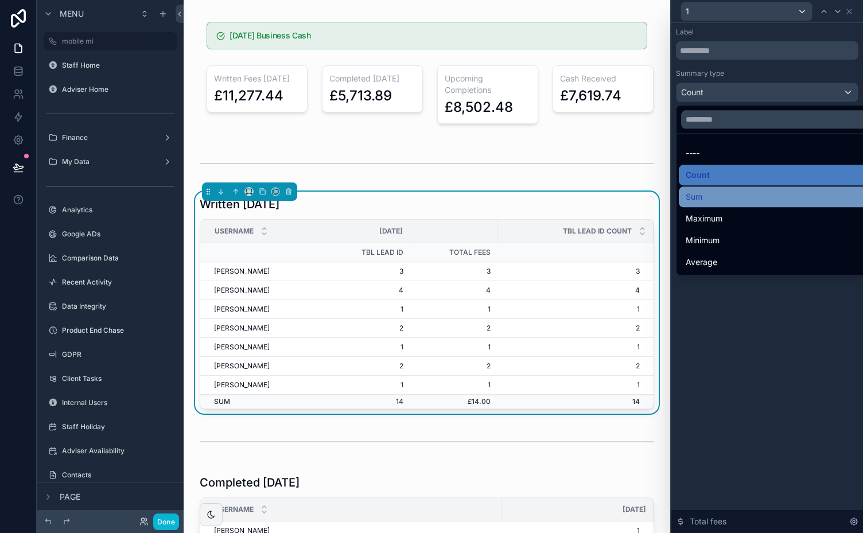
click at [694, 195] on span "Sum" at bounding box center [694, 197] width 17 height 14
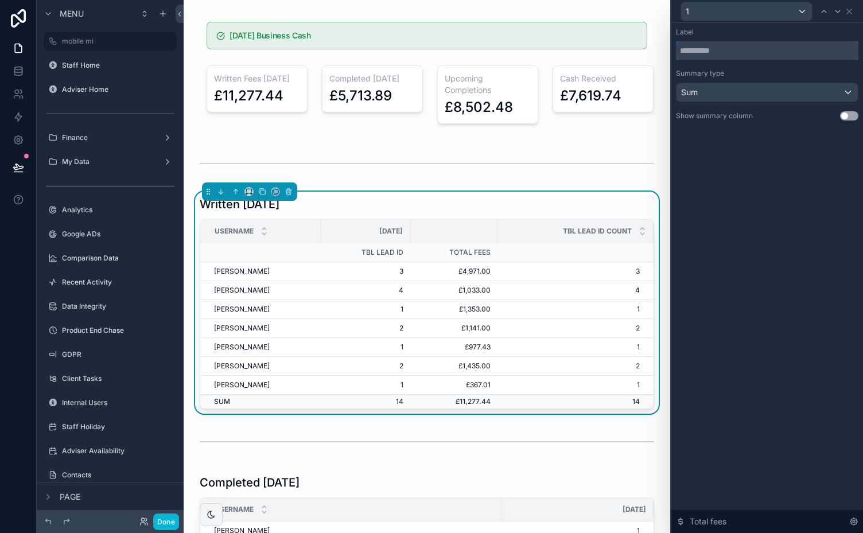
click at [699, 49] on input "text" at bounding box center [767, 50] width 183 height 18
type input "****"
click at [852, 10] on icon at bounding box center [849, 11] width 9 height 9
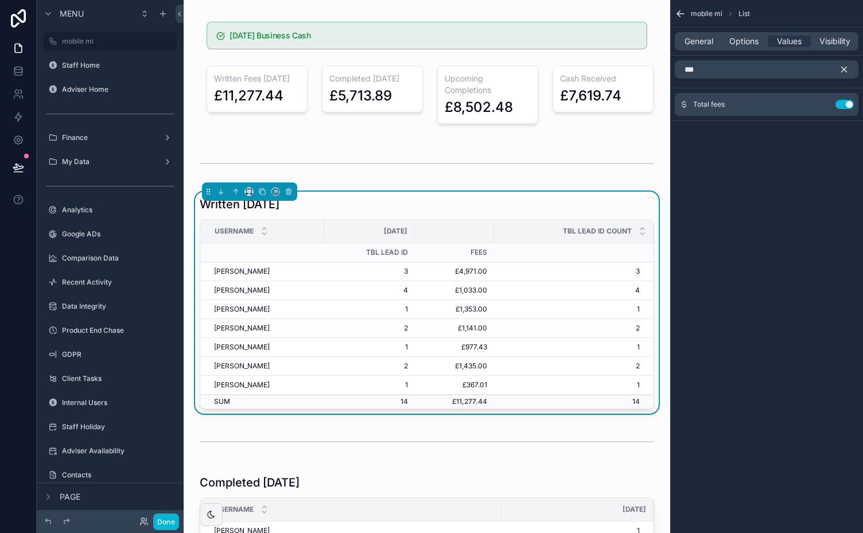
click at [843, 64] on icon "scrollable content" at bounding box center [844, 69] width 10 height 10
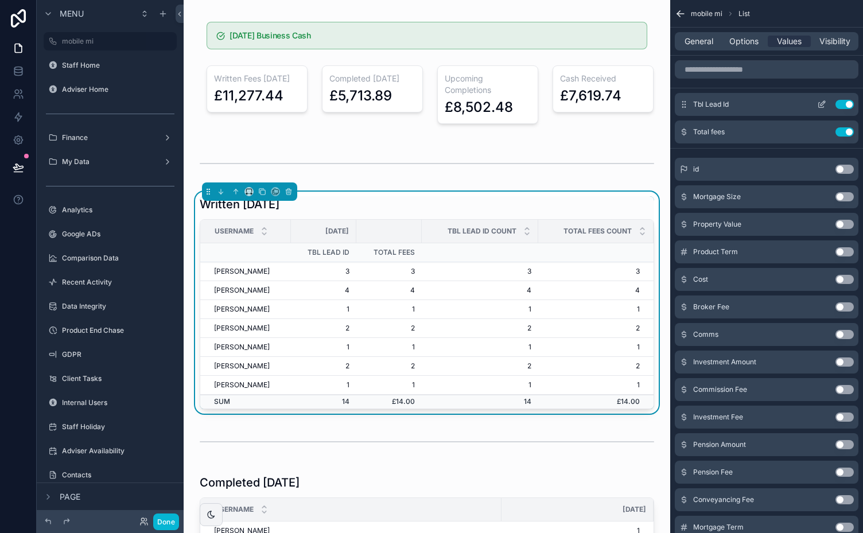
click at [823, 102] on icon "scrollable content" at bounding box center [821, 104] width 9 height 9
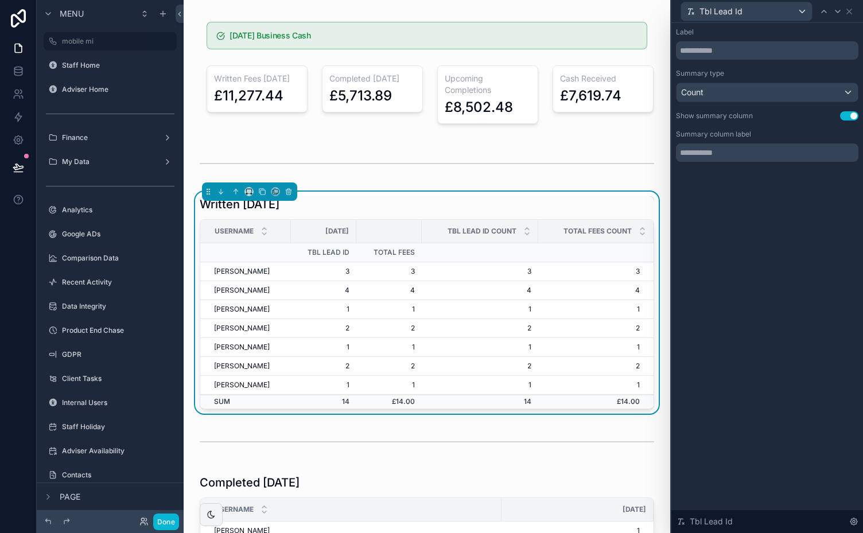
click at [844, 114] on button "Use setting" at bounding box center [849, 115] width 18 height 9
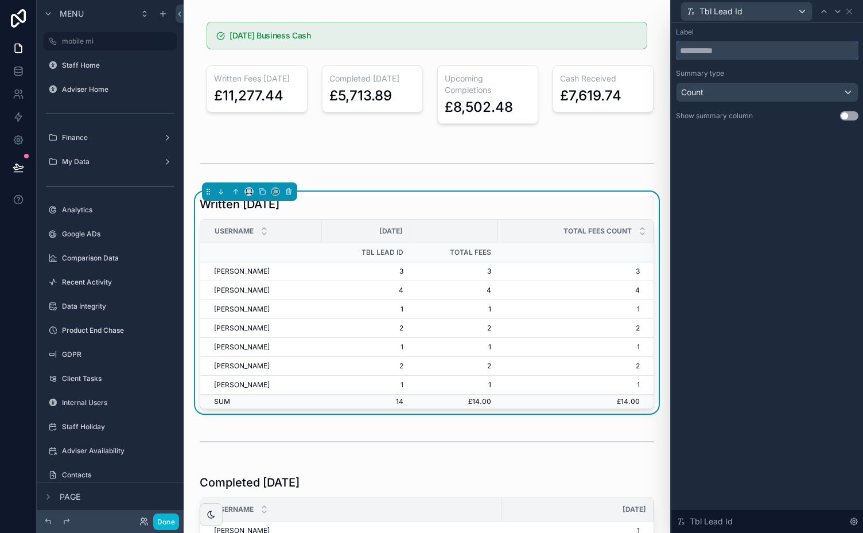
click at [719, 47] on input "text" at bounding box center [767, 50] width 183 height 18
type input "*****"
click at [852, 12] on icon at bounding box center [849, 11] width 9 height 9
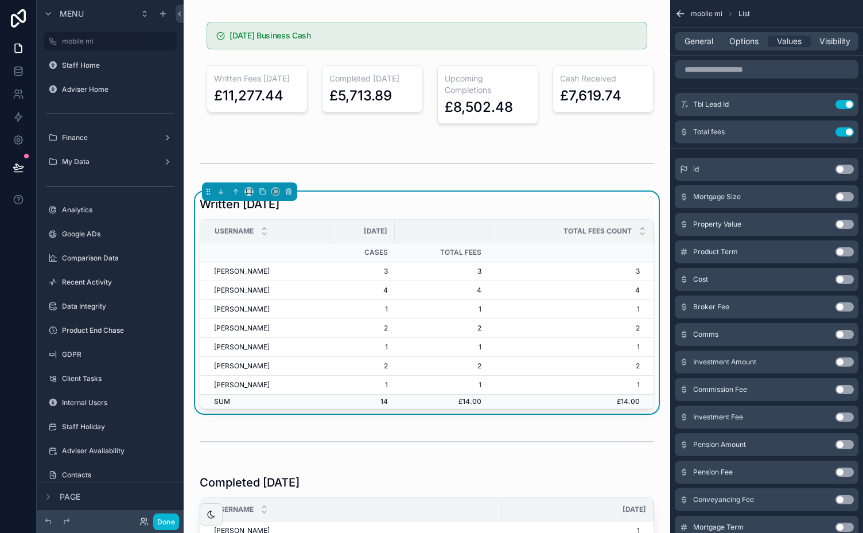
click at [697, 35] on div "General Options Values Visibility" at bounding box center [767, 41] width 184 height 18
click at [693, 42] on span "General" at bounding box center [699, 41] width 29 height 11
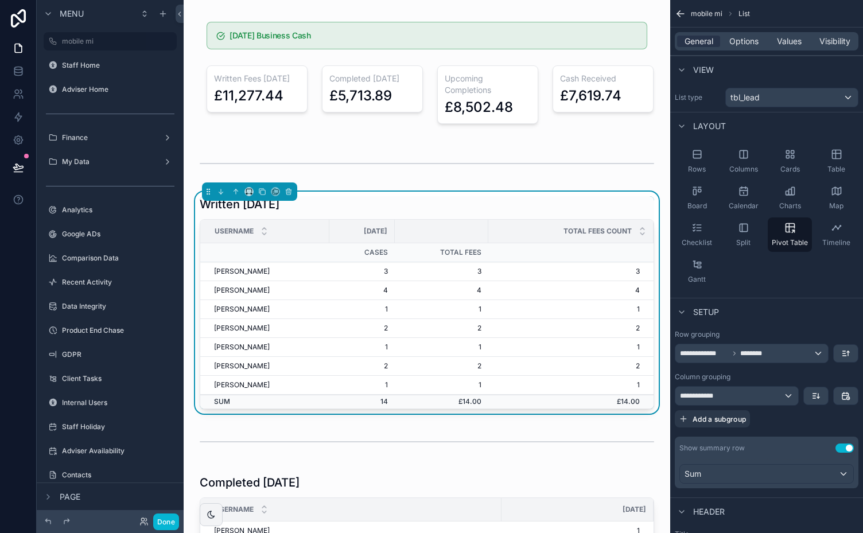
click at [841, 445] on button "Use setting" at bounding box center [845, 448] width 18 height 9
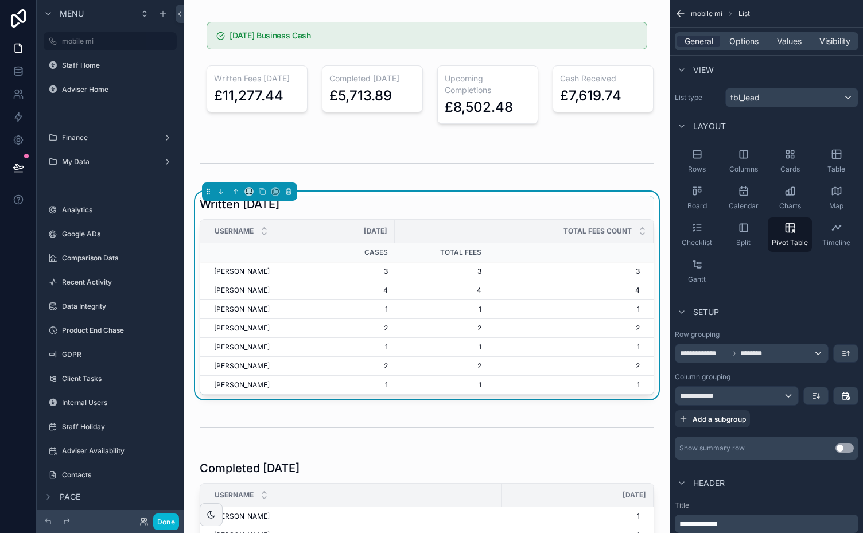
click at [843, 444] on button "Use setting" at bounding box center [845, 448] width 18 height 9
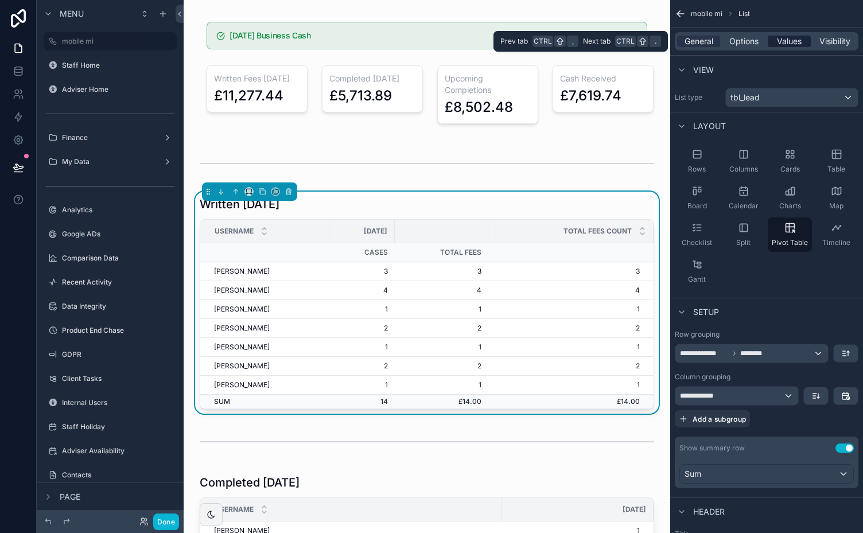
click at [794, 40] on span "Values" at bounding box center [789, 41] width 25 height 11
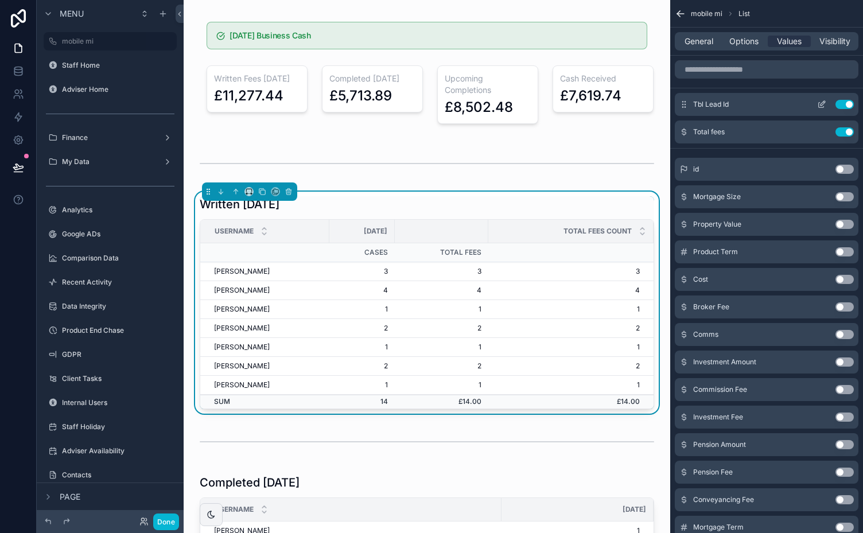
click at [824, 106] on icon "scrollable content" at bounding box center [821, 105] width 5 height 5
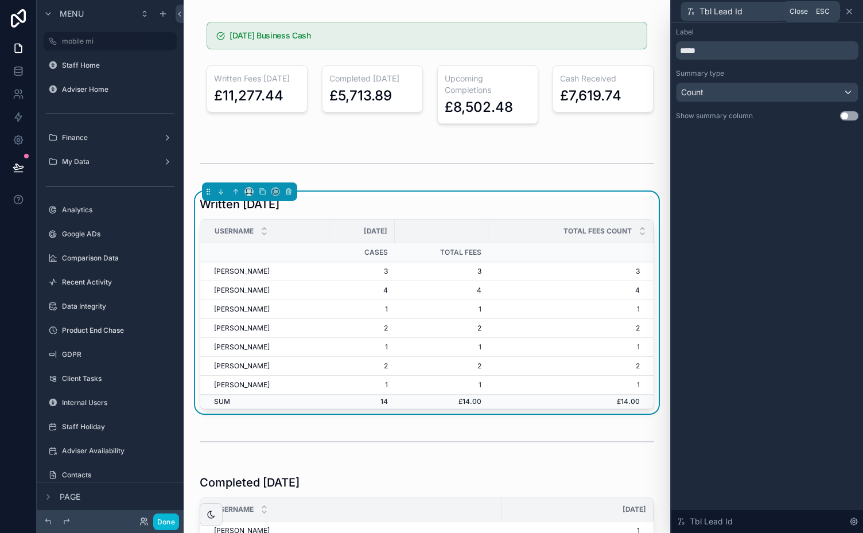
click at [851, 10] on icon at bounding box center [849, 11] width 9 height 9
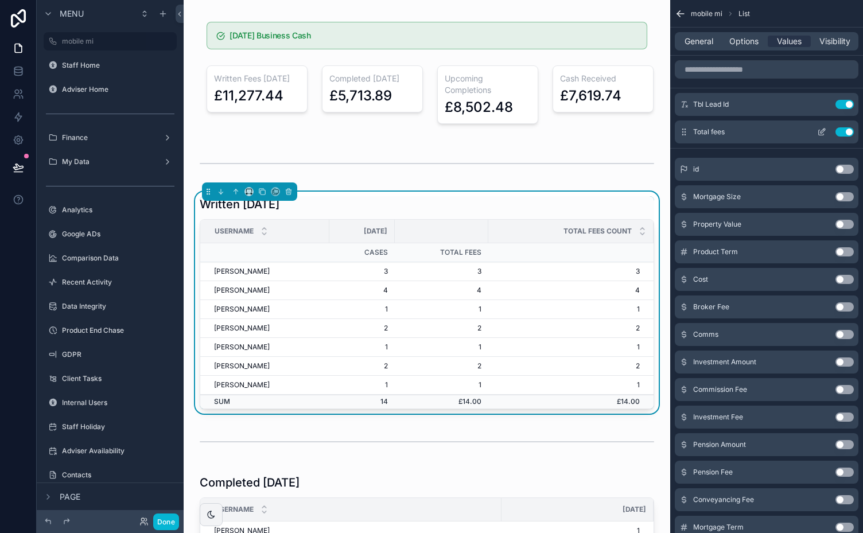
click at [822, 131] on icon "scrollable content" at bounding box center [821, 131] width 9 height 9
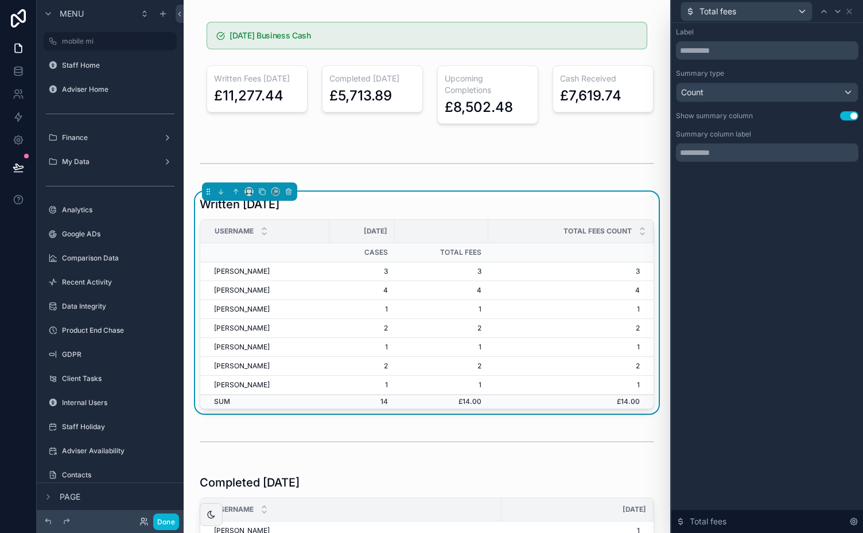
click at [848, 112] on button "Use setting" at bounding box center [849, 115] width 18 height 9
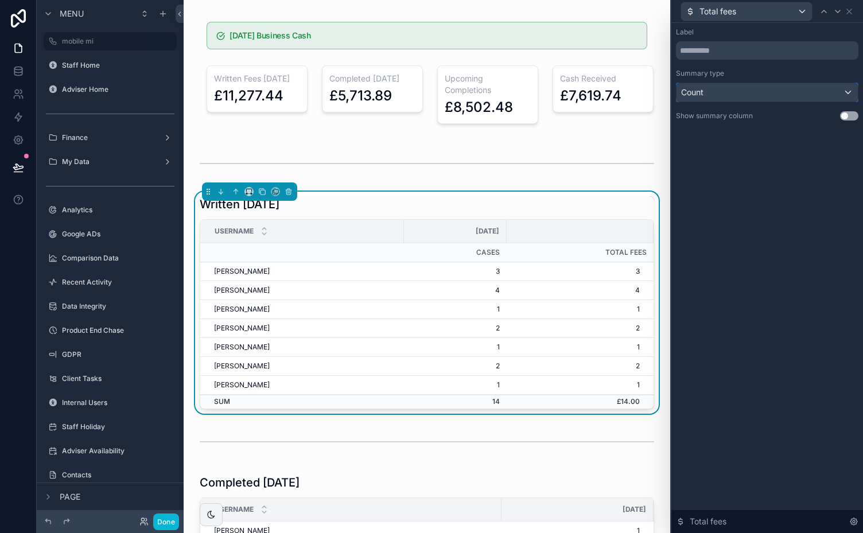
click at [844, 90] on div "Count" at bounding box center [767, 92] width 181 height 18
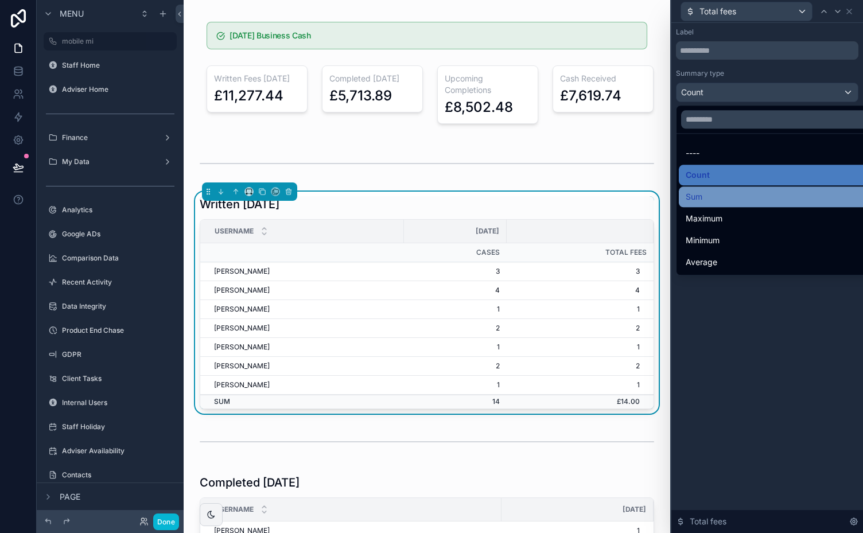
click at [685, 195] on div "Sum" at bounding box center [781, 197] width 204 height 21
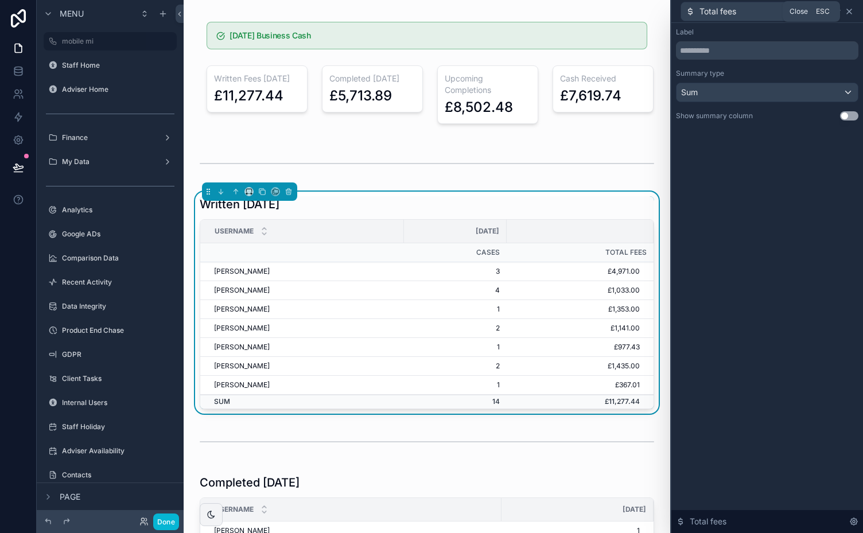
click at [851, 13] on icon at bounding box center [849, 11] width 5 height 5
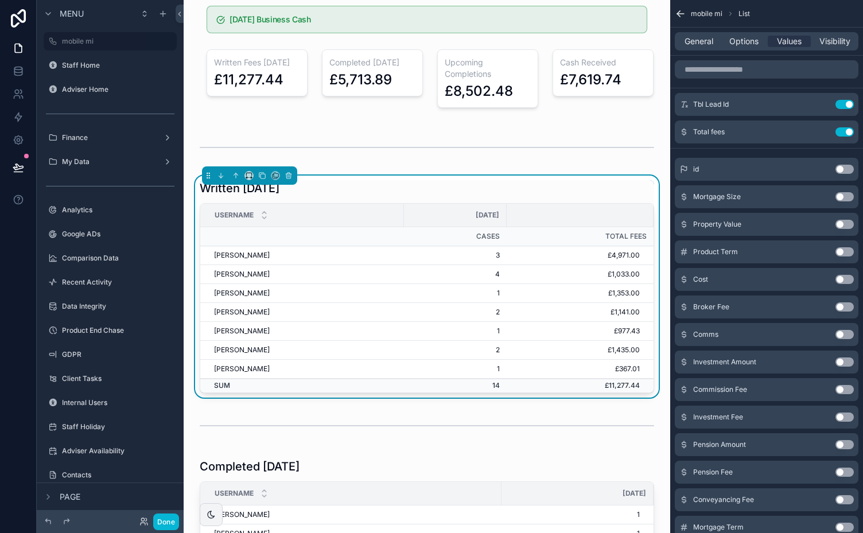
scroll to position [146, 0]
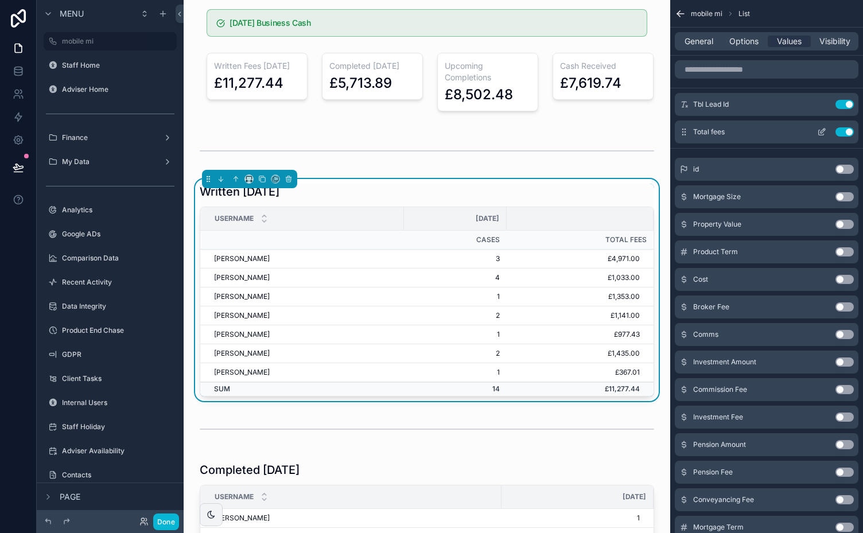
click at [820, 131] on icon "scrollable content" at bounding box center [821, 131] width 9 height 9
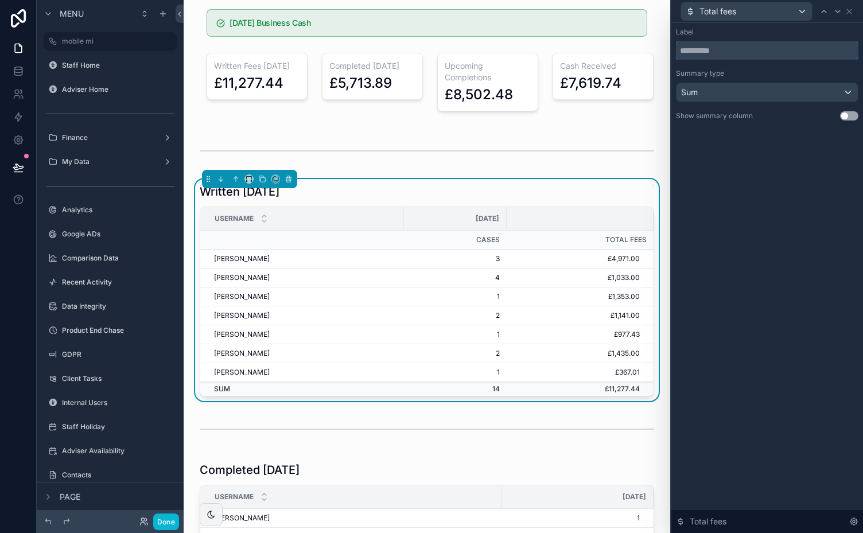
click at [704, 49] on input "text" at bounding box center [767, 50] width 183 height 18
type input "****"
click at [852, 10] on icon at bounding box center [849, 11] width 9 height 9
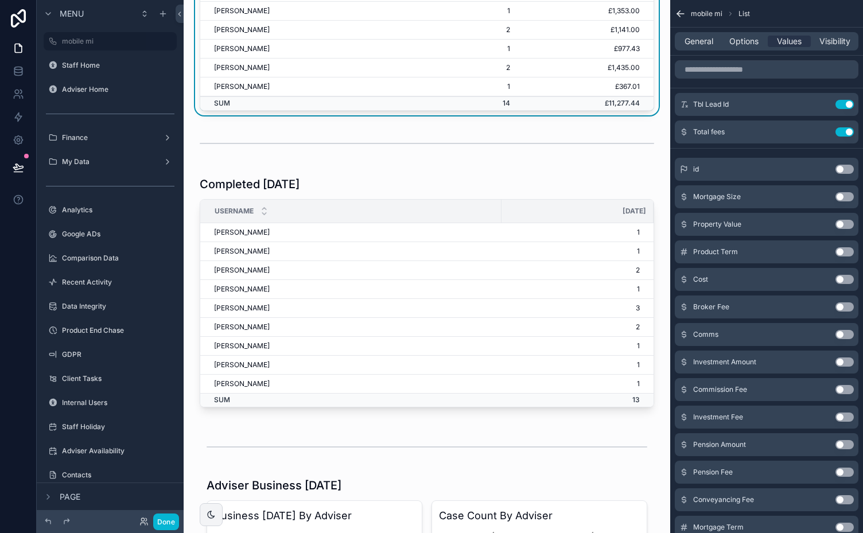
scroll to position [457, 0]
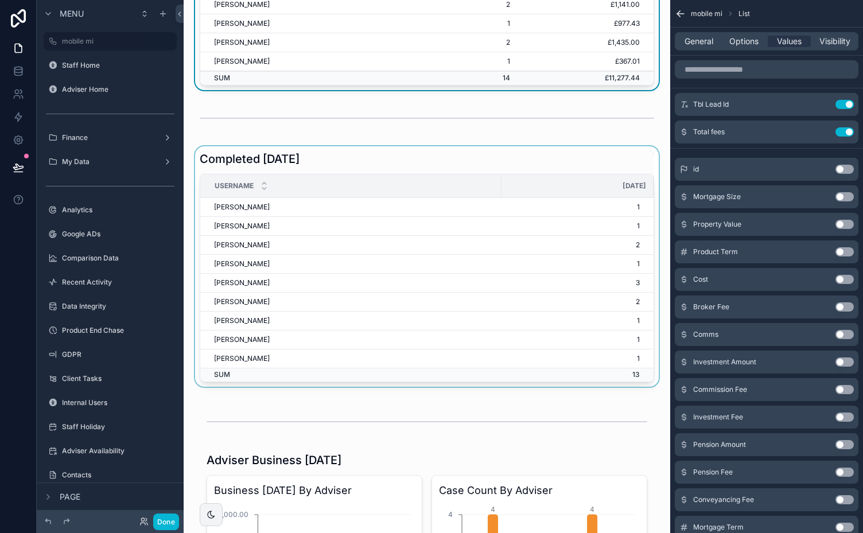
click at [449, 165] on div "scrollable content" at bounding box center [427, 266] width 468 height 241
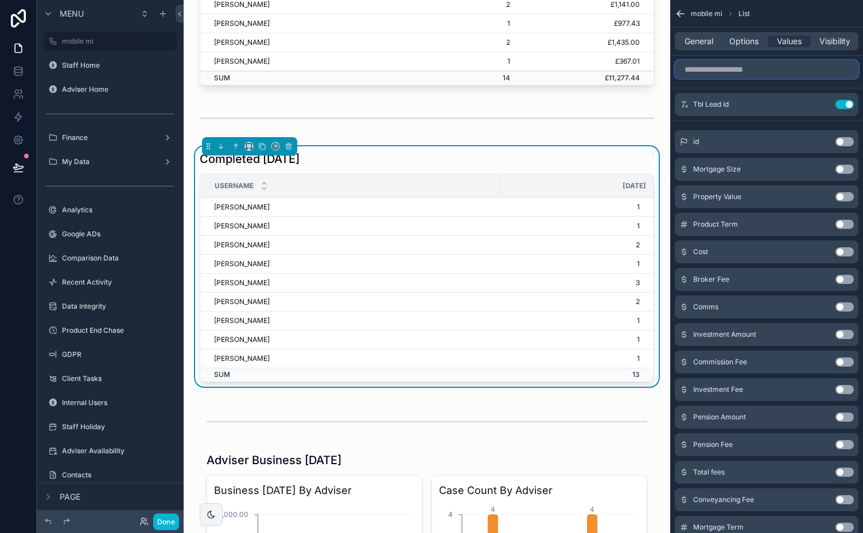
click at [744, 69] on input "scrollable content" at bounding box center [767, 69] width 184 height 18
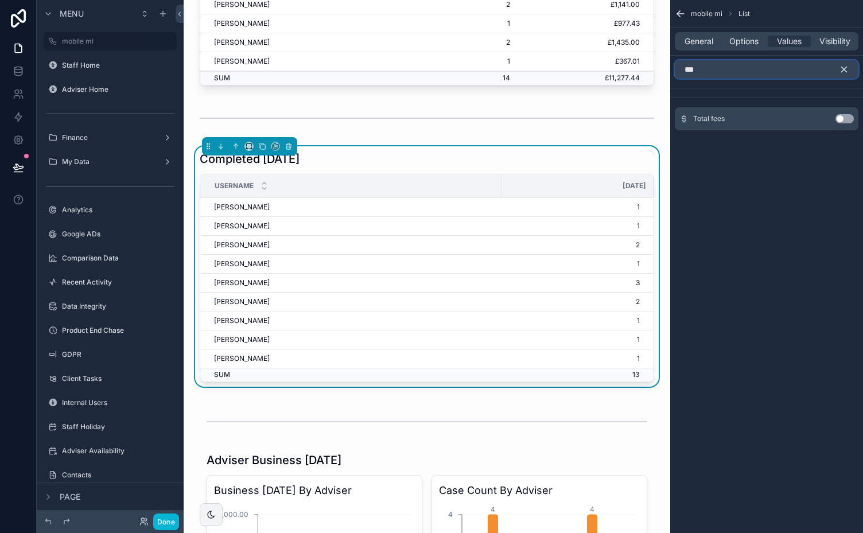
type input "***"
click at [848, 115] on button "Use setting" at bounding box center [845, 118] width 18 height 9
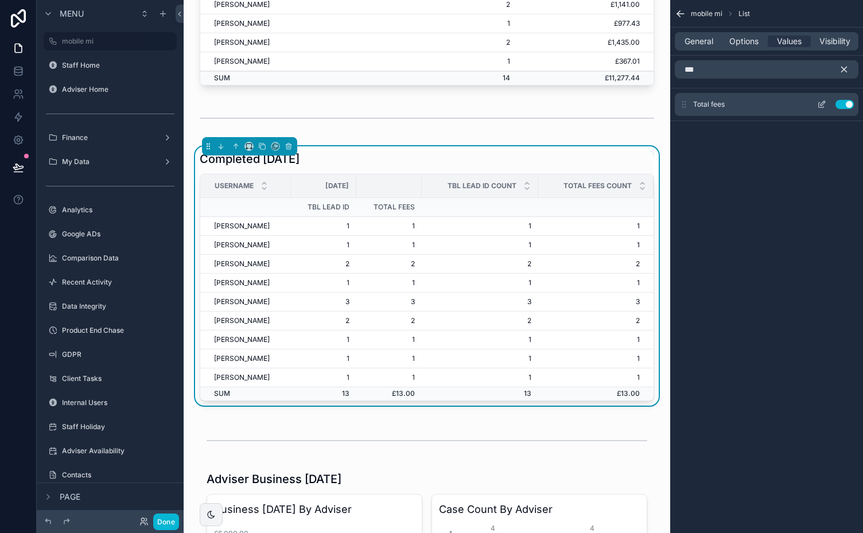
click at [820, 104] on icon "scrollable content" at bounding box center [821, 104] width 9 height 9
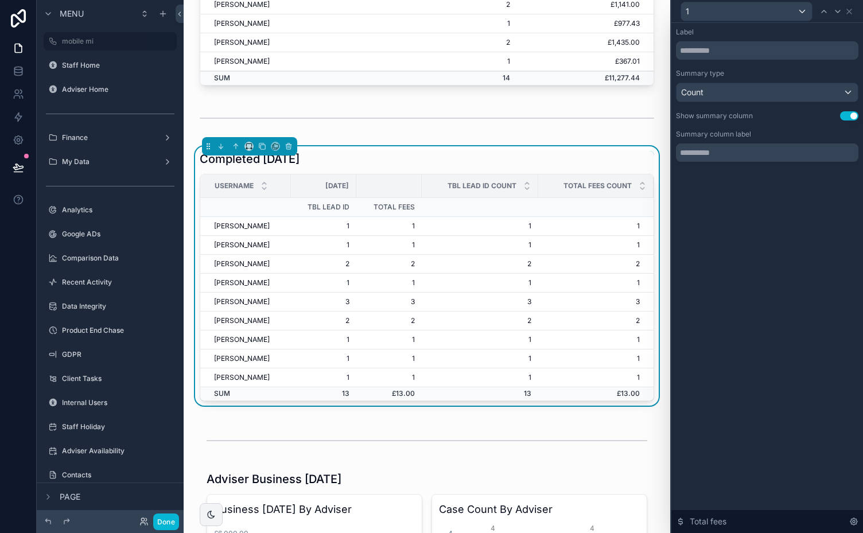
click at [845, 116] on button "Use setting" at bounding box center [849, 115] width 18 height 9
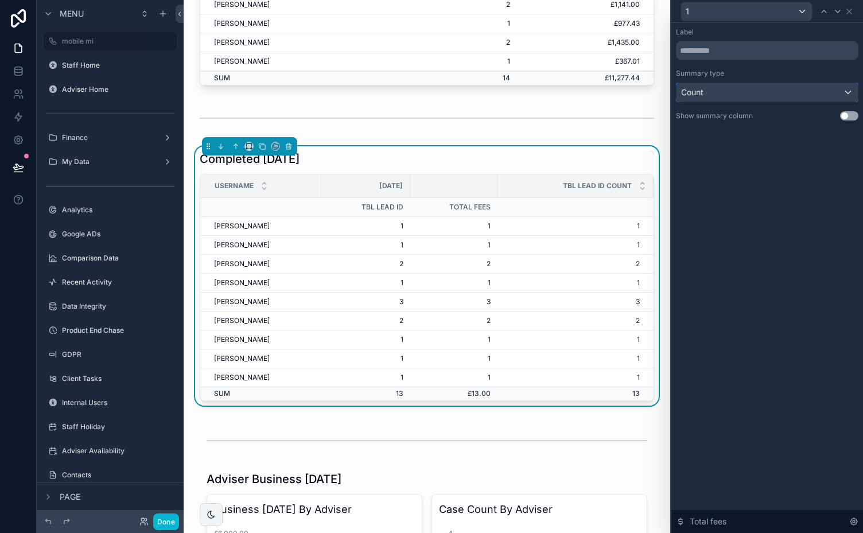
click at [843, 84] on div "Count" at bounding box center [767, 92] width 181 height 18
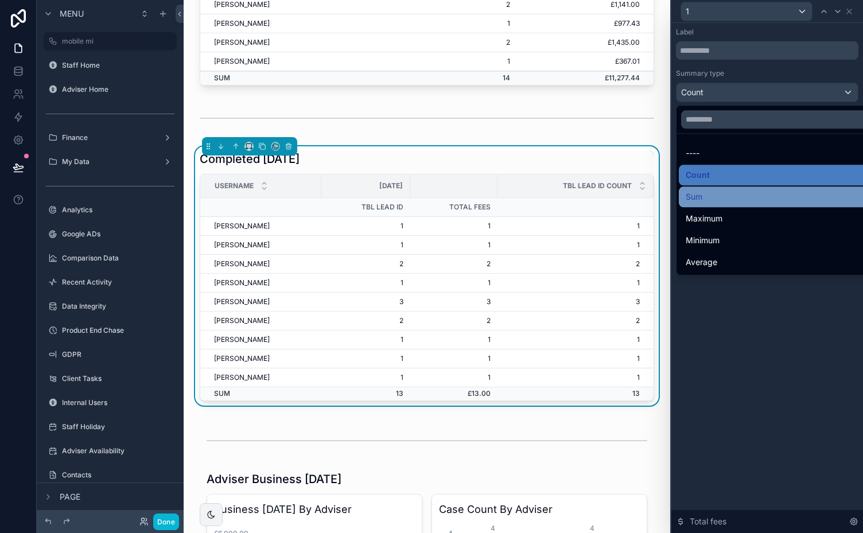
click at [699, 193] on span "Sum" at bounding box center [694, 197] width 17 height 14
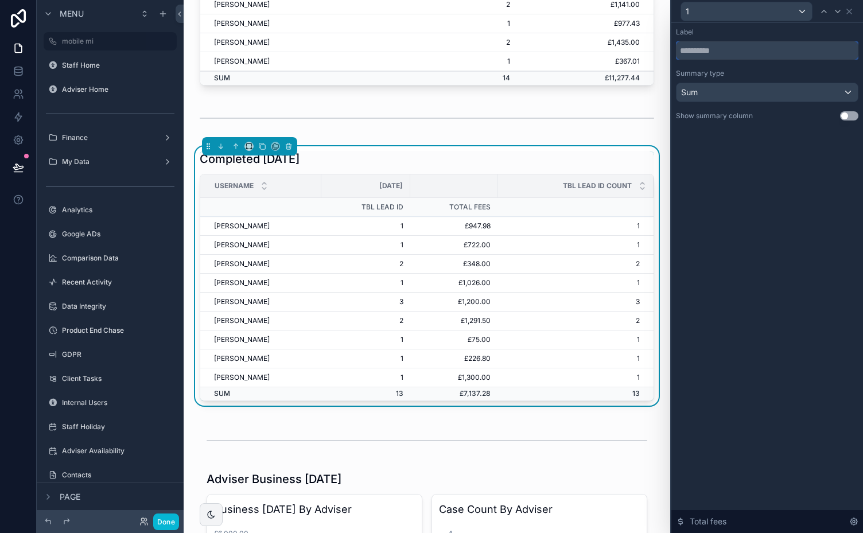
click at [696, 48] on input "text" at bounding box center [767, 50] width 183 height 18
type input "****"
click at [848, 14] on icon at bounding box center [849, 11] width 9 height 9
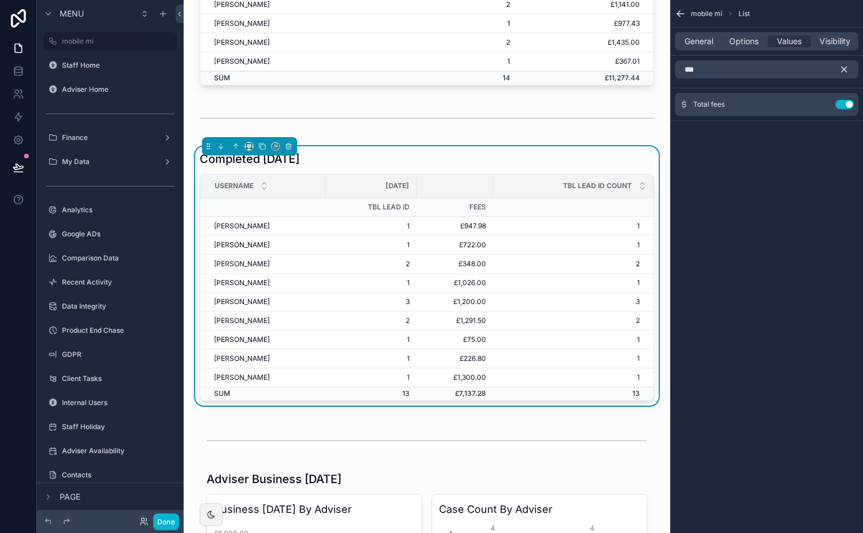
click at [843, 68] on icon "scrollable content" at bounding box center [844, 69] width 5 height 5
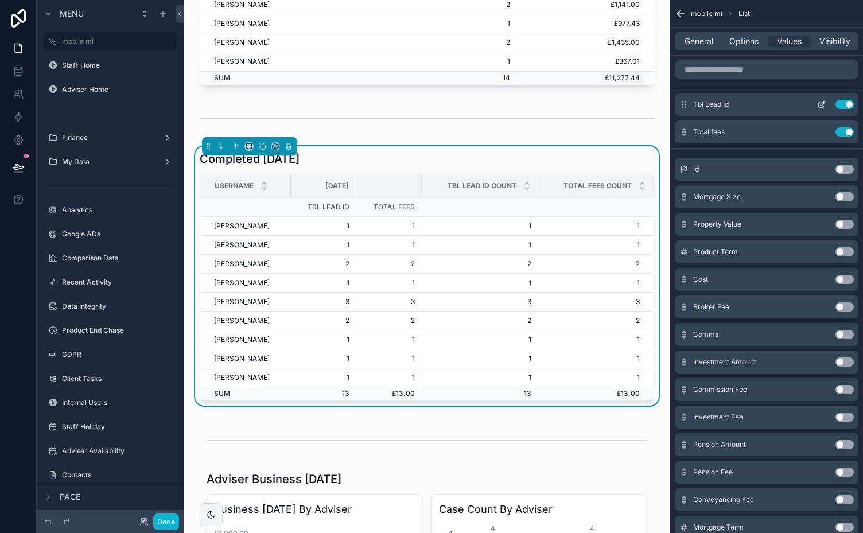
click at [820, 103] on icon "scrollable content" at bounding box center [821, 105] width 5 height 5
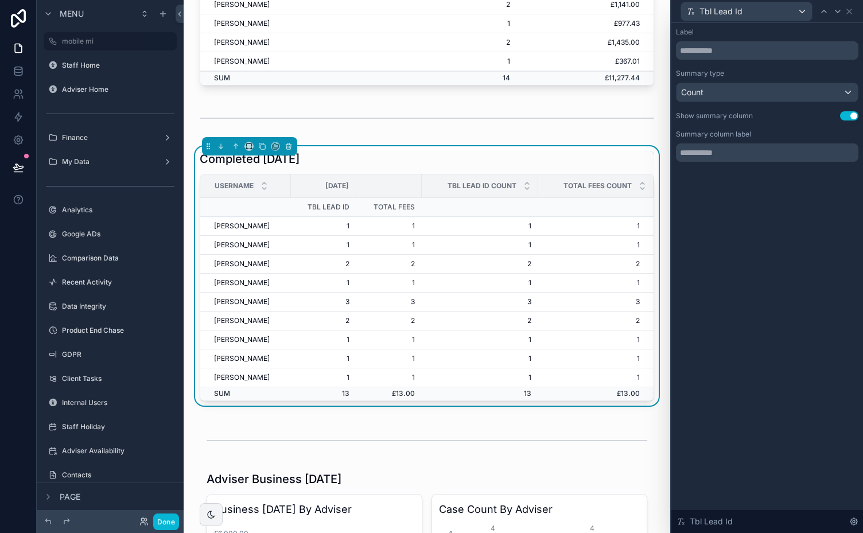
click at [845, 114] on button "Use setting" at bounding box center [849, 115] width 18 height 9
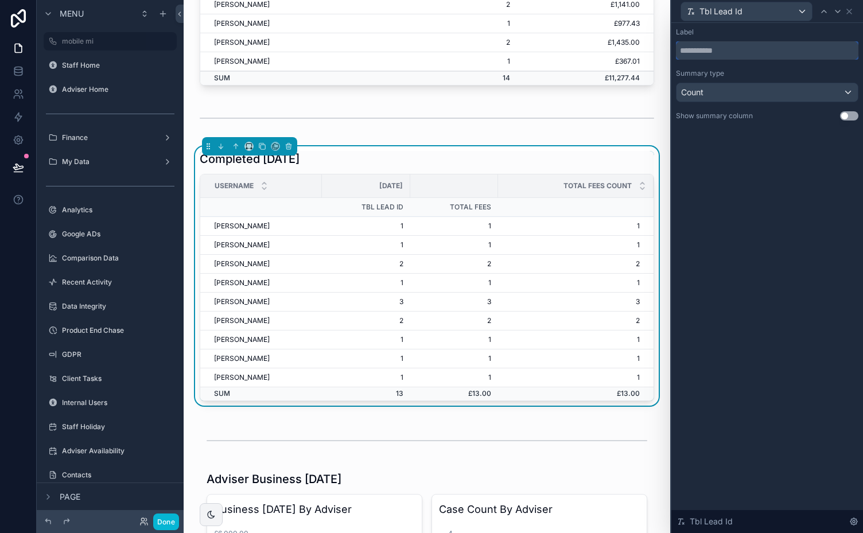
click at [705, 49] on input "text" at bounding box center [767, 50] width 183 height 18
type input "*****"
click at [851, 13] on icon at bounding box center [849, 11] width 9 height 9
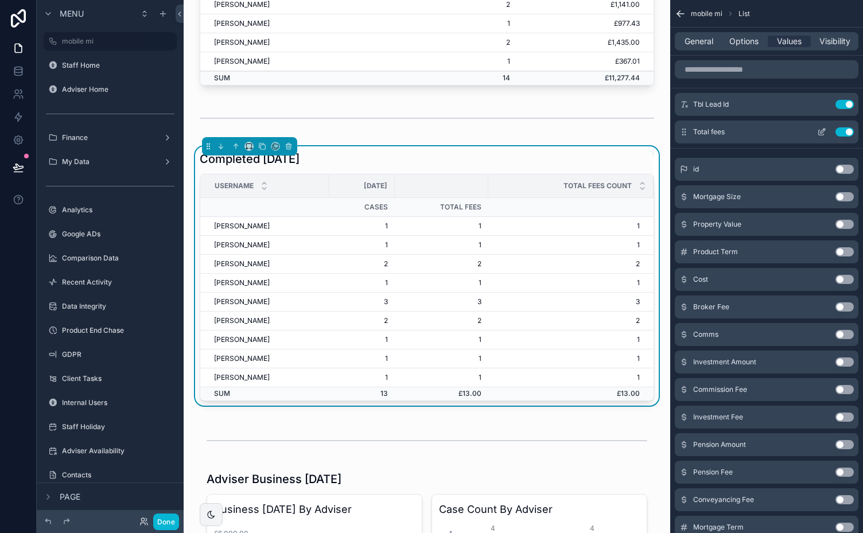
click at [825, 135] on icon "scrollable content" at bounding box center [821, 131] width 9 height 9
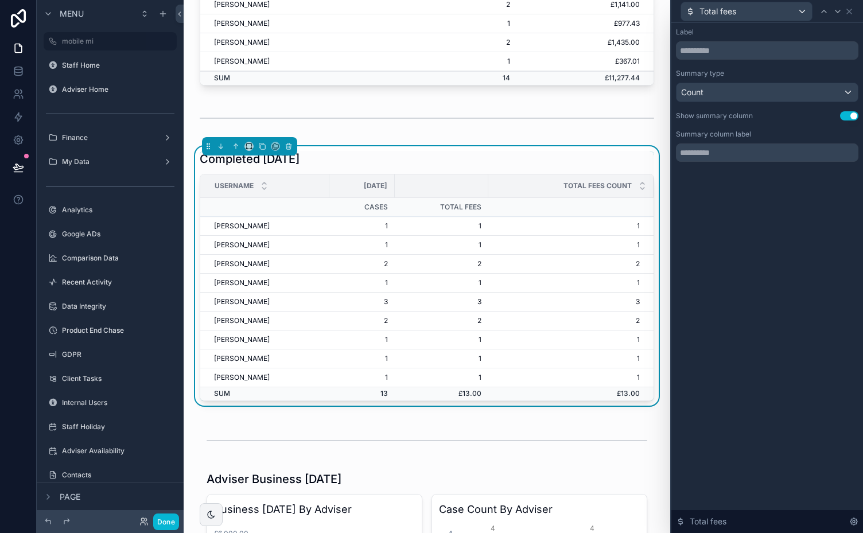
click at [845, 116] on button "Use setting" at bounding box center [849, 115] width 18 height 9
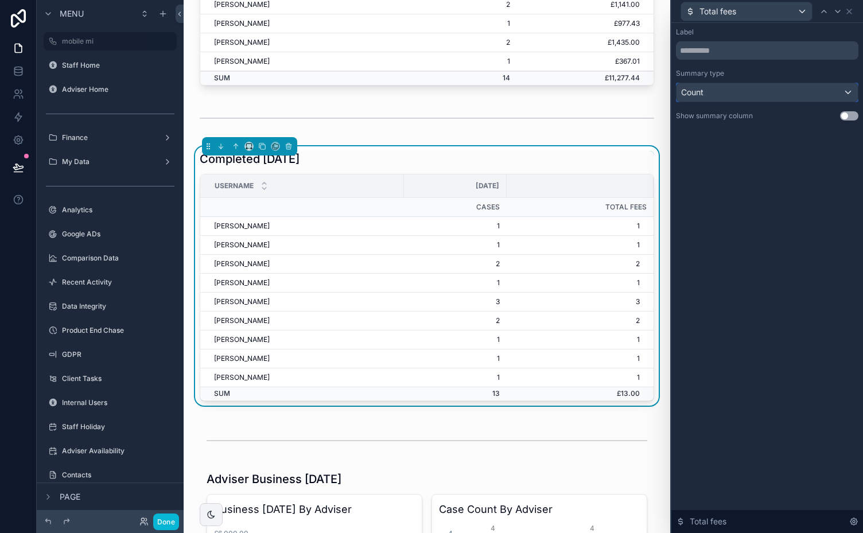
click at [843, 90] on div "Count" at bounding box center [767, 92] width 181 height 18
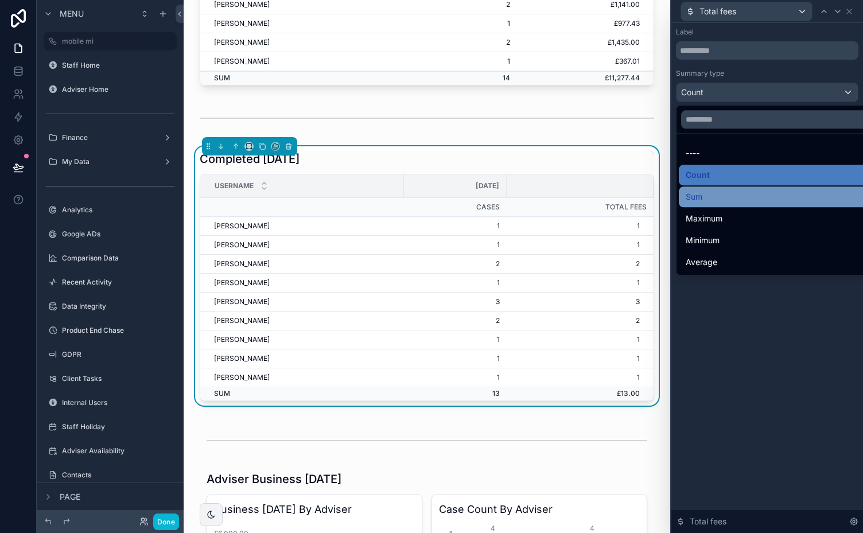
click at [696, 199] on span "Sum" at bounding box center [694, 197] width 17 height 14
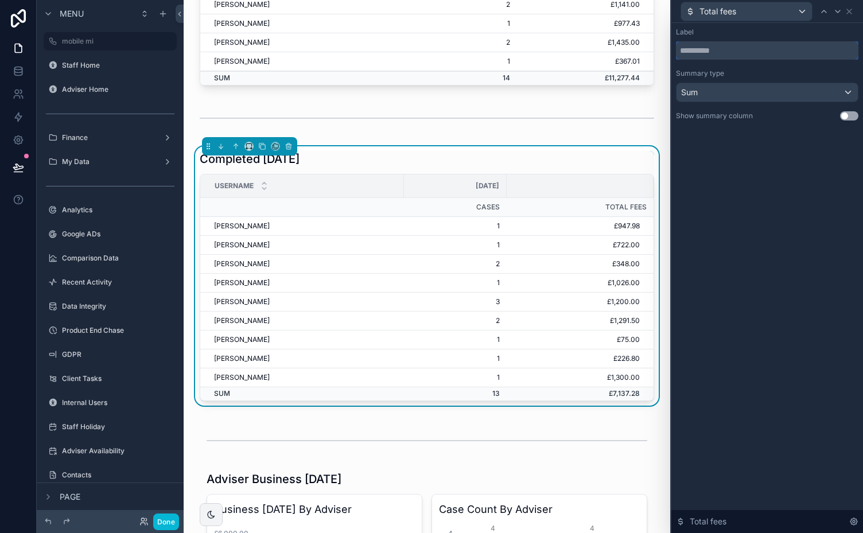
click at [705, 46] on input "text" at bounding box center [767, 50] width 183 height 18
type input "****"
click at [851, 11] on icon at bounding box center [849, 11] width 9 height 9
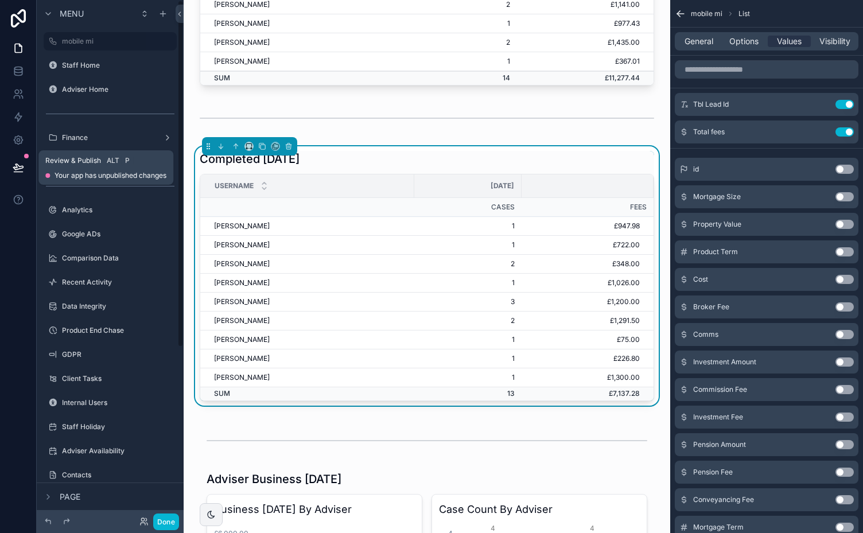
click at [20, 166] on icon at bounding box center [18, 167] width 10 height 6
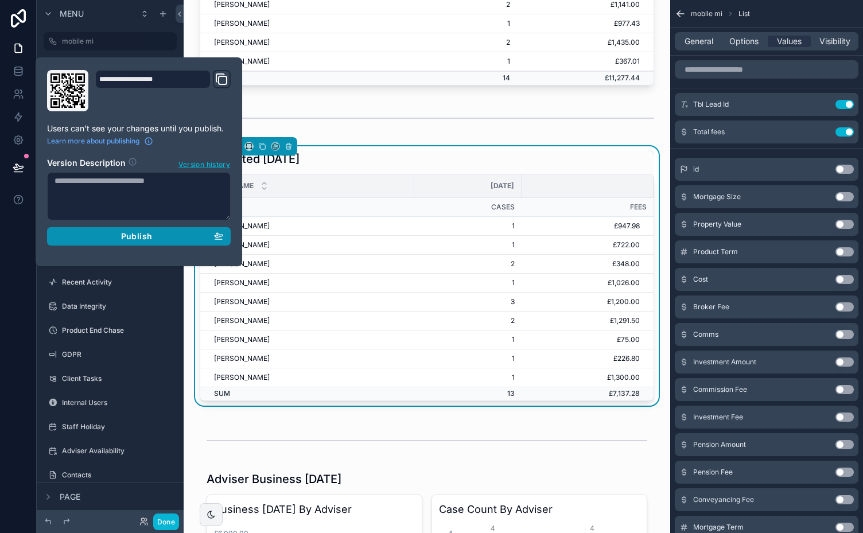
click at [138, 236] on span "Publish" at bounding box center [136, 236] width 31 height 10
